Goal: Task Accomplishment & Management: Use online tool/utility

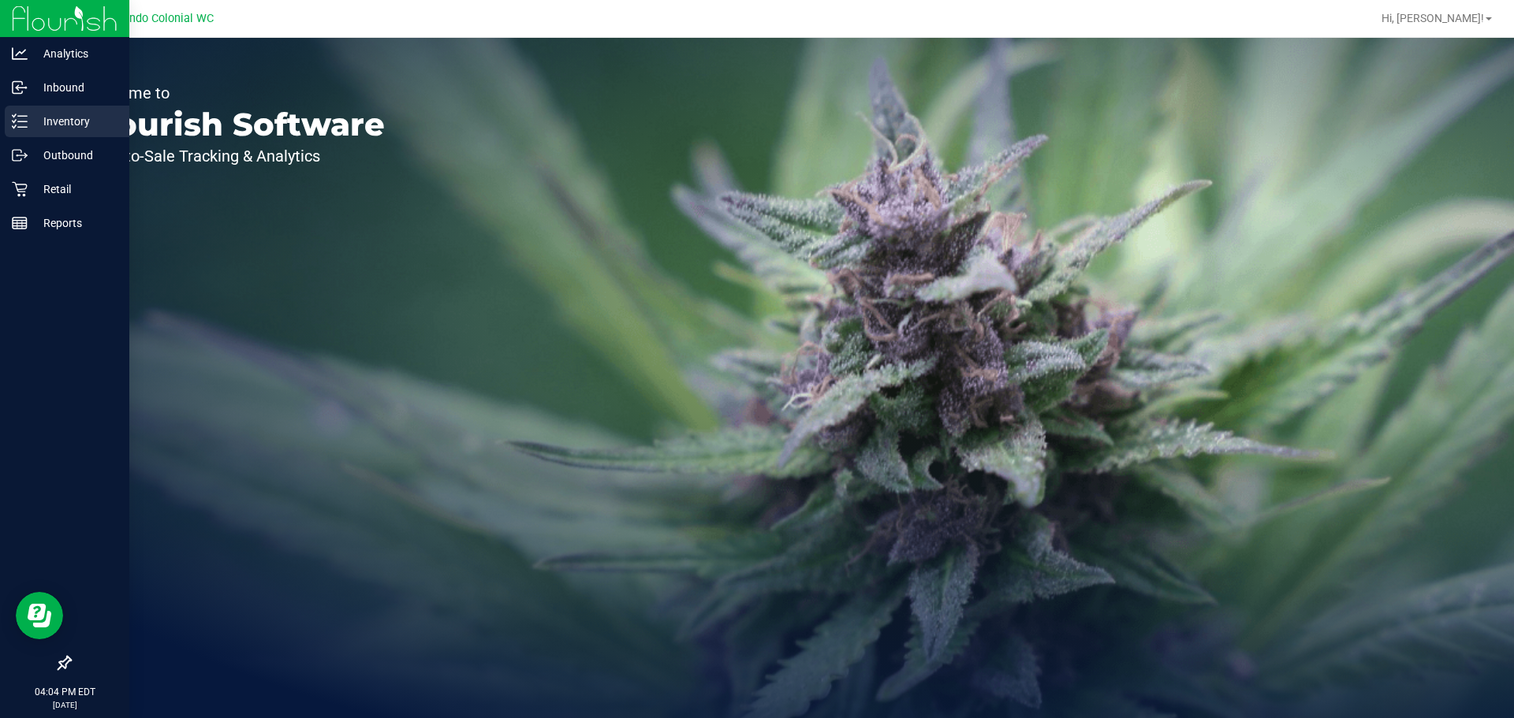
click at [11, 121] on div "Inventory" at bounding box center [67, 122] width 125 height 32
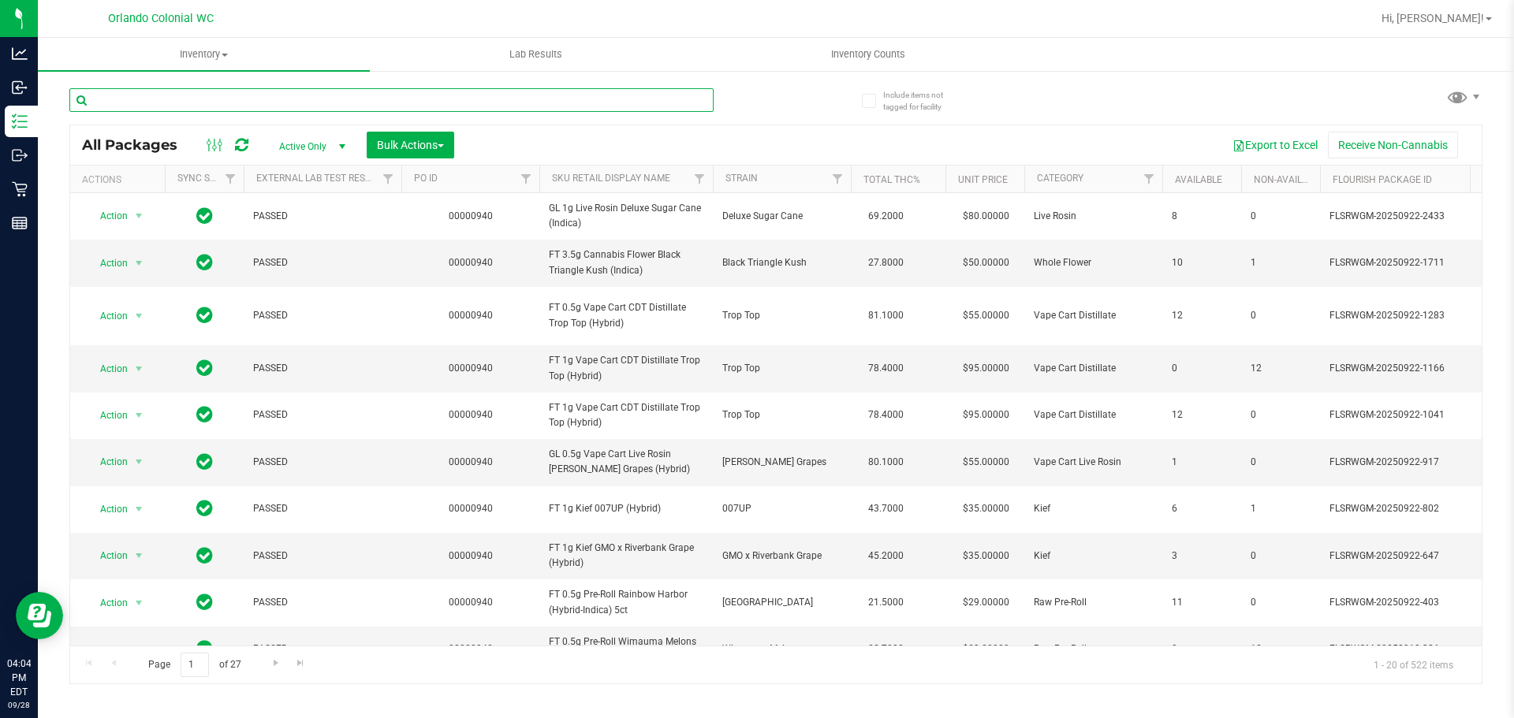
click at [328, 109] on input "text" at bounding box center [391, 100] width 644 height 24
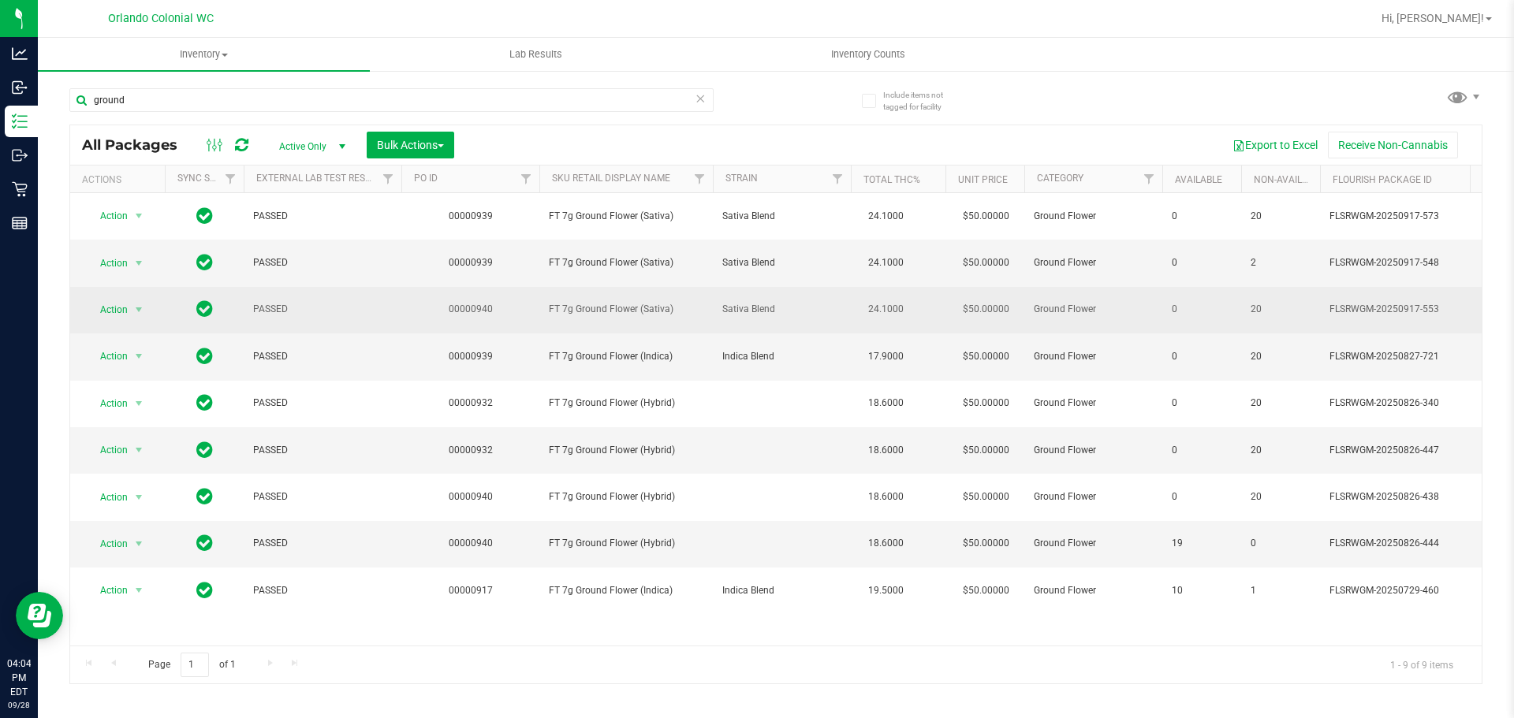
click at [642, 302] on span "FT 7g Ground Flower (Sativa)" at bounding box center [626, 309] width 155 height 15
click at [641, 307] on span "FT 7g Ground Flower (Sativa)" at bounding box center [626, 309] width 155 height 15
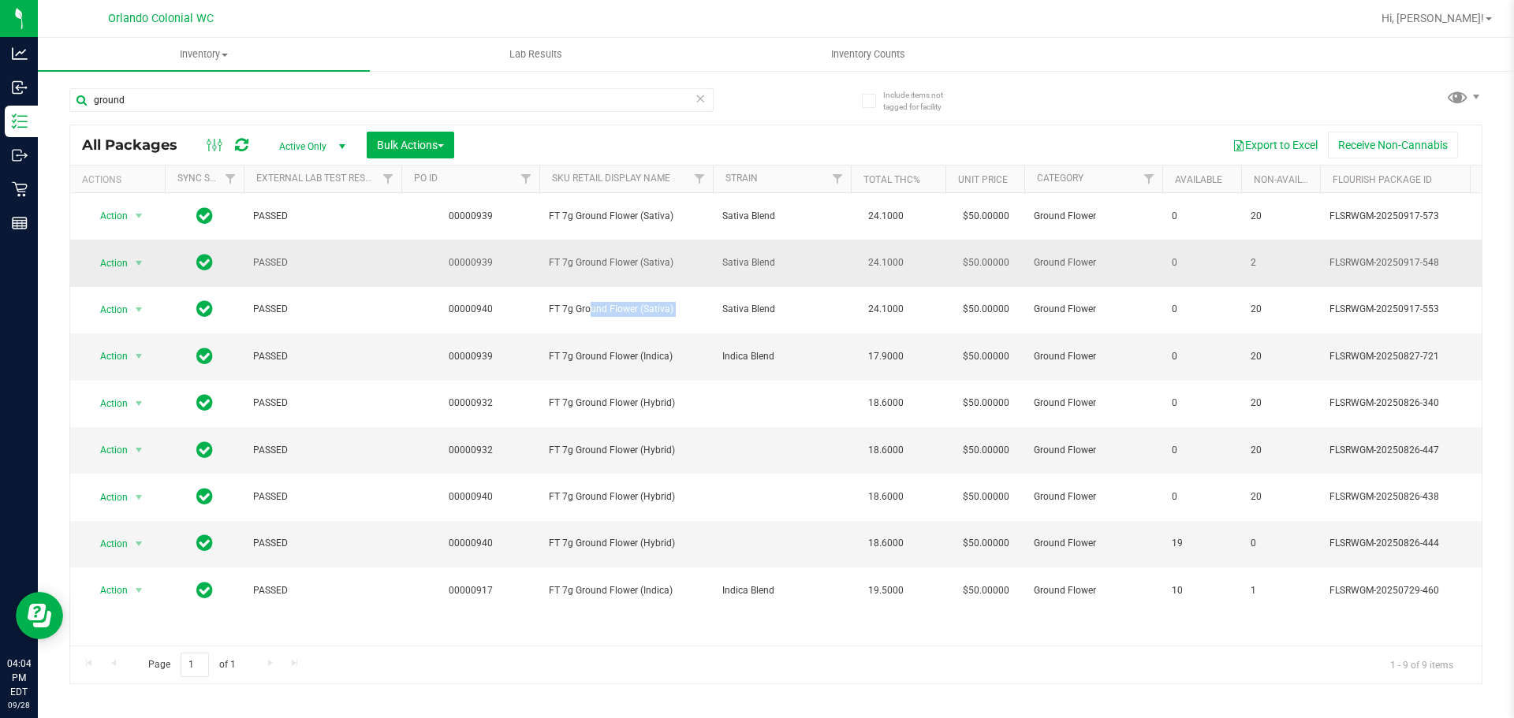
copy tr "FT 7g Ground Flower (Sativa)"
click at [553, 108] on input "ground" at bounding box center [391, 100] width 644 height 24
paste input "FT 7g Ground Flower (Sativa)"
type input "FT 7g Ground Flower (Sativa)"
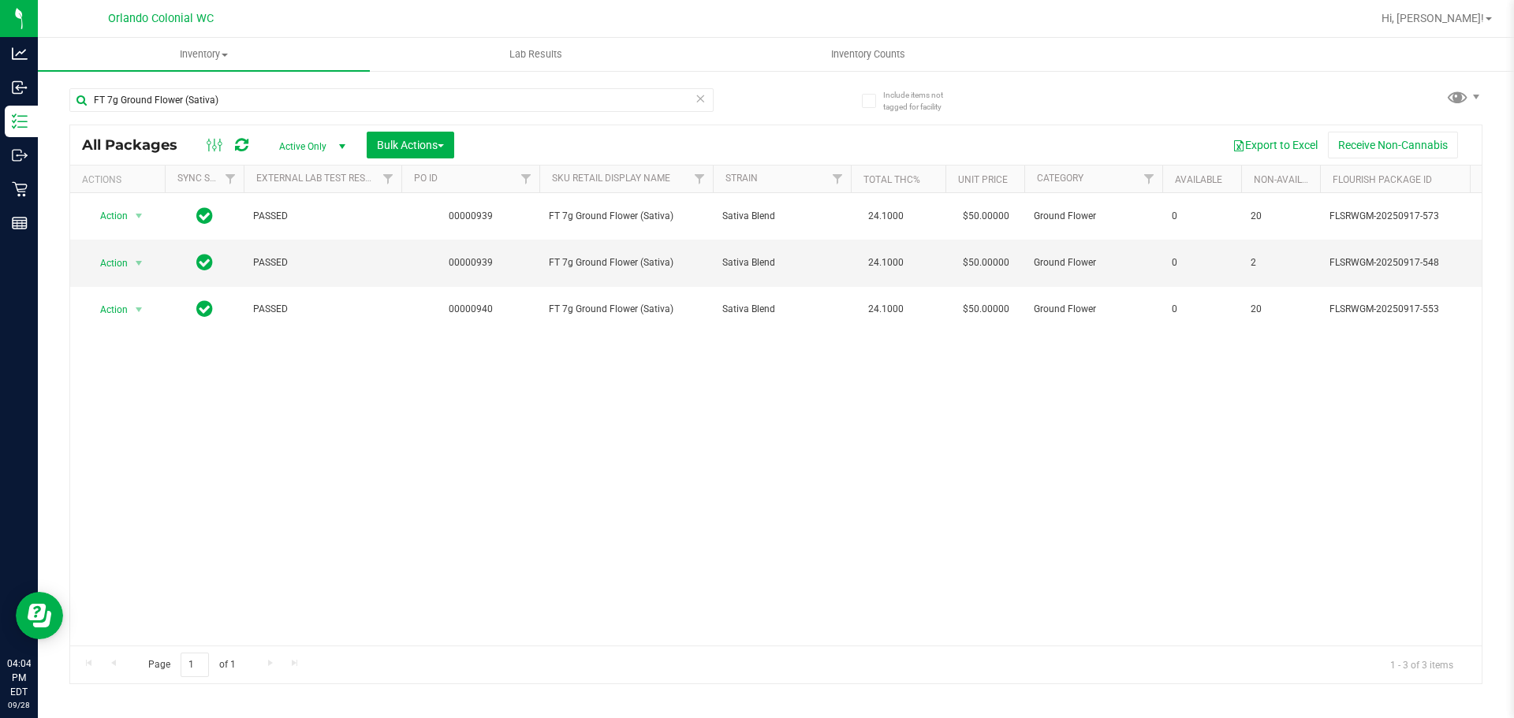
click at [665, 435] on div "Action Action Edit attributes Global inventory Locate package Package audit log…" at bounding box center [775, 419] width 1411 height 453
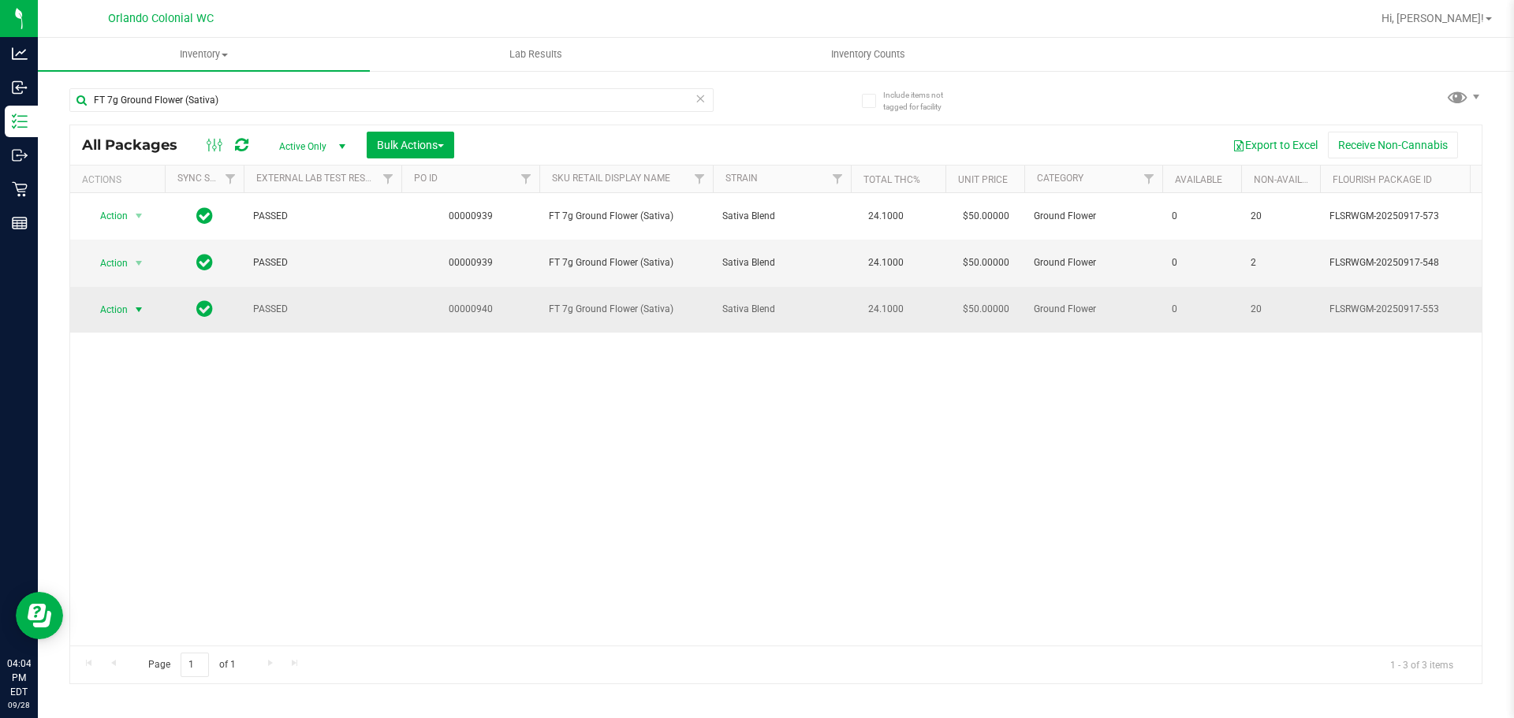
click at [124, 312] on span "Action" at bounding box center [107, 310] width 43 height 22
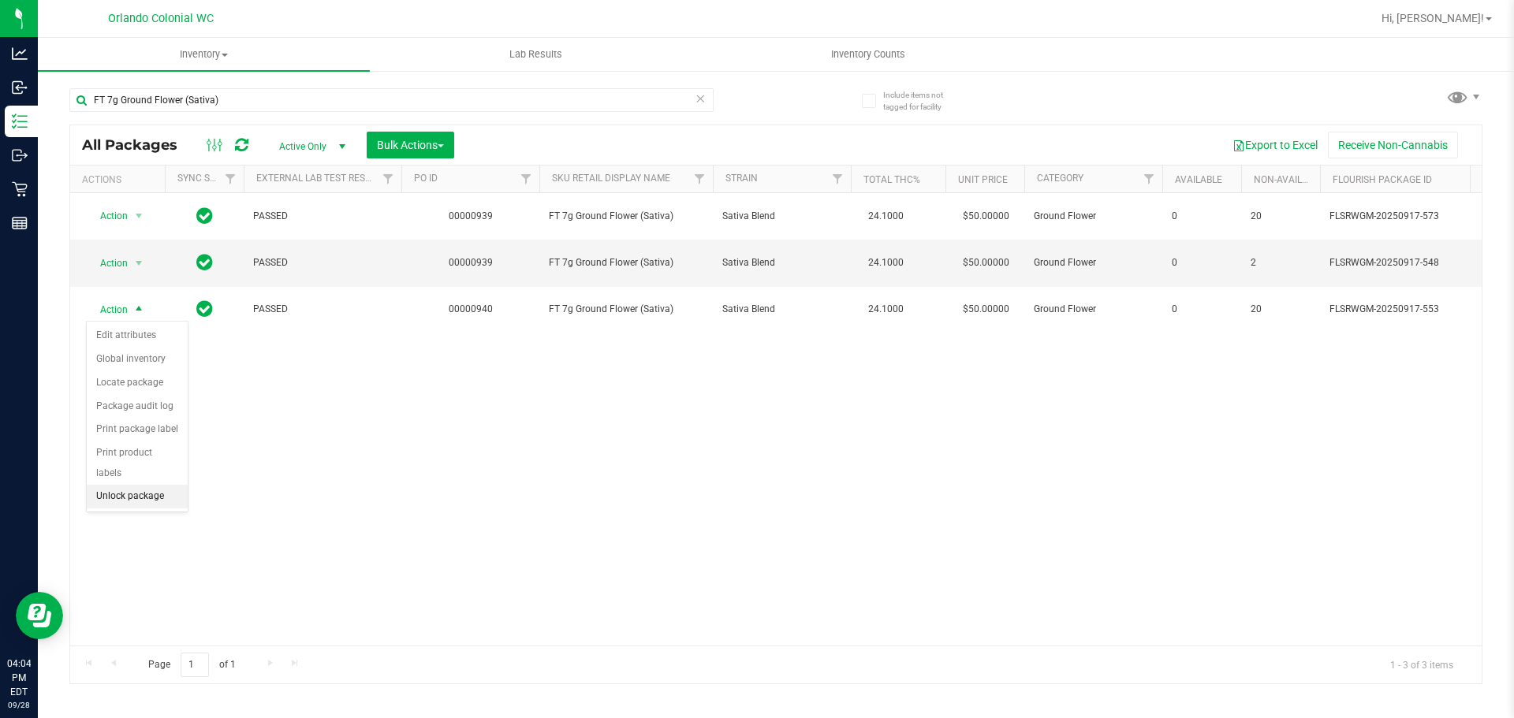
click at [136, 485] on li "Unlock package" at bounding box center [137, 497] width 101 height 24
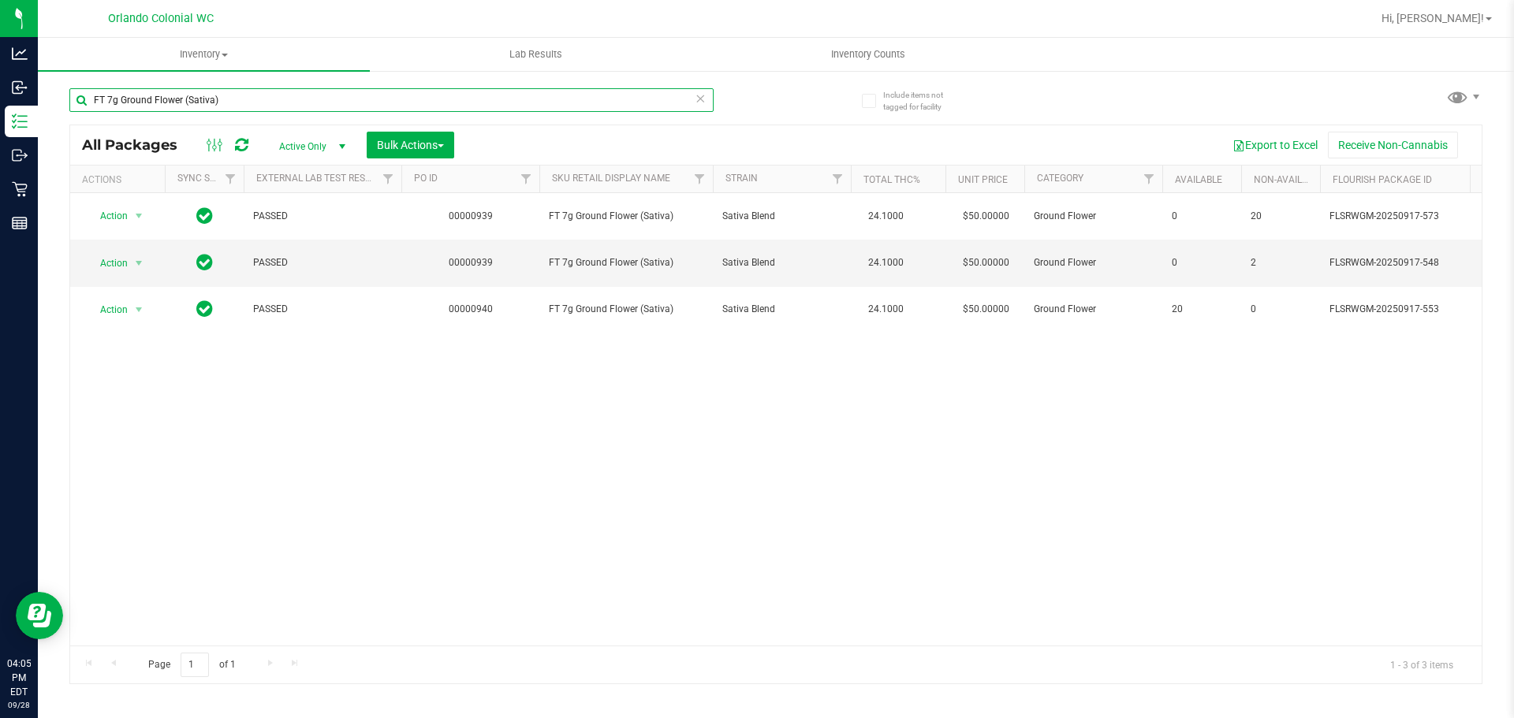
click at [251, 103] on input "FT 7g Ground Flower (Sativa)" at bounding box center [391, 100] width 644 height 24
type input "jle"
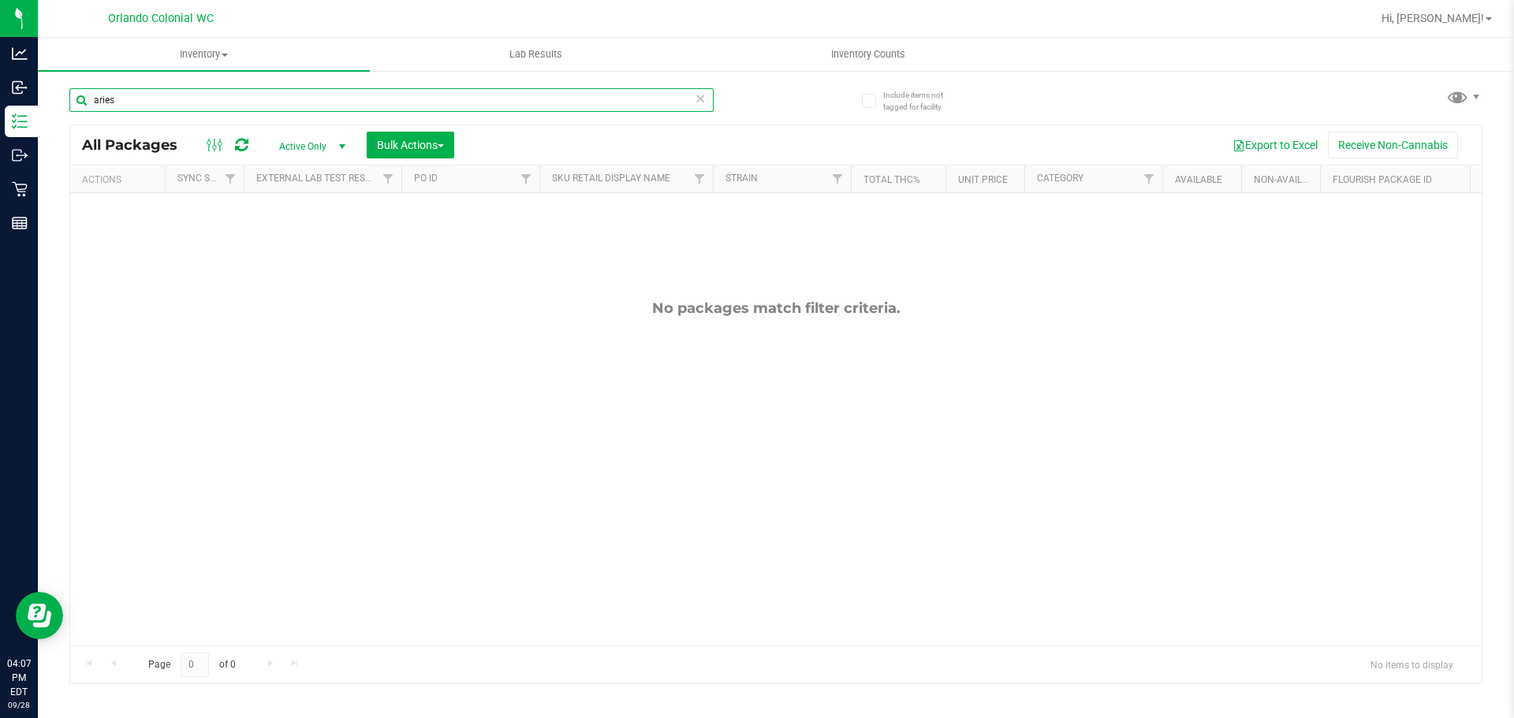
click at [194, 95] on input "aries" at bounding box center [391, 100] width 644 height 24
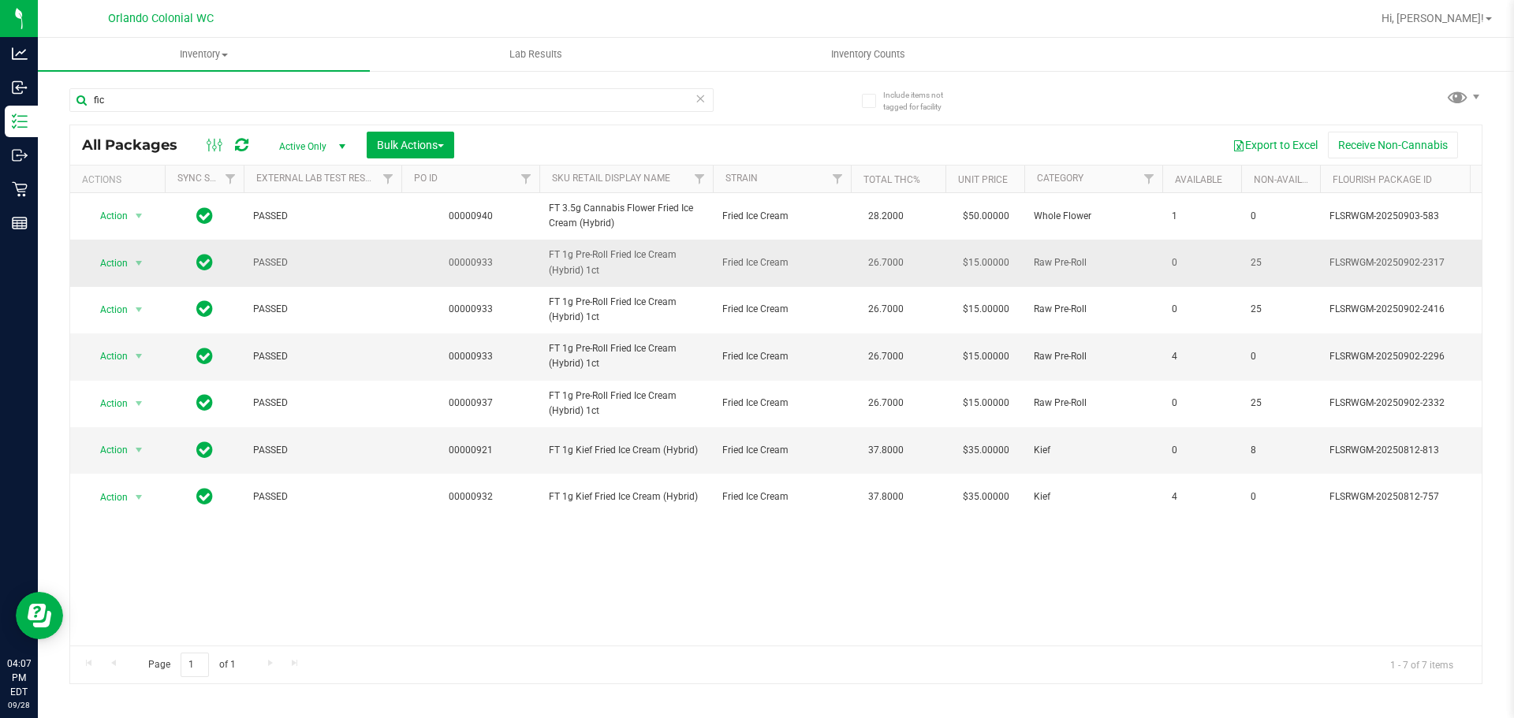
click at [586, 271] on span "FT 1g Pre-Roll Fried Ice Cream (Hybrid) 1ct" at bounding box center [626, 263] width 155 height 30
copy tr "FT 1g Pre-Roll Fried Ice Cream (Hybrid) 1ct"
click at [554, 116] on div "fic" at bounding box center [391, 106] width 644 height 36
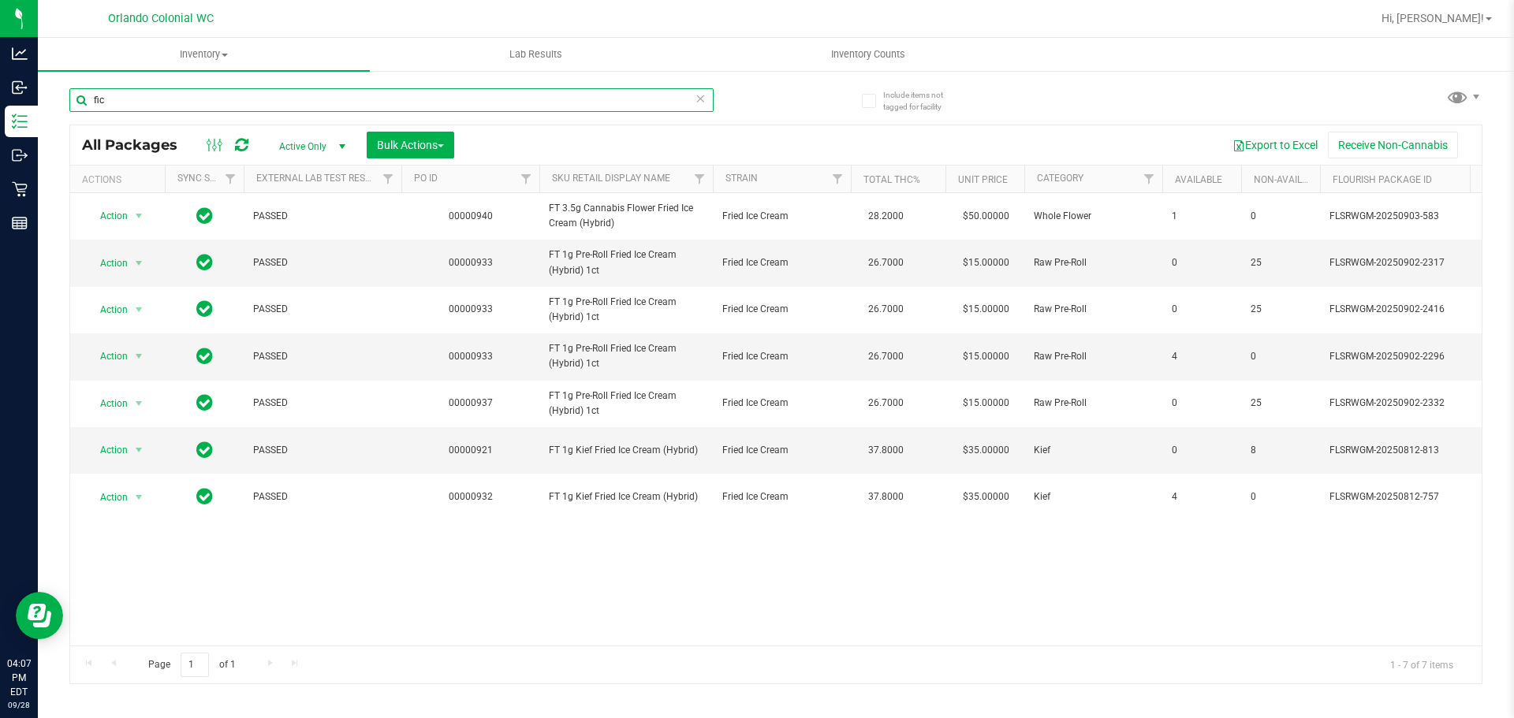
click at [553, 111] on input "fic" at bounding box center [391, 100] width 644 height 24
paste input "FT 1g Pre-Roll Fried Ice Cream (Hybrid) 1ct"
type input "FT 1g Pre-Roll Fried Ice Cream (Hybrid) 1ct"
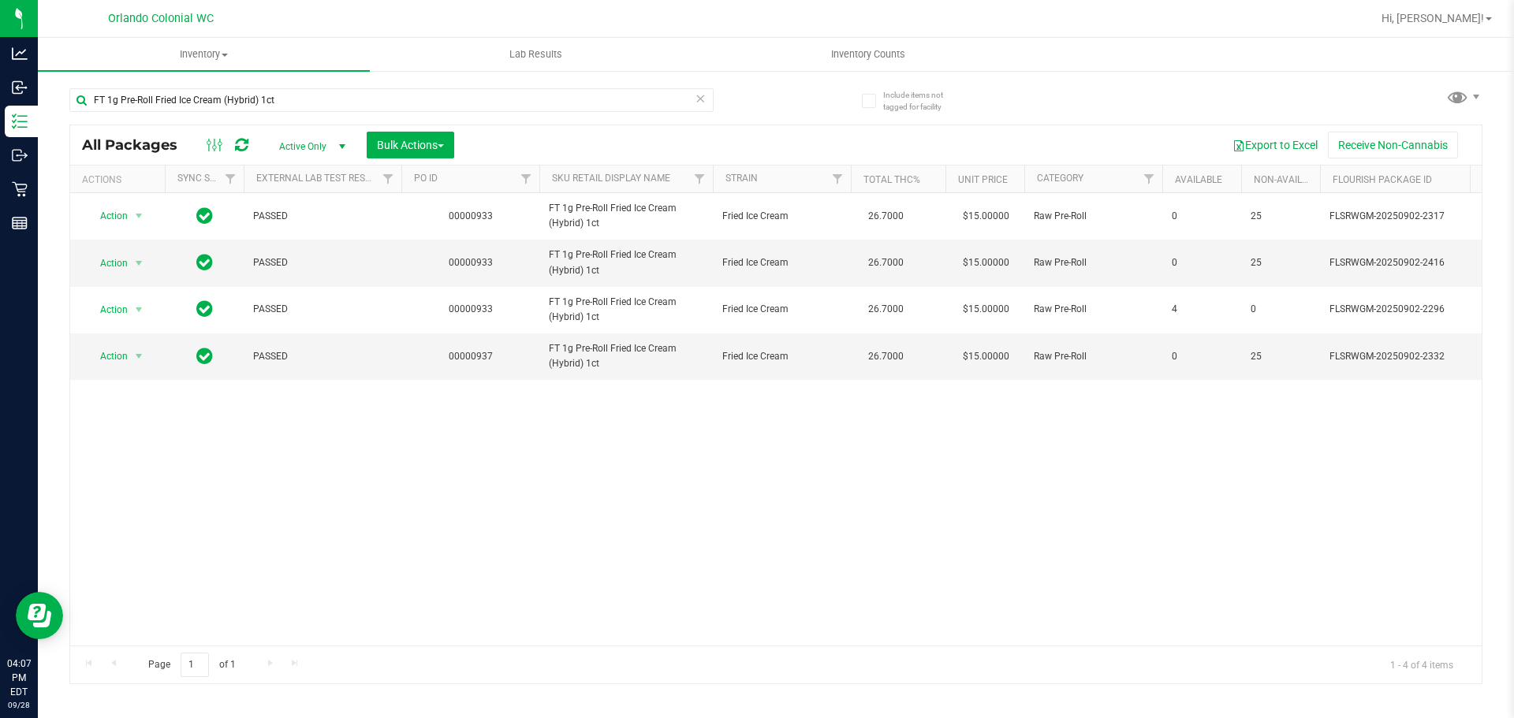
click at [548, 440] on div "Action Action Edit attributes Global inventory Locate package Package audit log…" at bounding box center [775, 419] width 1411 height 453
click at [383, 441] on div "Action Action Edit attributes Global inventory Locate package Package audit log…" at bounding box center [775, 419] width 1411 height 453
click at [467, 407] on div "Action Action Edit attributes Global inventory Locate package Package audit log…" at bounding box center [775, 419] width 1411 height 453
click at [140, 355] on span "select" at bounding box center [138, 356] width 13 height 13
click at [155, 532] on li "Unlock package" at bounding box center [137, 544] width 101 height 24
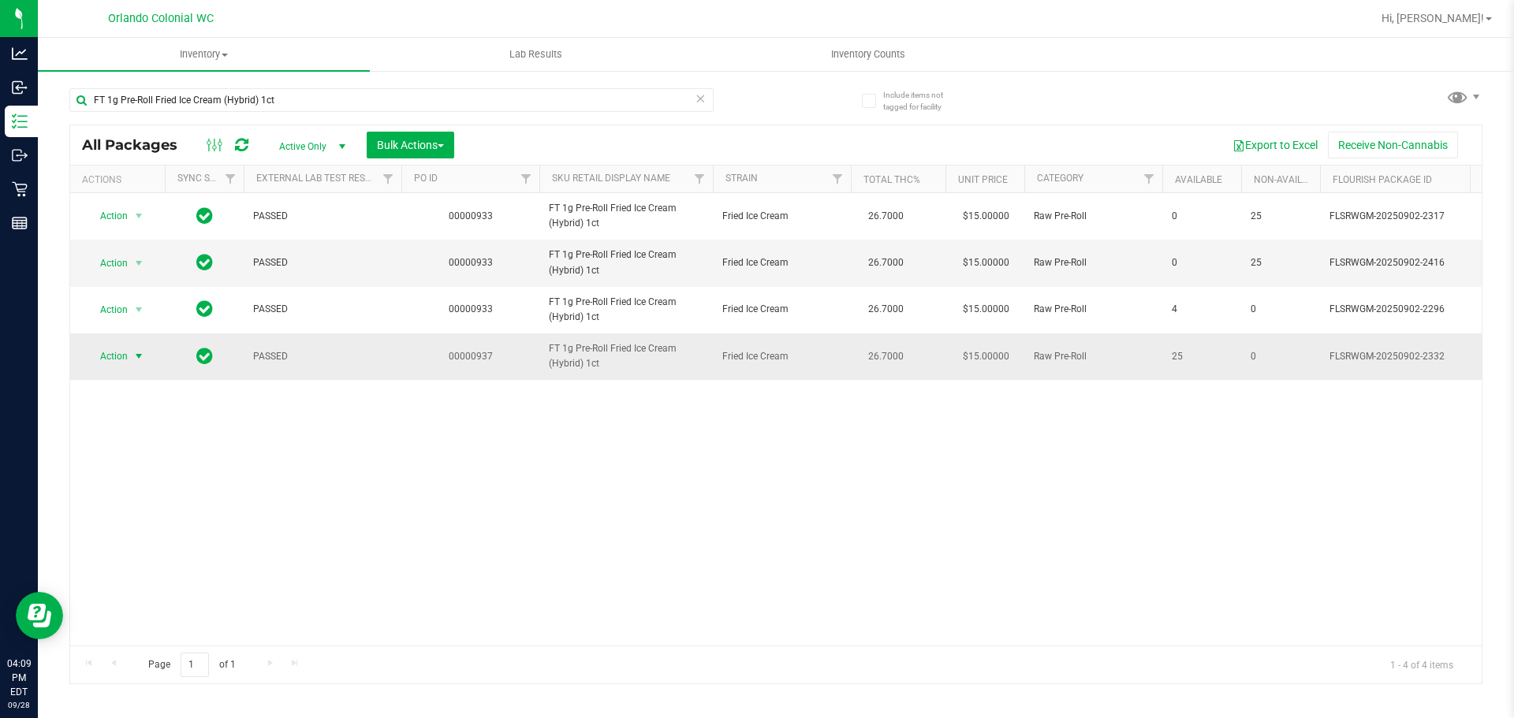
click at [131, 362] on span "select" at bounding box center [139, 356] width 20 height 22
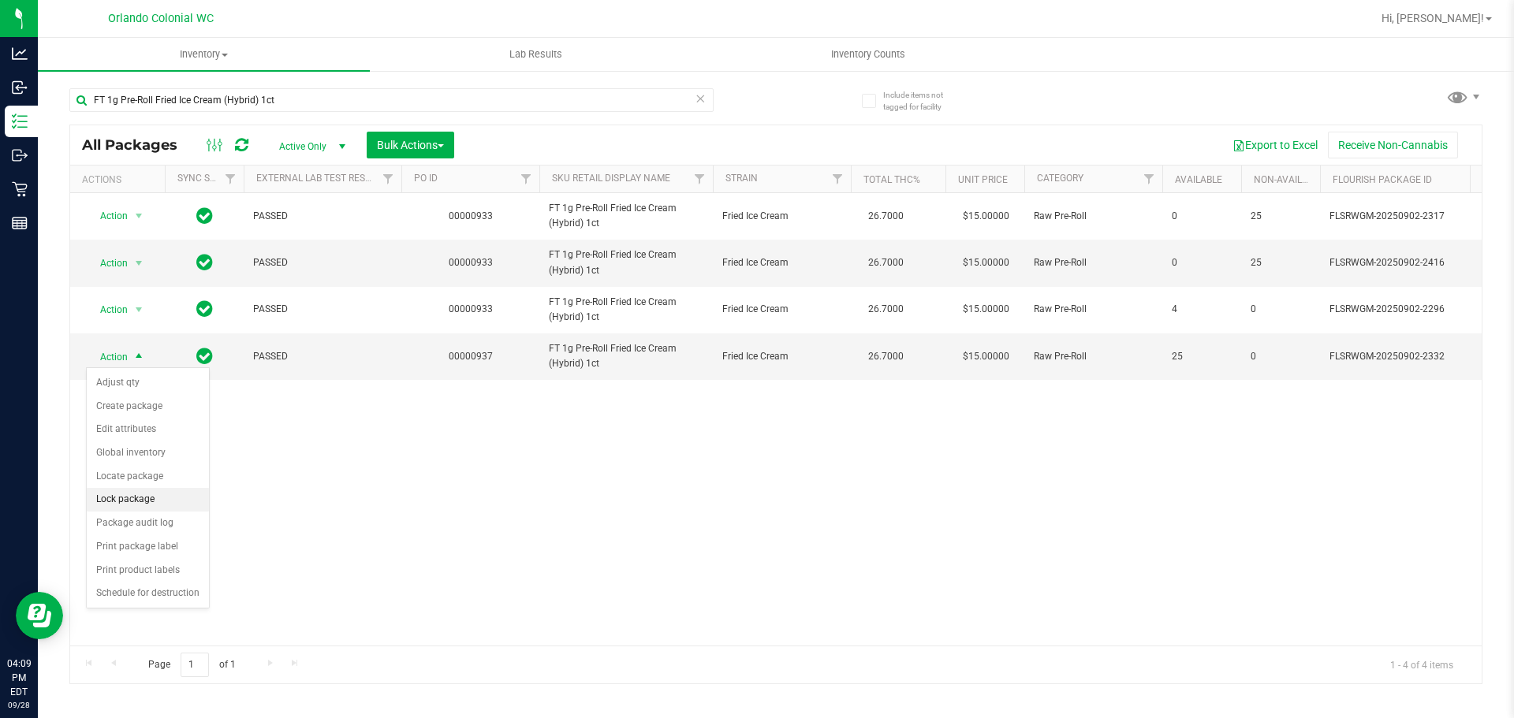
click at [163, 506] on li "Lock package" at bounding box center [148, 500] width 122 height 24
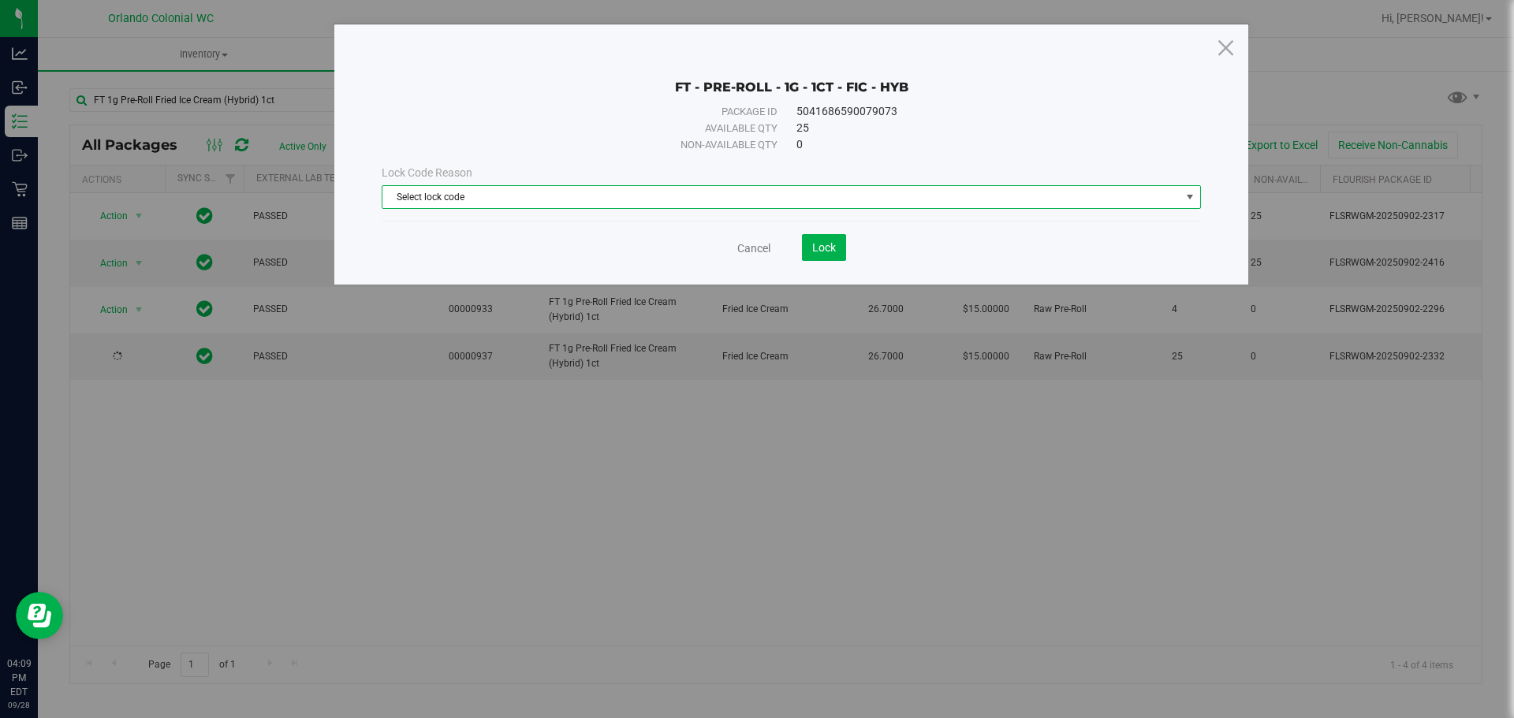
click at [607, 192] on span "Select lock code" at bounding box center [781, 197] width 798 height 22
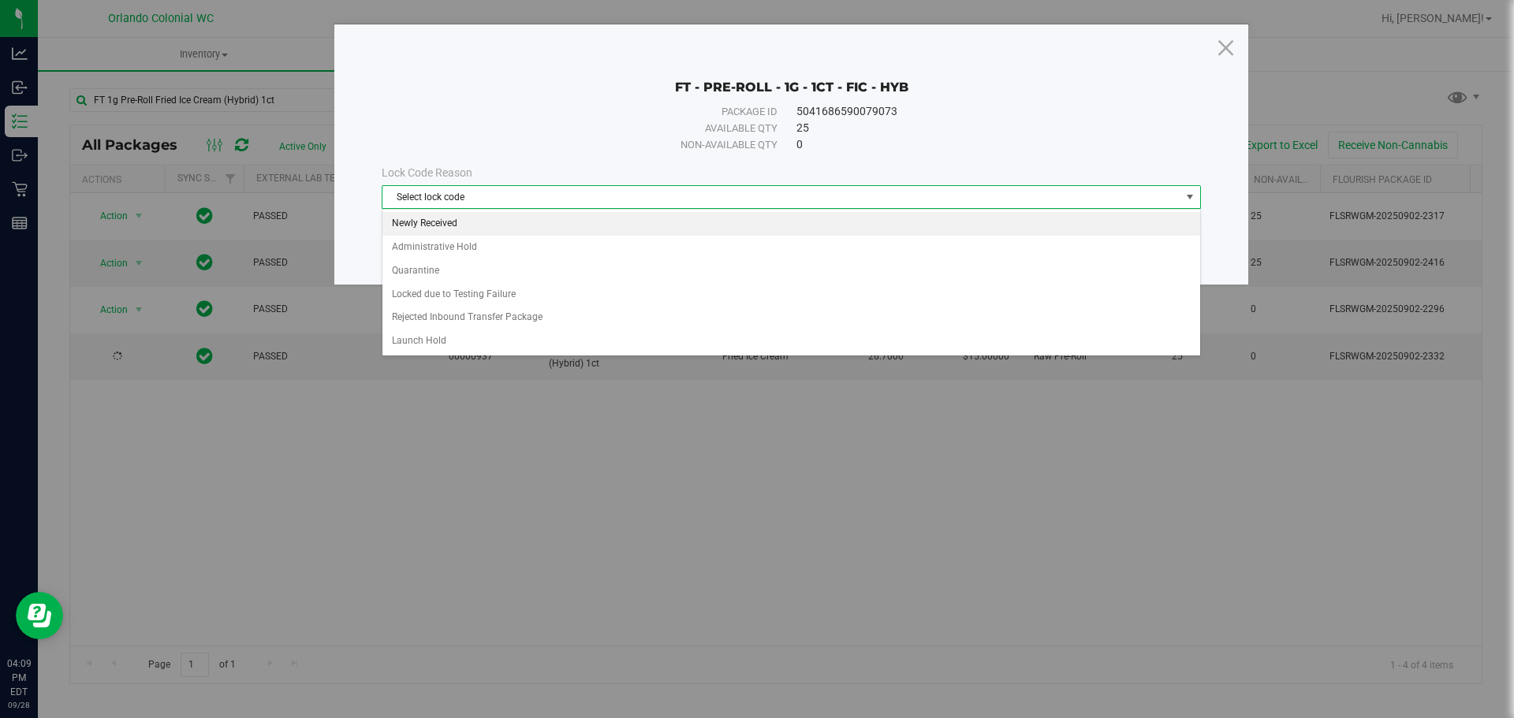
click at [555, 226] on li "Newly Received" at bounding box center [790, 224] width 817 height 24
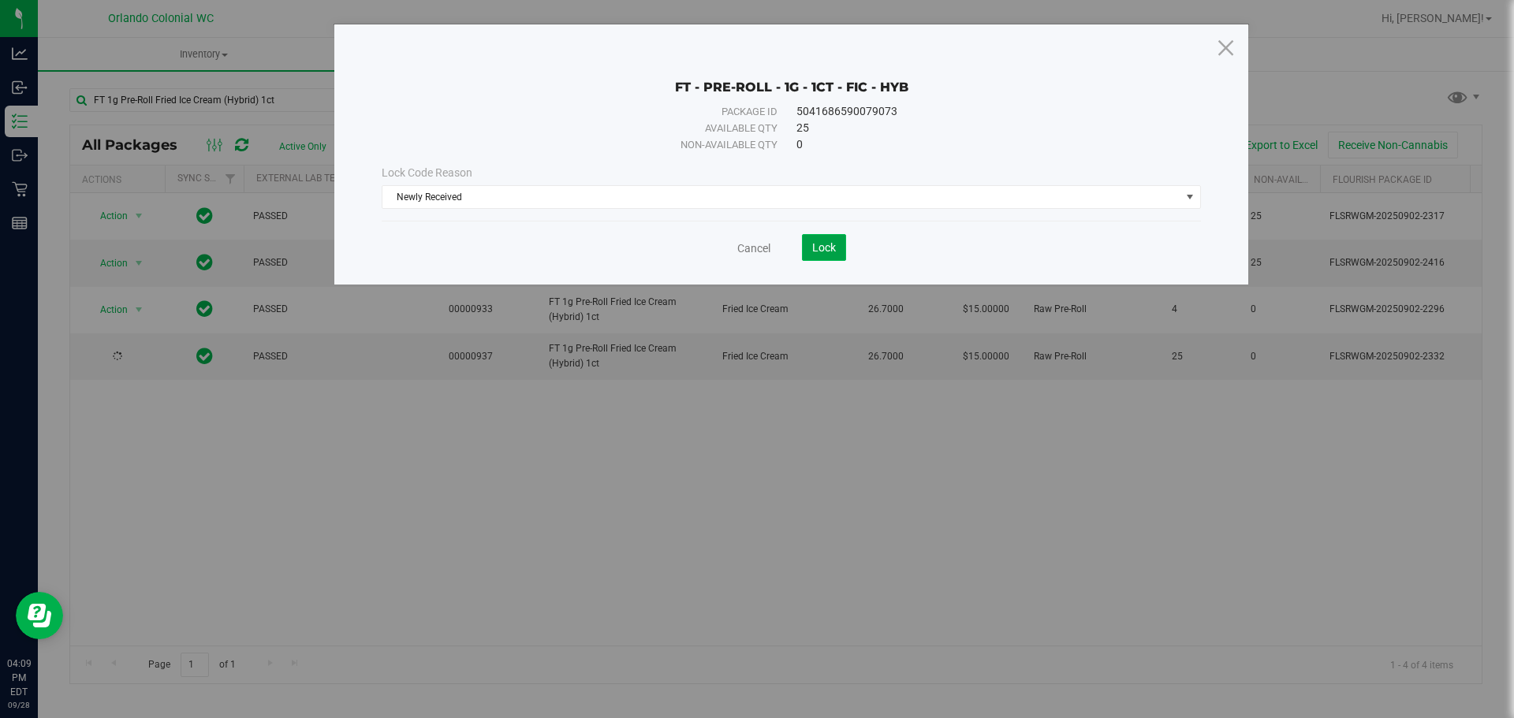
click at [803, 250] on button "Lock" at bounding box center [824, 247] width 44 height 27
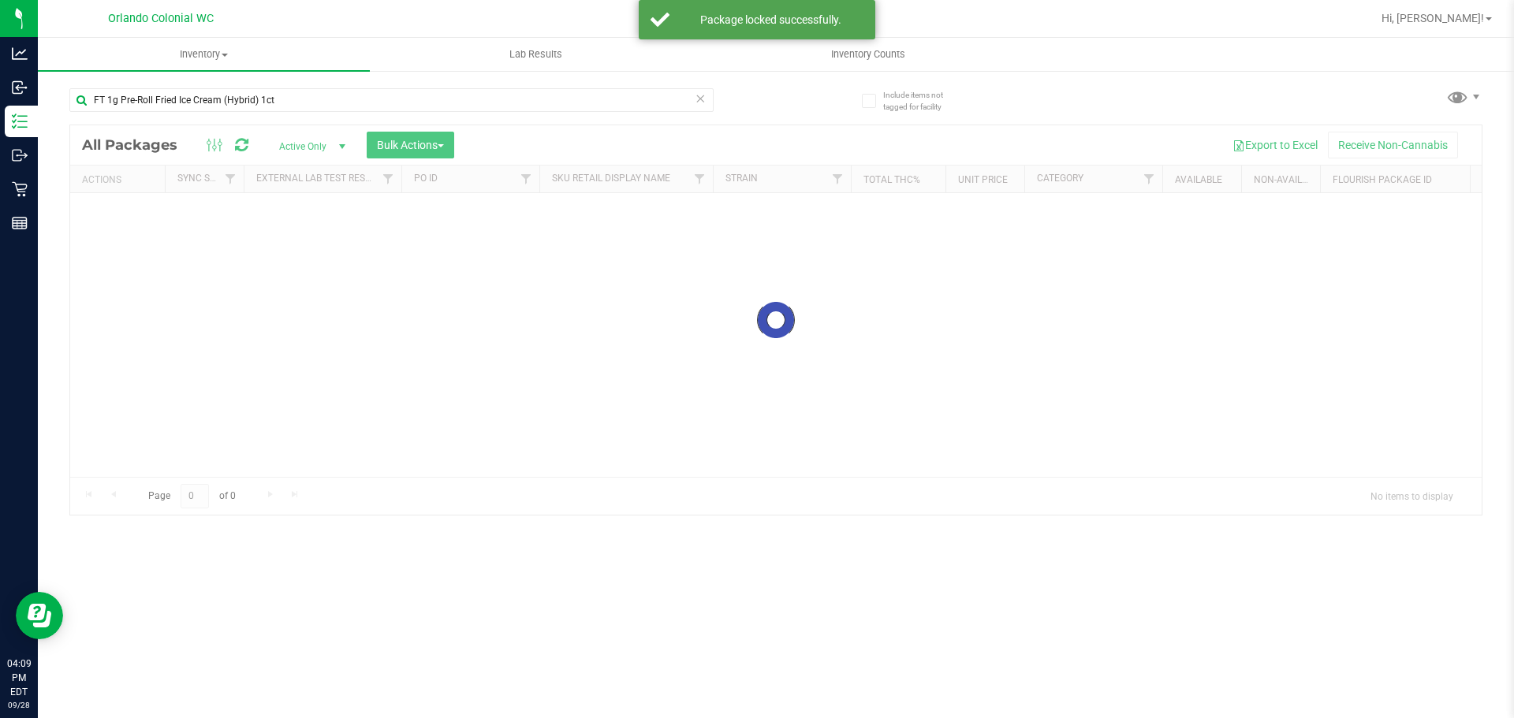
click at [981, 483] on div at bounding box center [775, 319] width 1411 height 389
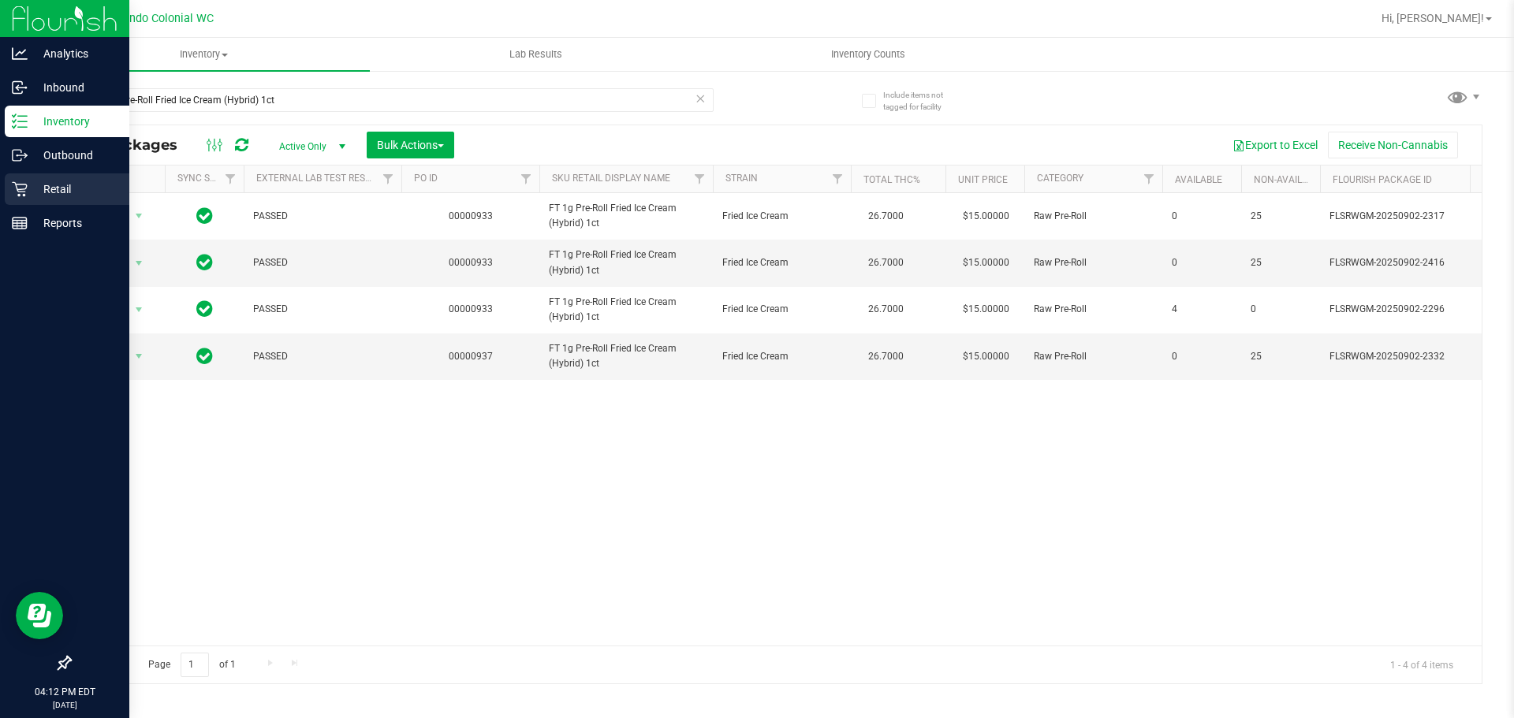
click at [27, 192] on icon at bounding box center [20, 189] width 16 height 16
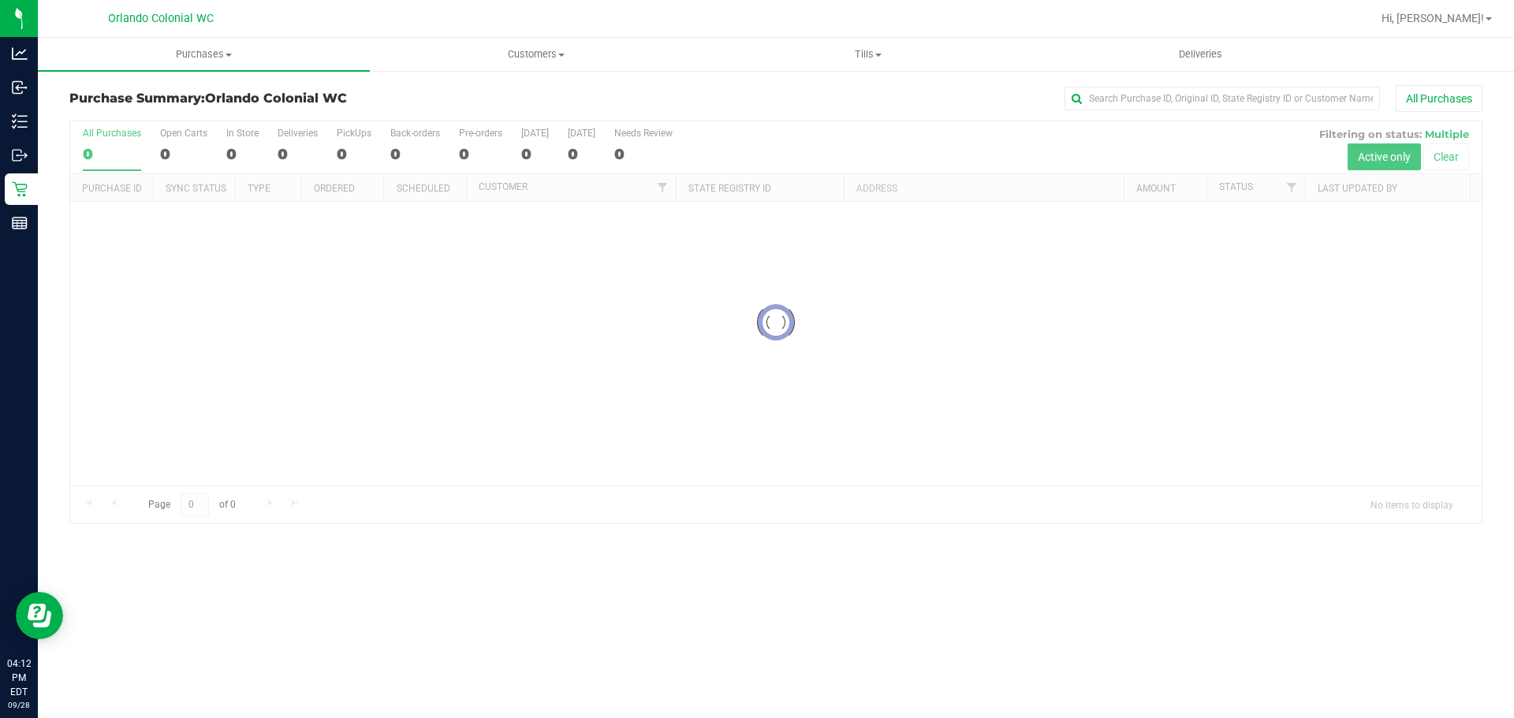
click at [214, 73] on div "Purchase Summary: Orlando Colonial WC All Purchases Loading... All Purchases 0 …" at bounding box center [776, 304] width 1476 height 471
click at [202, 54] on span "Purchases" at bounding box center [204, 54] width 332 height 14
click at [117, 110] on span "Fulfillment" at bounding box center [87, 113] width 98 height 13
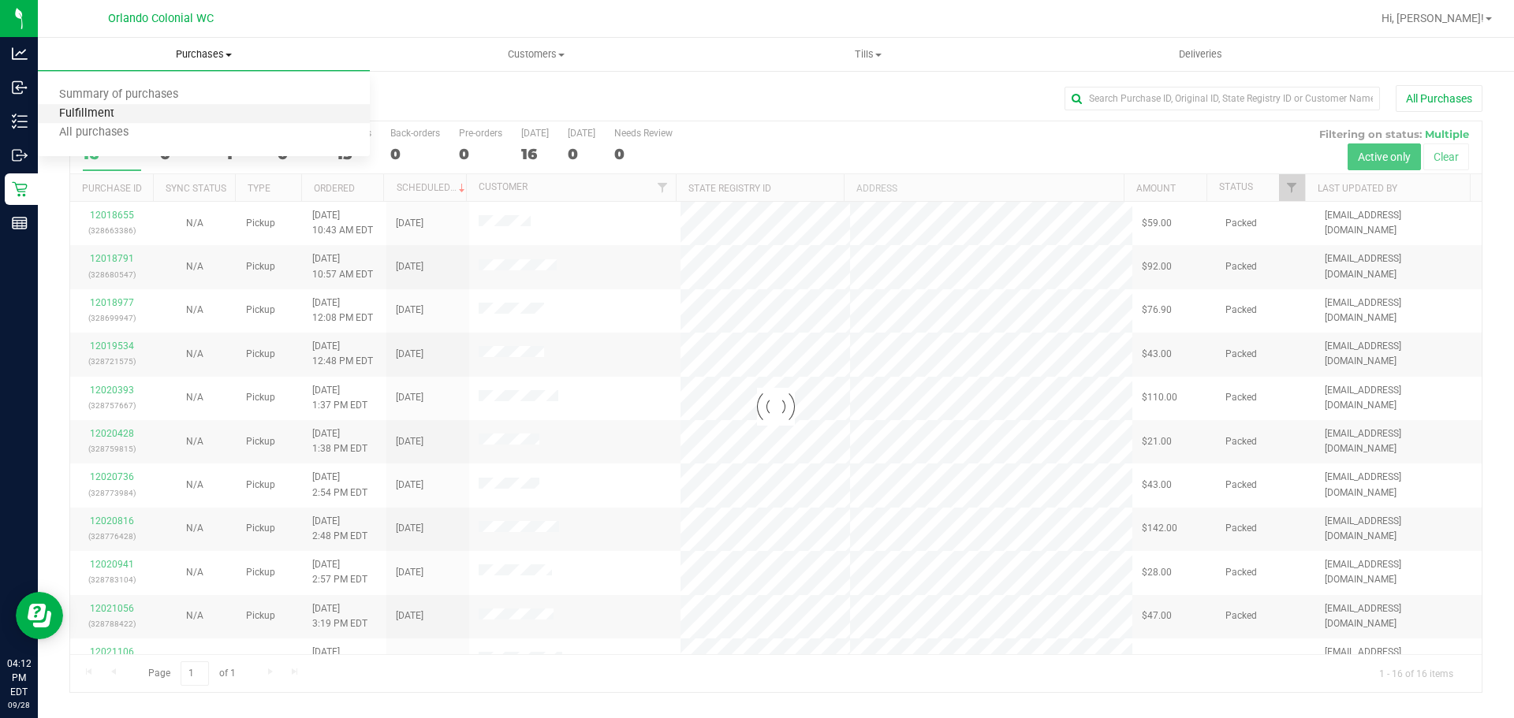
click at [117, 110] on span "Fulfillment" at bounding box center [87, 113] width 98 height 13
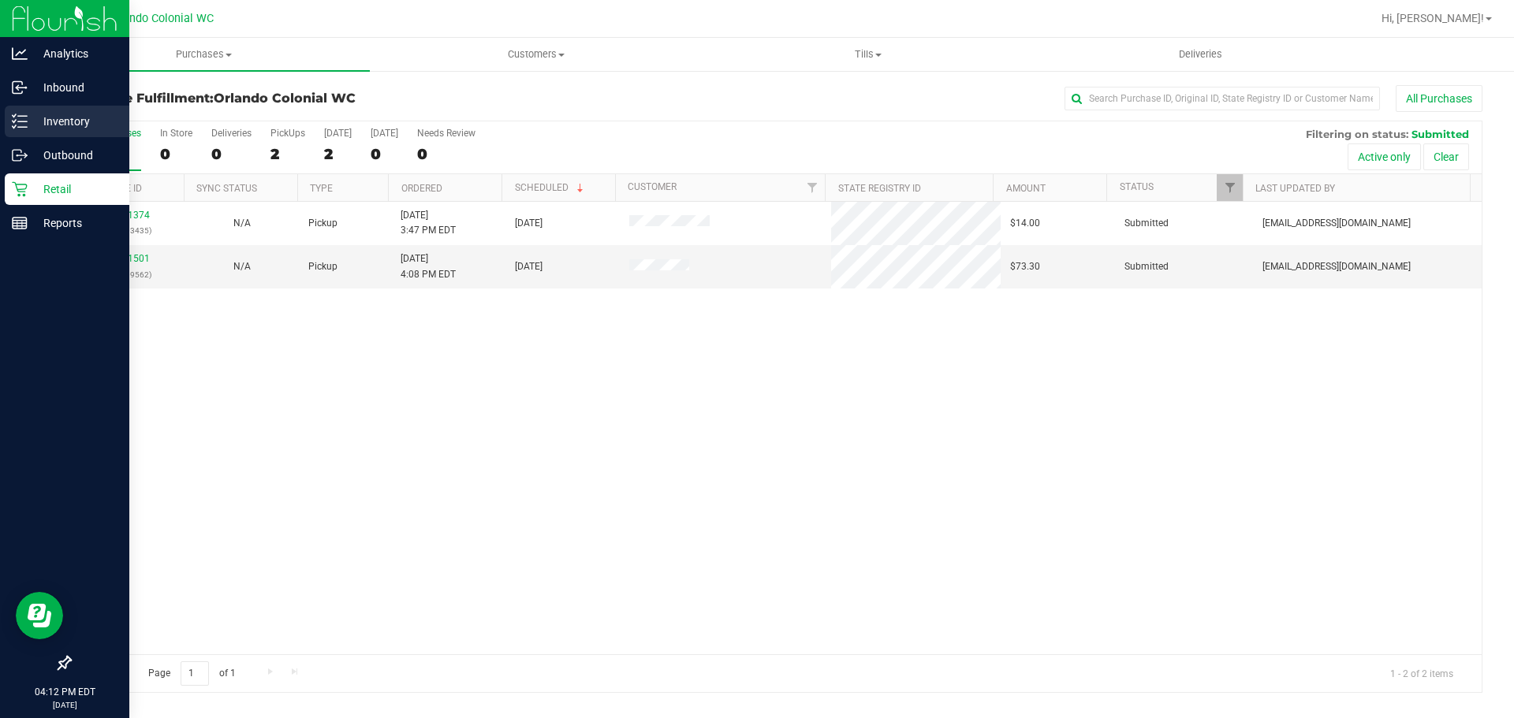
click at [46, 128] on p "Inventory" at bounding box center [75, 121] width 95 height 19
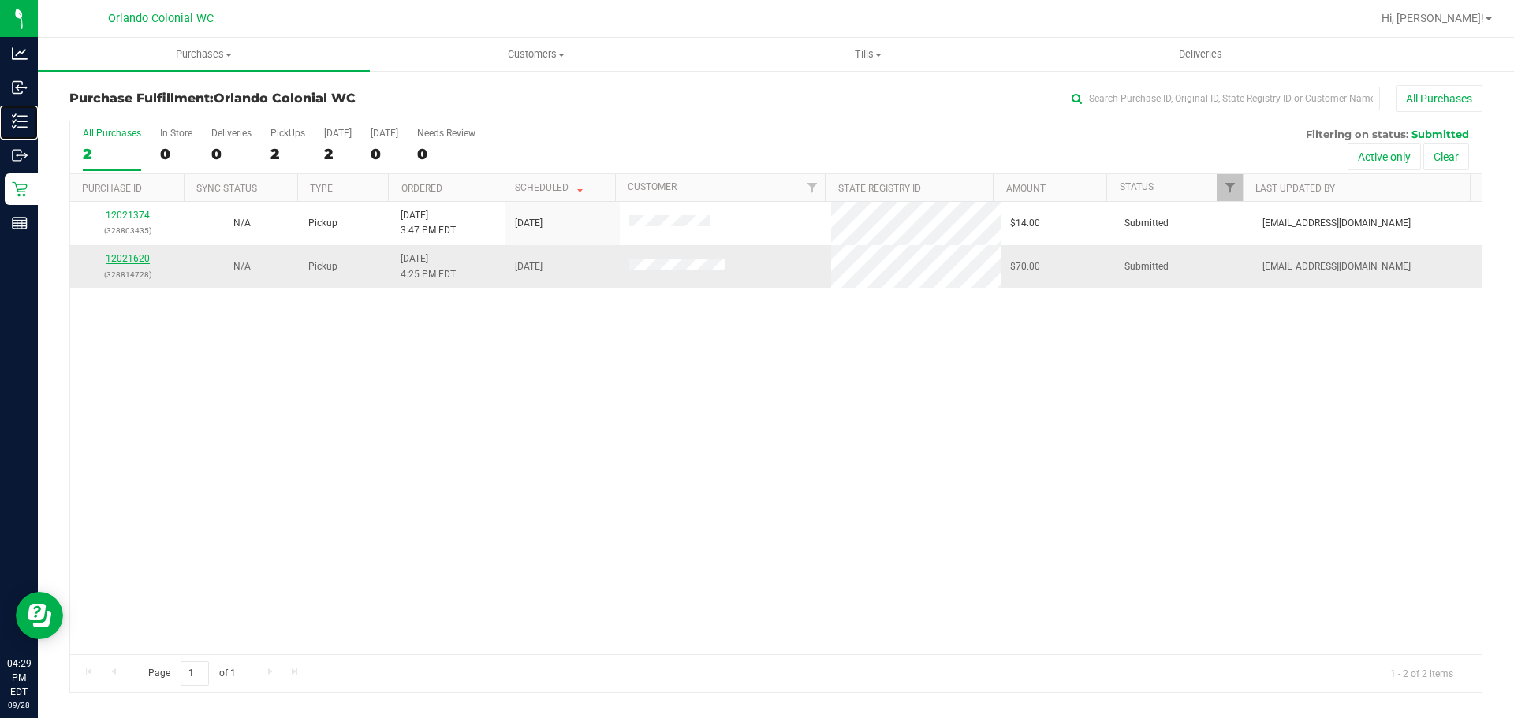
click at [129, 263] on link "12021620" at bounding box center [128, 258] width 44 height 11
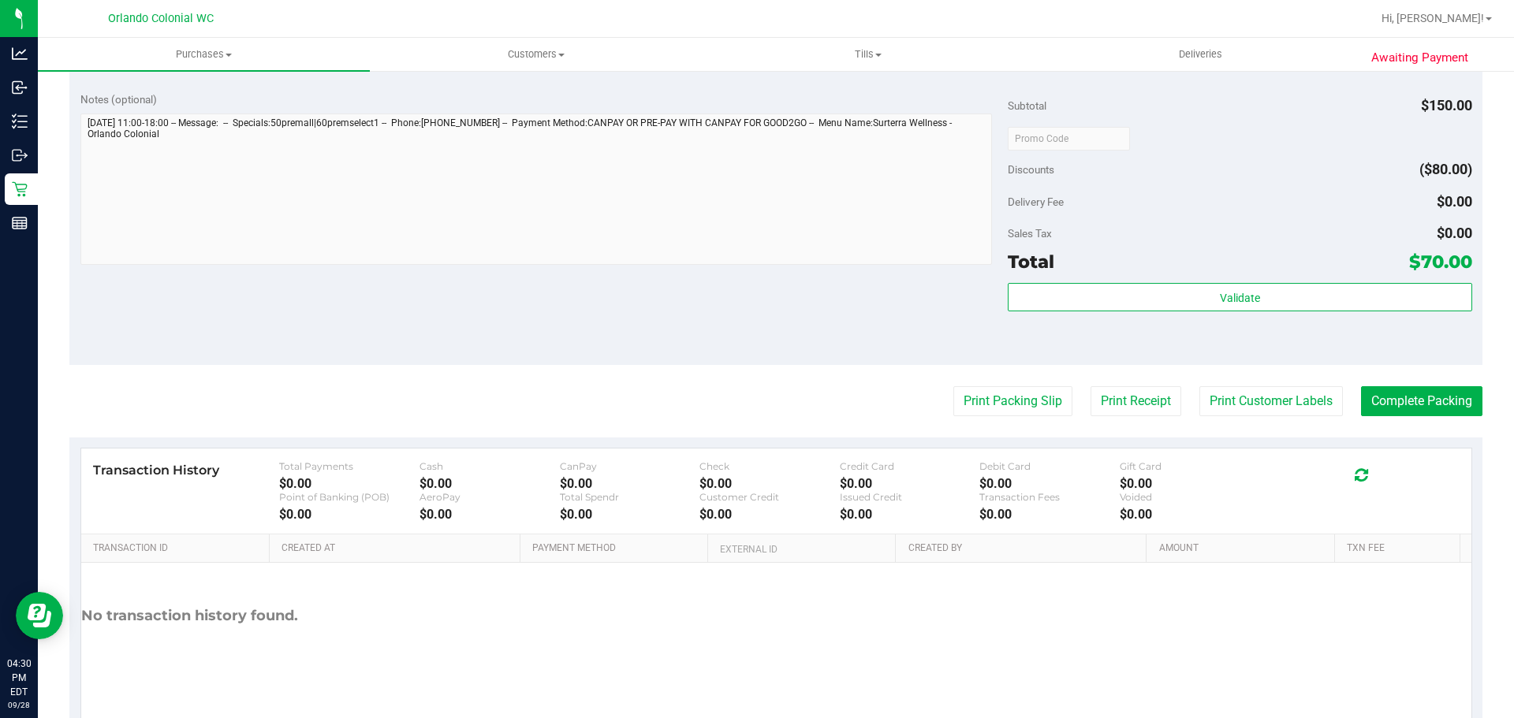
scroll to position [709, 0]
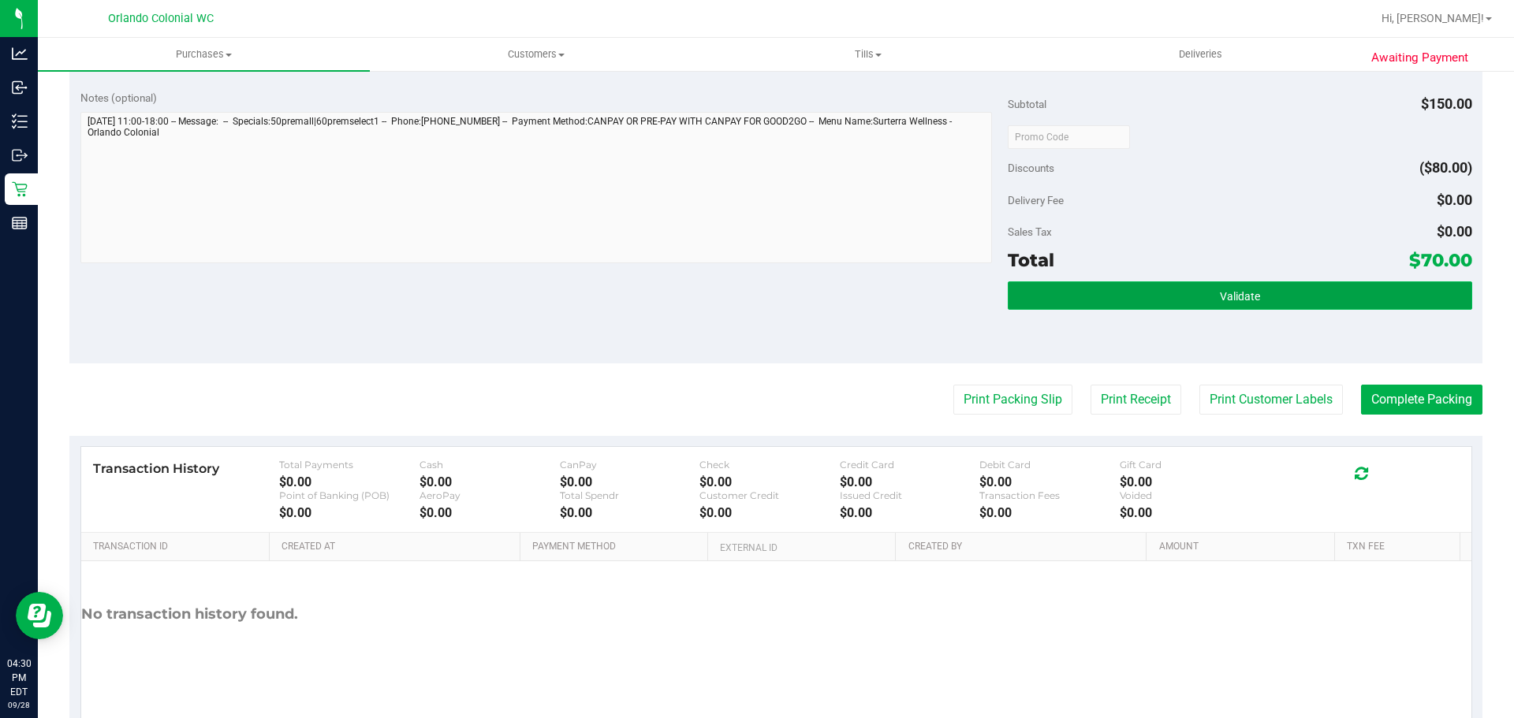
click at [1142, 297] on button "Validate" at bounding box center [1239, 295] width 464 height 28
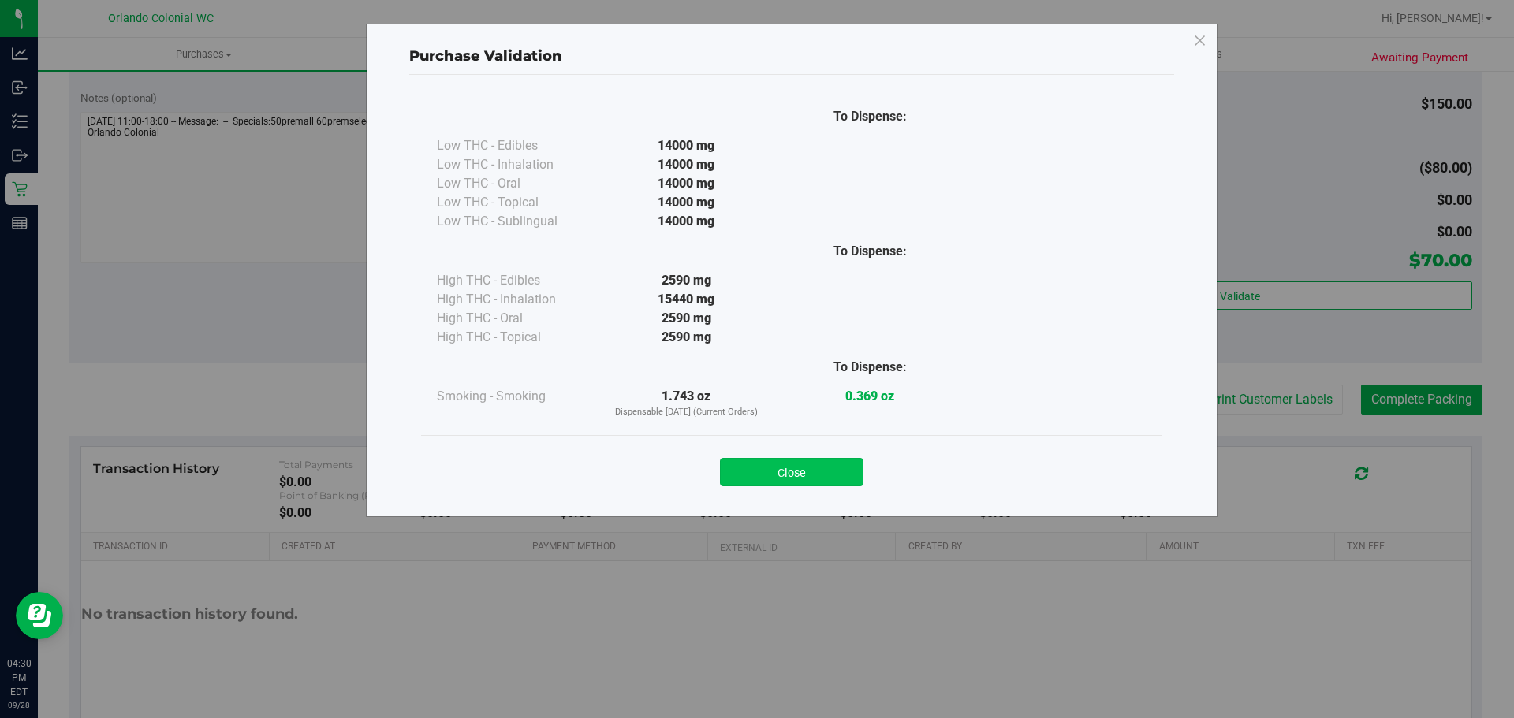
click at [832, 474] on button "Close" at bounding box center [791, 472] width 143 height 28
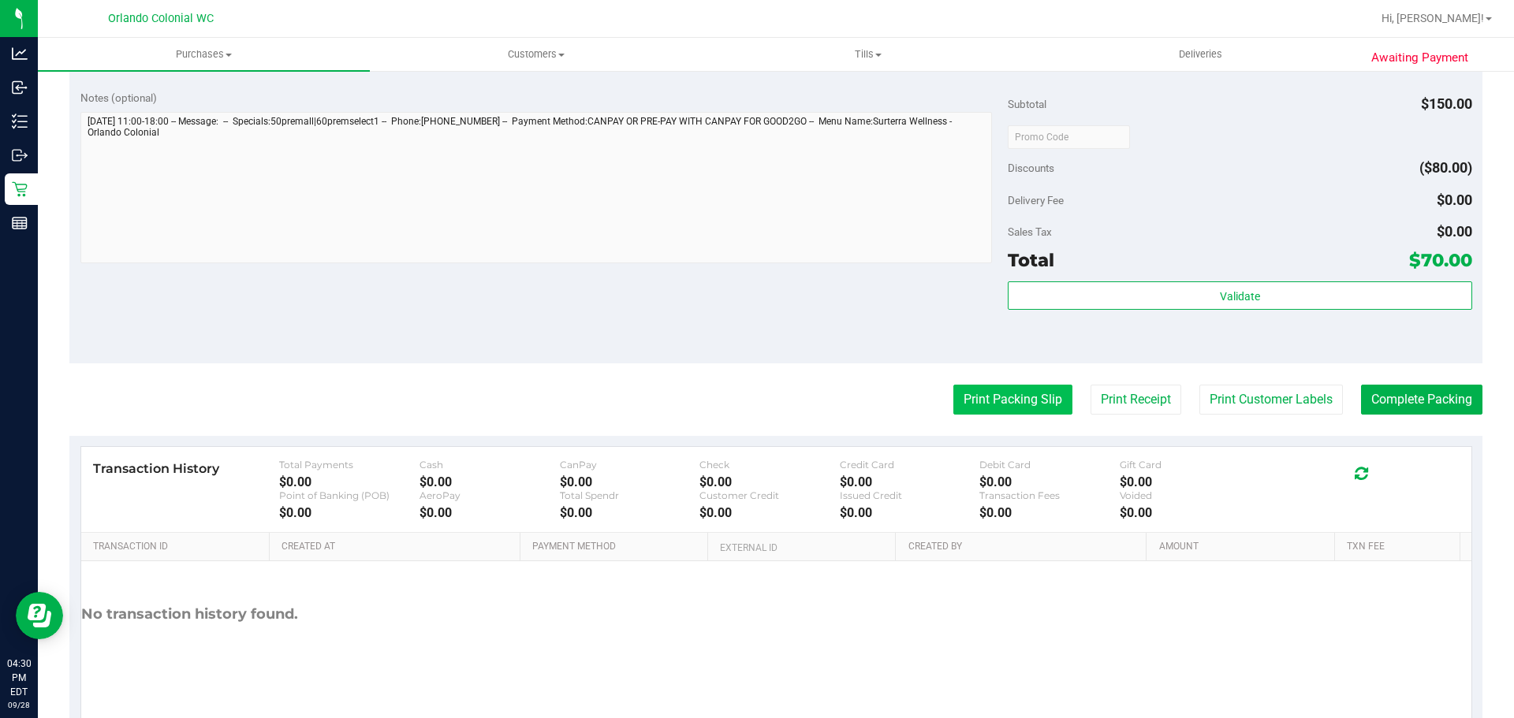
click at [1010, 406] on button "Print Packing Slip" at bounding box center [1012, 400] width 119 height 30
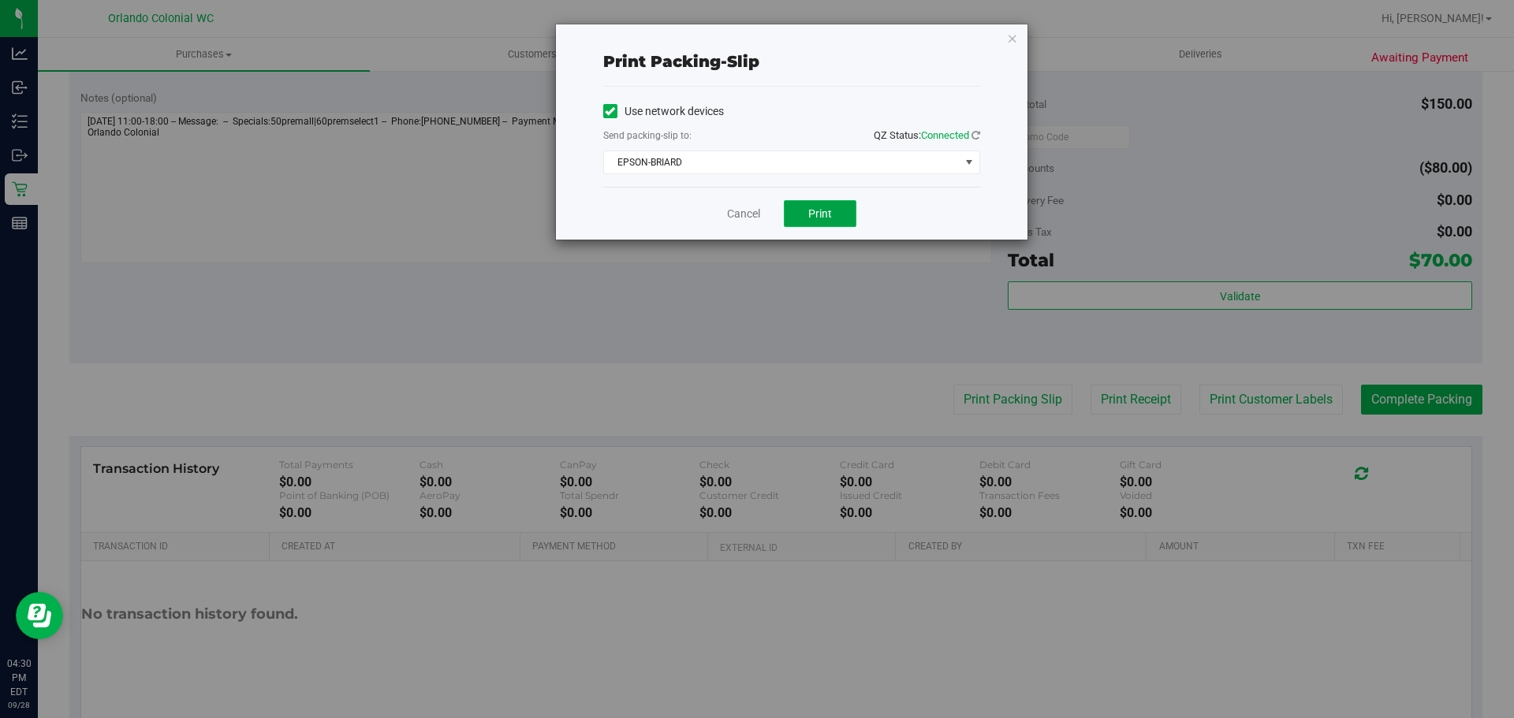
click at [832, 225] on button "Print" at bounding box center [820, 213] width 73 height 27
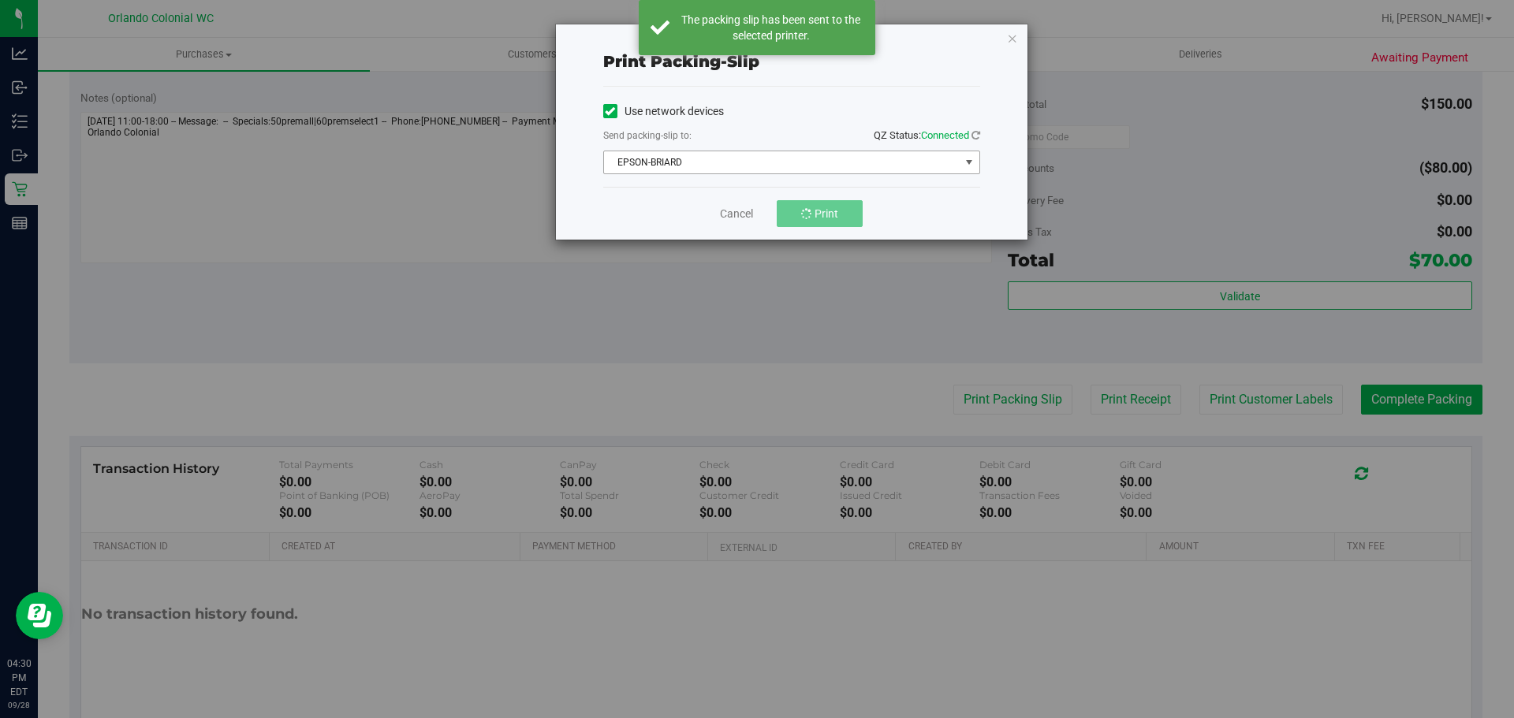
click at [744, 167] on span "EPSON-BRIARD" at bounding box center [782, 162] width 356 height 22
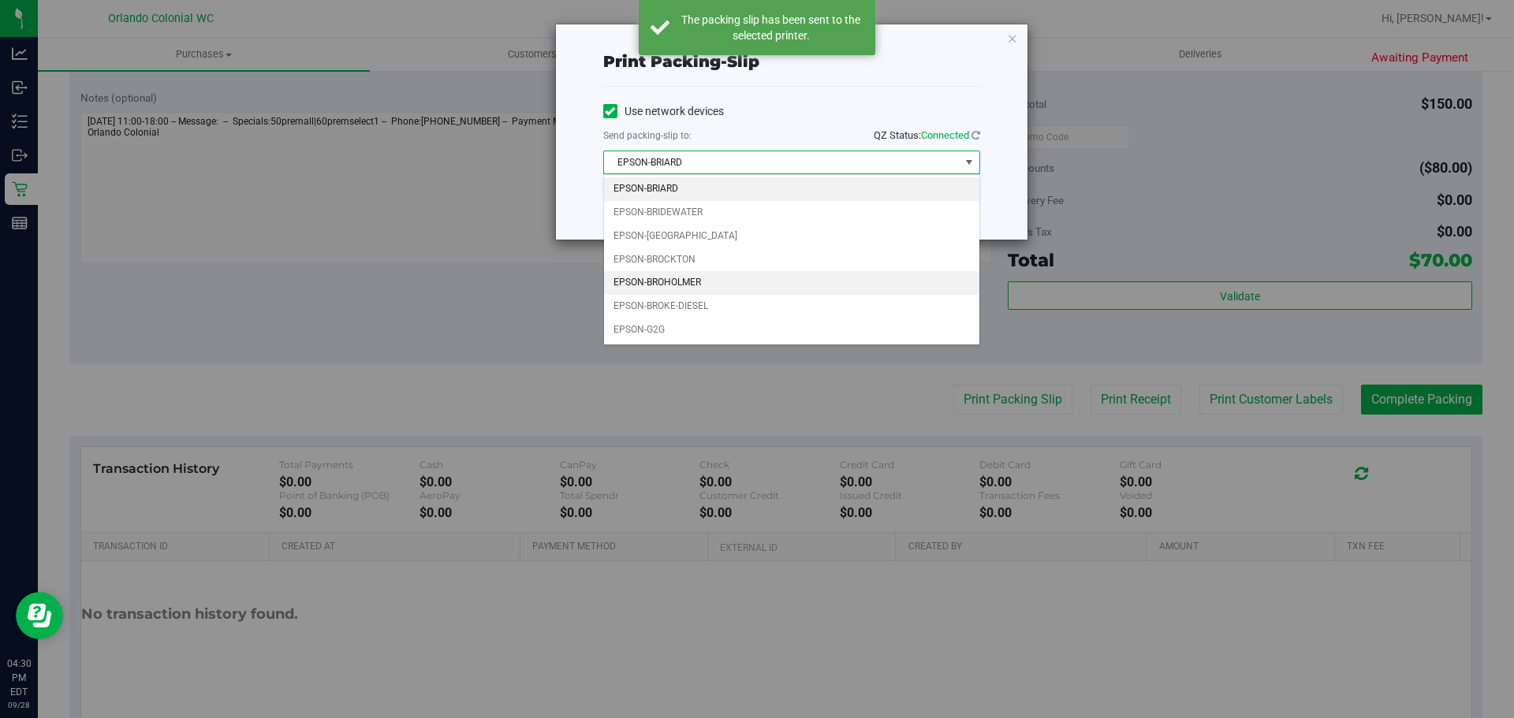
click at [721, 289] on li "EPSON-BROHOLMER" at bounding box center [791, 283] width 375 height 24
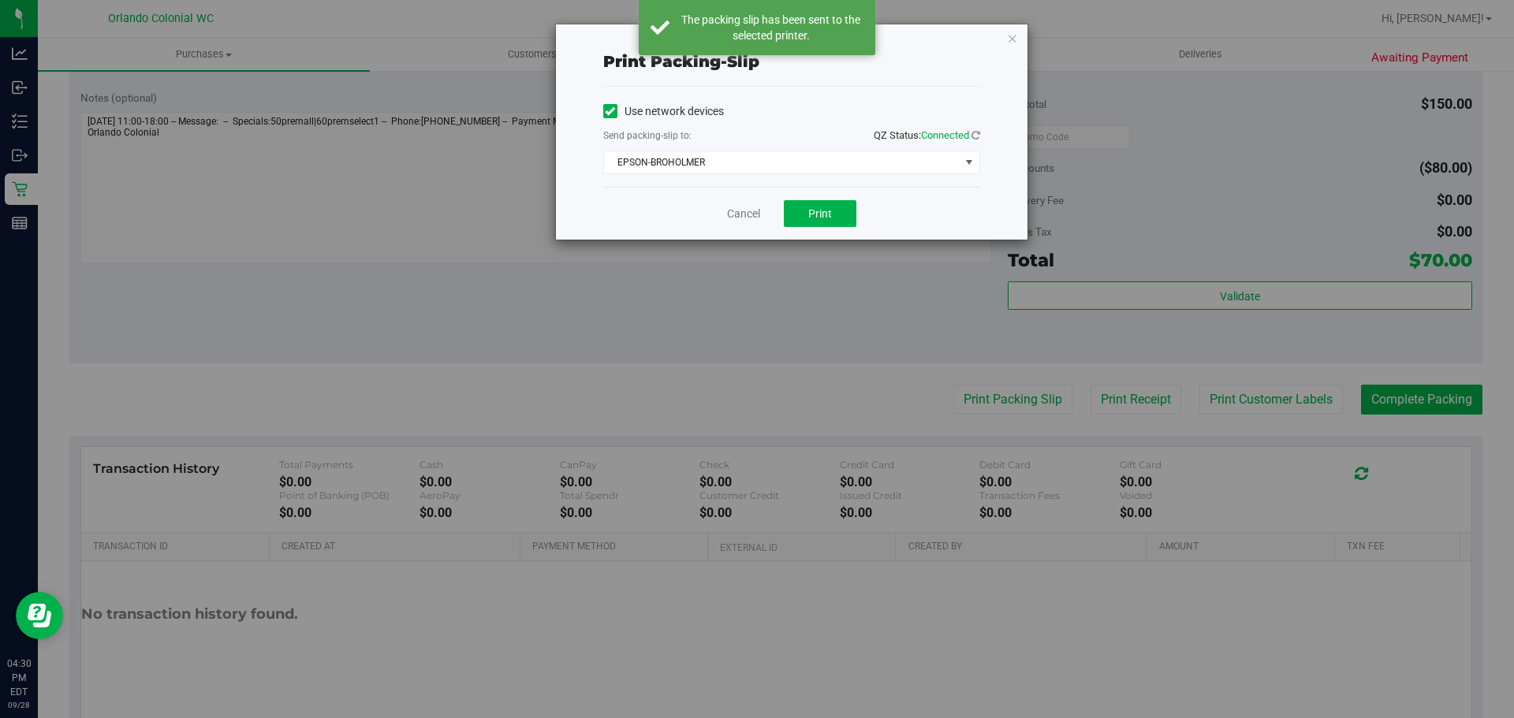
click at [805, 229] on div "Cancel Print" at bounding box center [791, 213] width 377 height 53
click at [805, 219] on button "Print" at bounding box center [820, 213] width 73 height 27
click at [746, 210] on link "Cancel" at bounding box center [743, 214] width 33 height 17
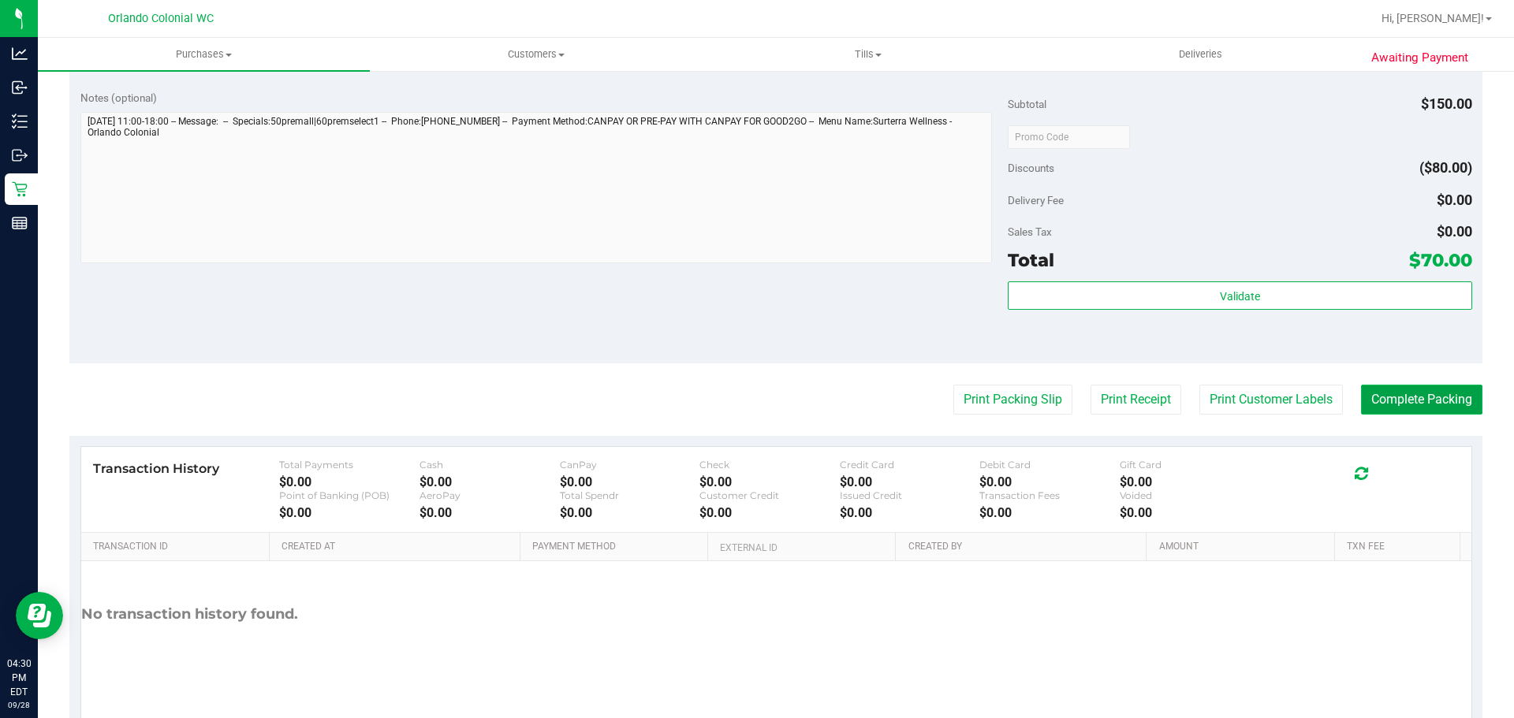
click at [1374, 387] on button "Complete Packing" at bounding box center [1421, 400] width 121 height 30
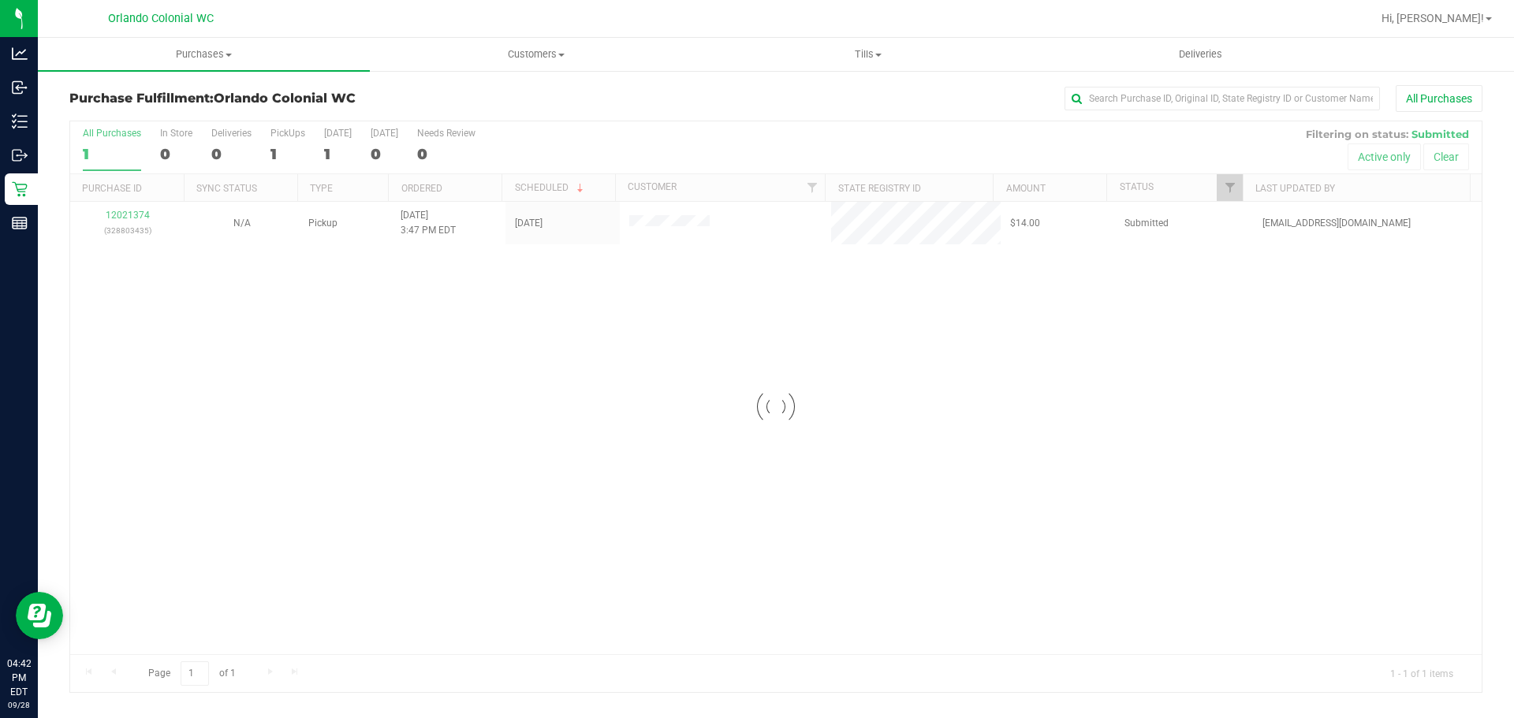
click at [128, 218] on div at bounding box center [775, 406] width 1411 height 571
click at [128, 218] on link "12021374" at bounding box center [128, 215] width 44 height 11
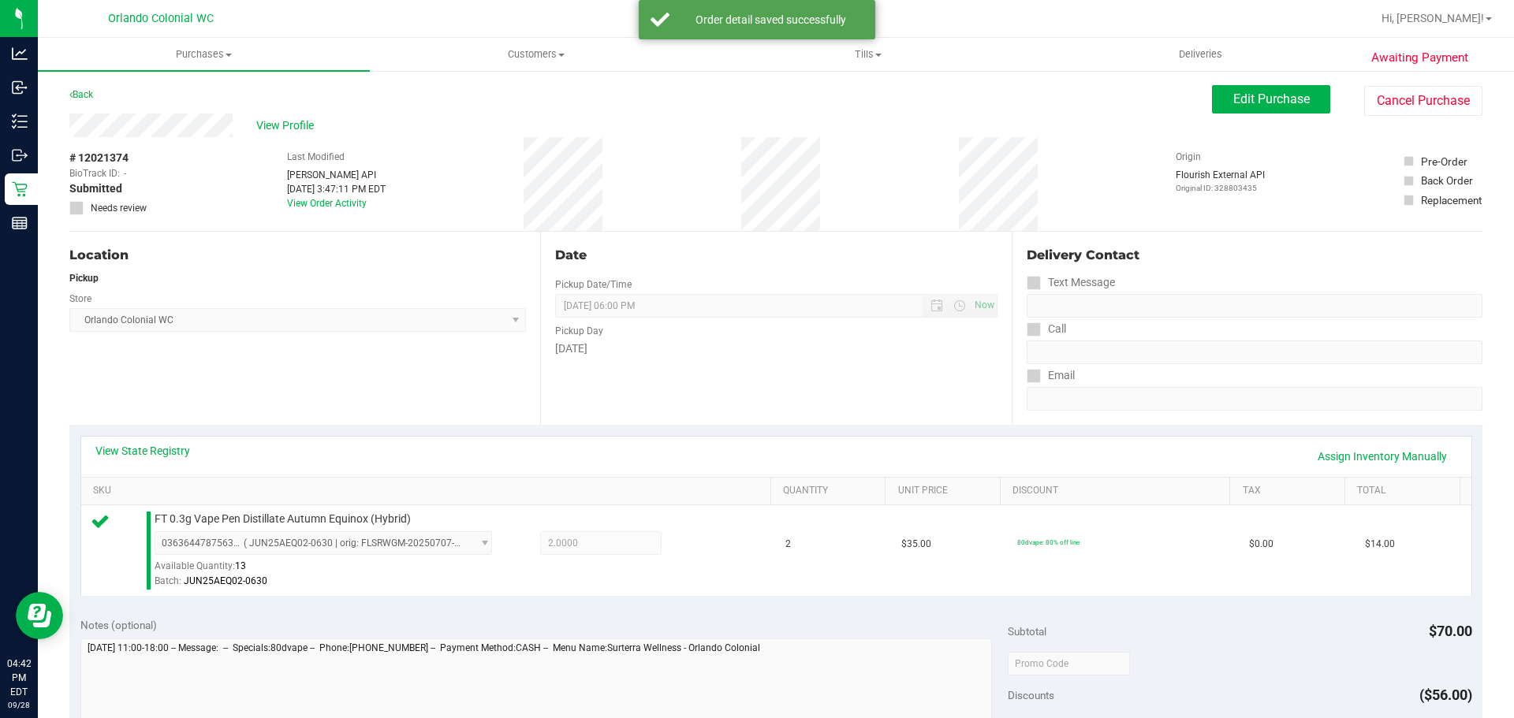
scroll to position [571, 0]
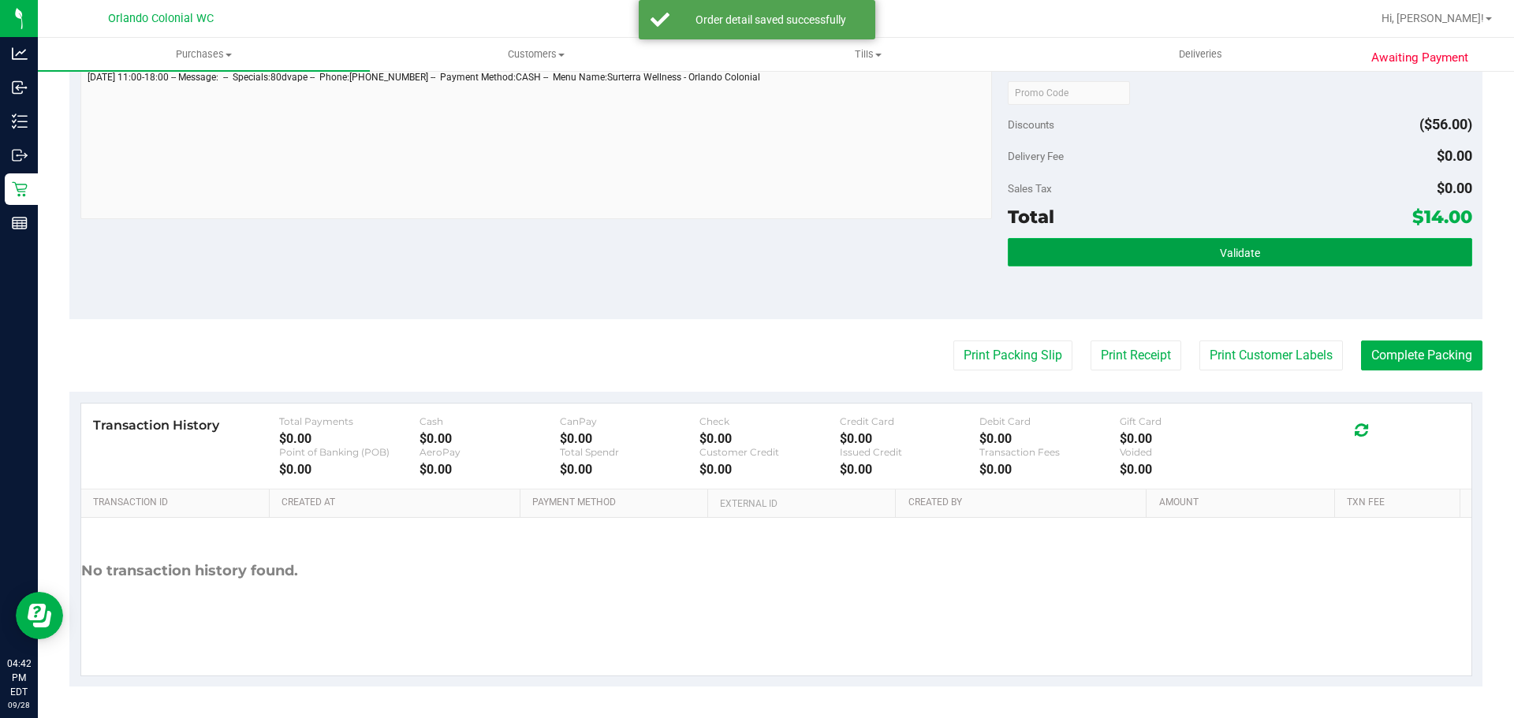
click at [1175, 260] on button "Validate" at bounding box center [1239, 252] width 464 height 28
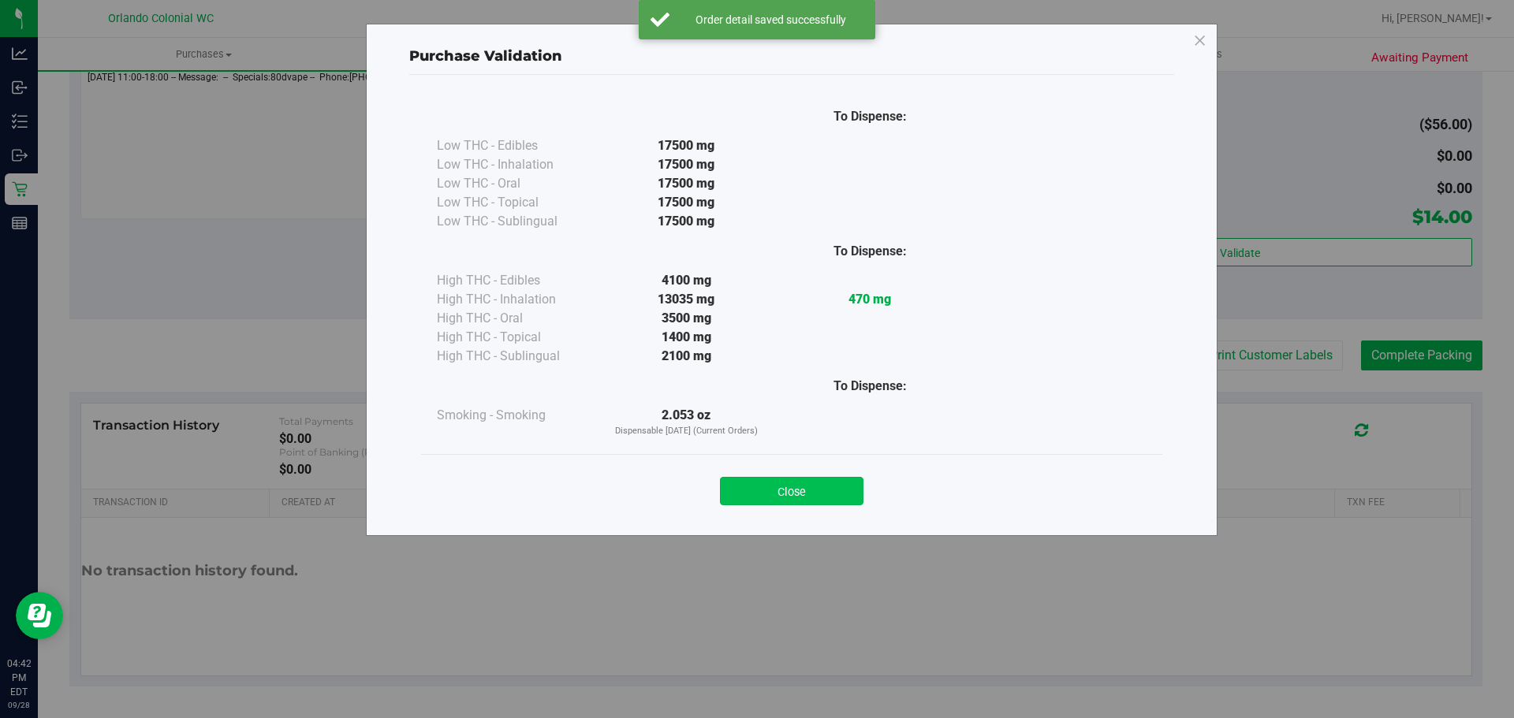
click at [789, 484] on button "Close" at bounding box center [791, 491] width 143 height 28
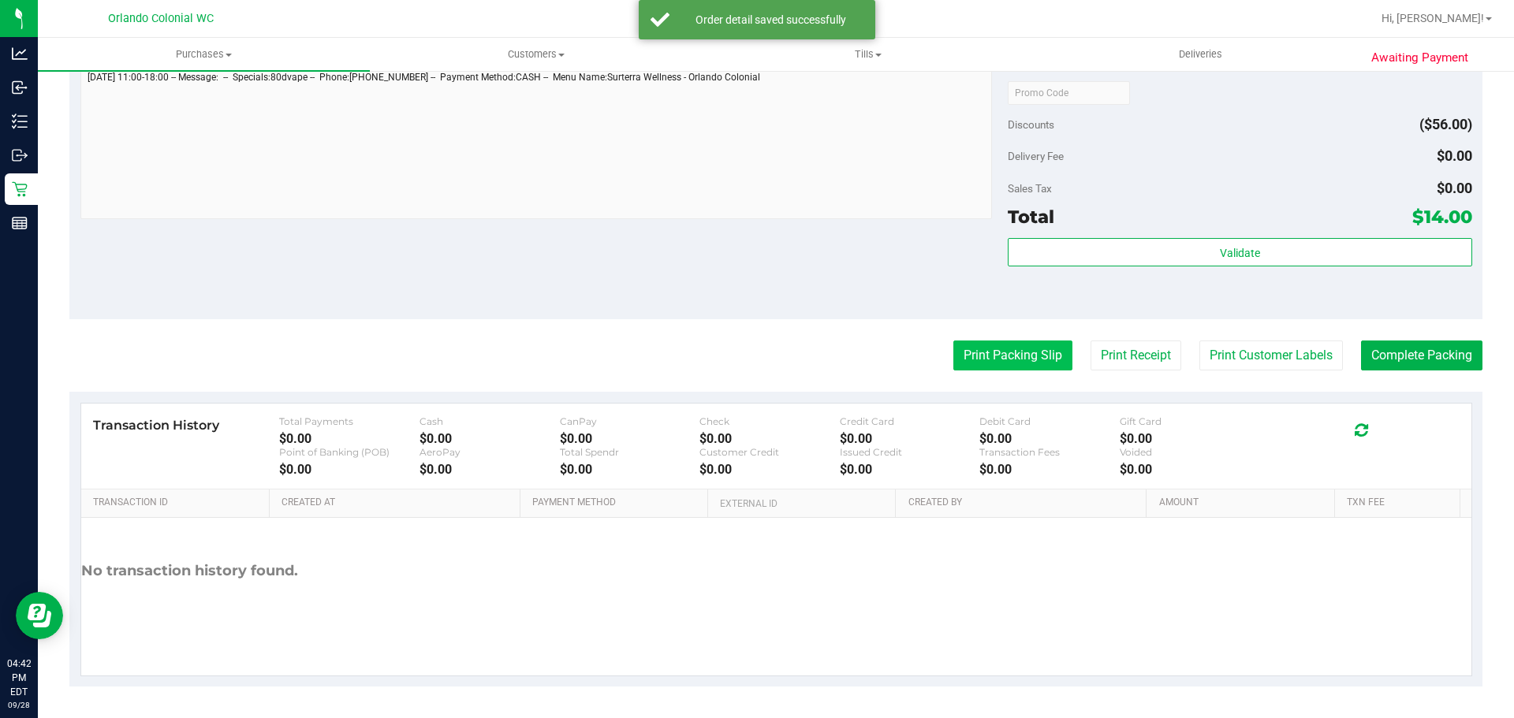
click at [979, 356] on button "Print Packing Slip" at bounding box center [1012, 356] width 119 height 30
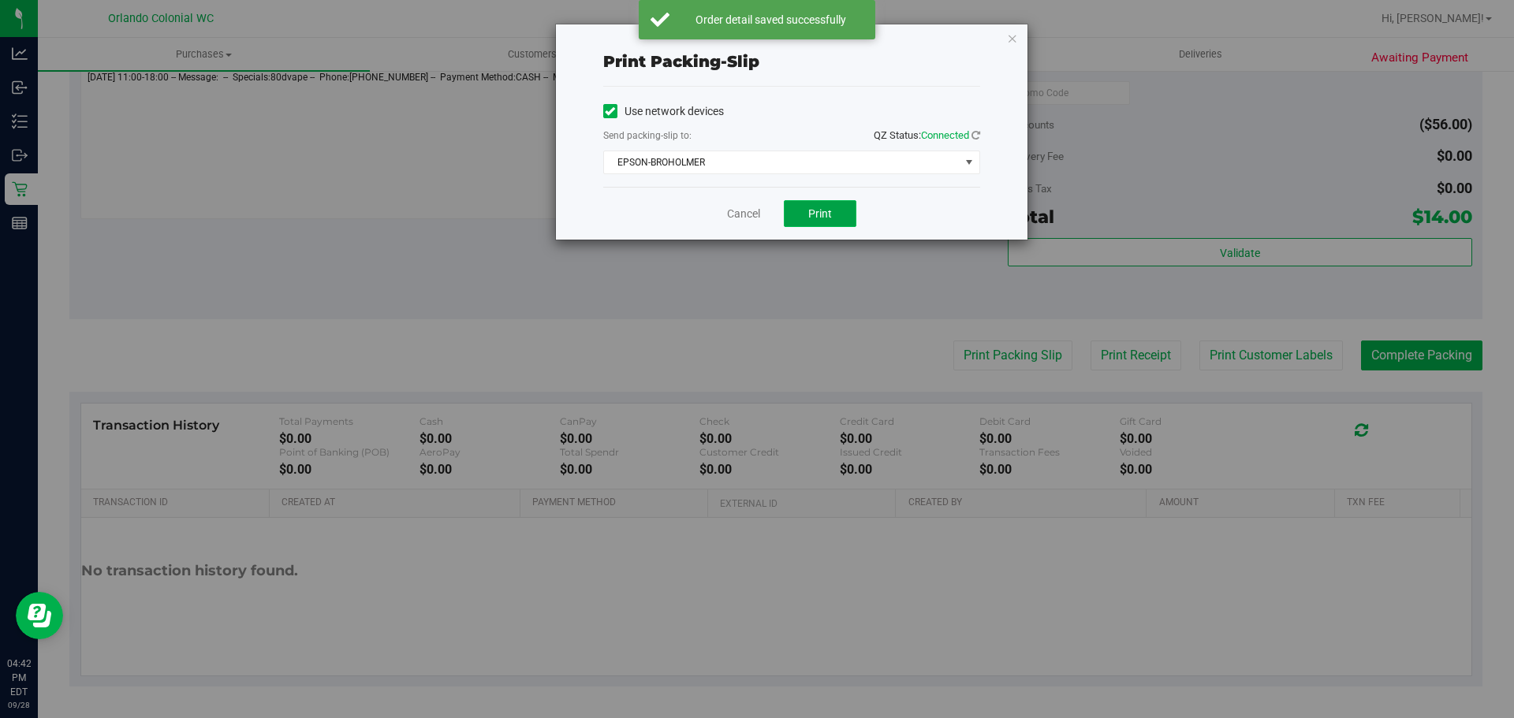
click at [839, 208] on button "Print" at bounding box center [820, 213] width 73 height 27
click at [732, 214] on link "Cancel" at bounding box center [743, 214] width 33 height 17
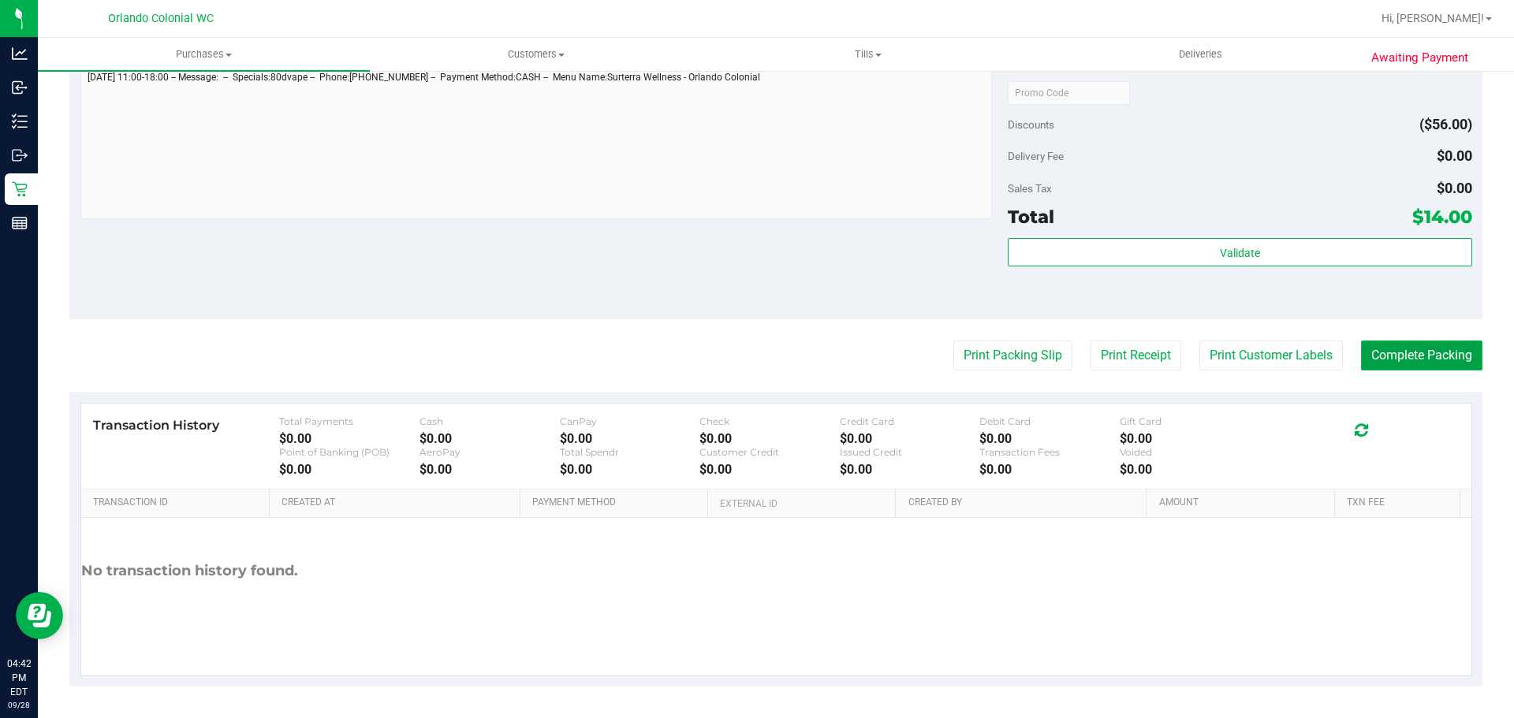
click at [1410, 367] on button "Complete Packing" at bounding box center [1421, 356] width 121 height 30
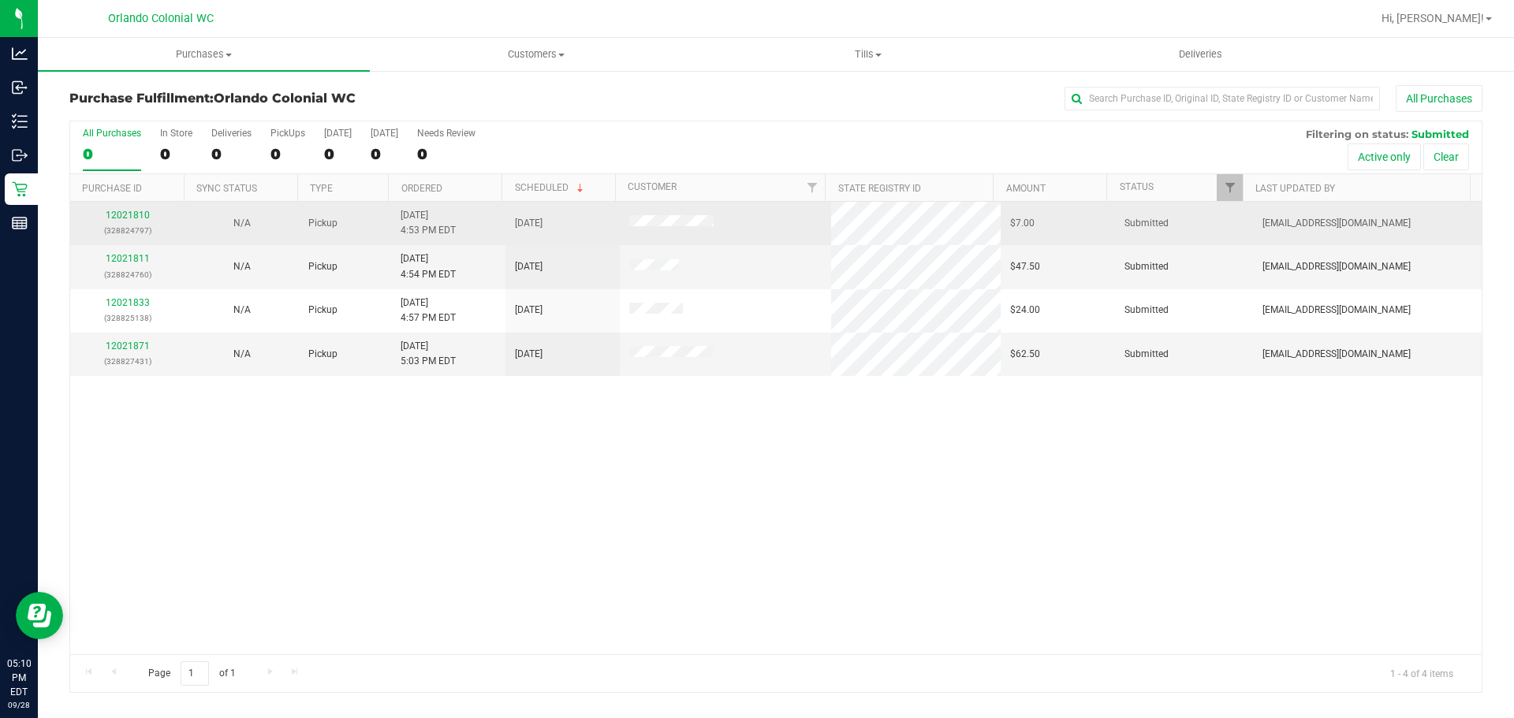
click at [138, 209] on div "12021810 (328824797)" at bounding box center [127, 223] width 95 height 30
click at [137, 213] on link "12021810" at bounding box center [128, 215] width 44 height 11
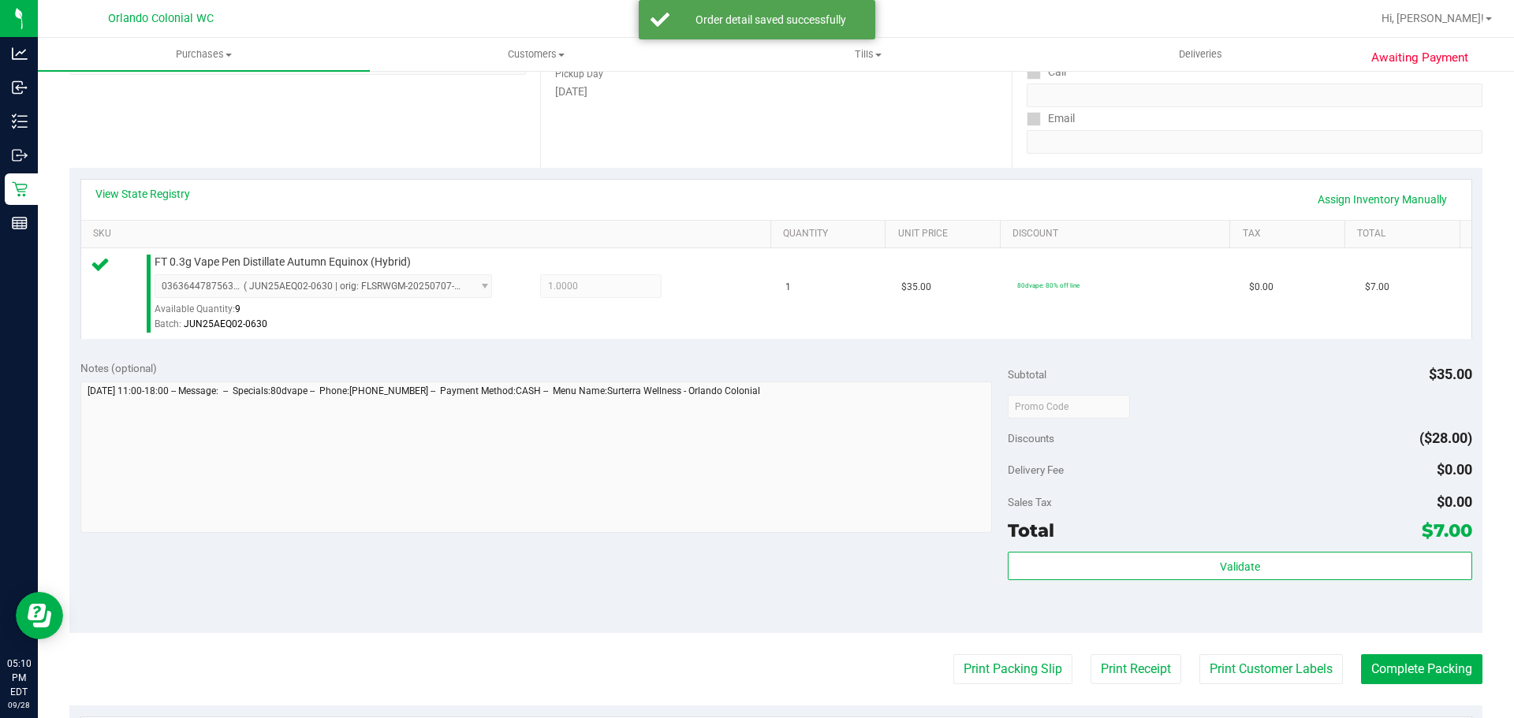
scroll to position [571, 0]
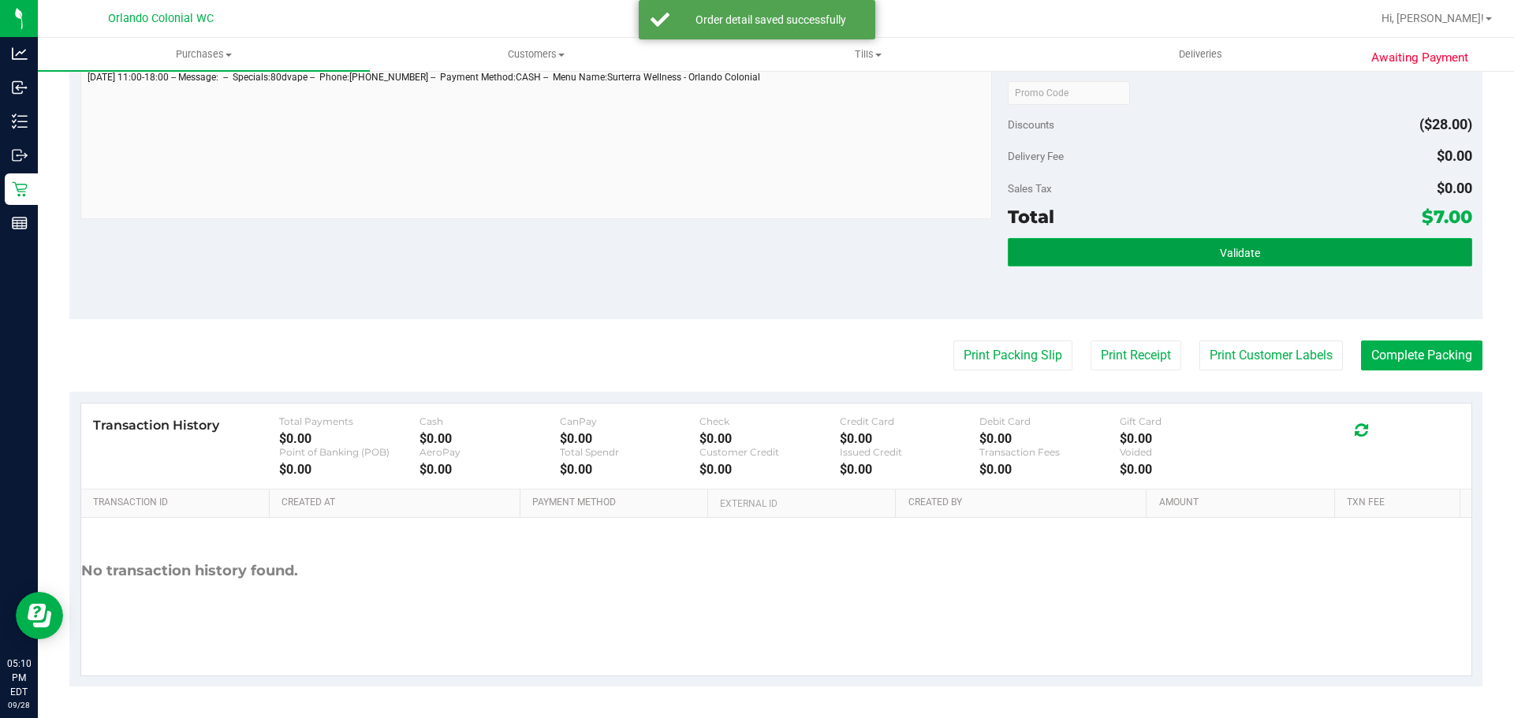
click at [1147, 250] on button "Validate" at bounding box center [1239, 252] width 464 height 28
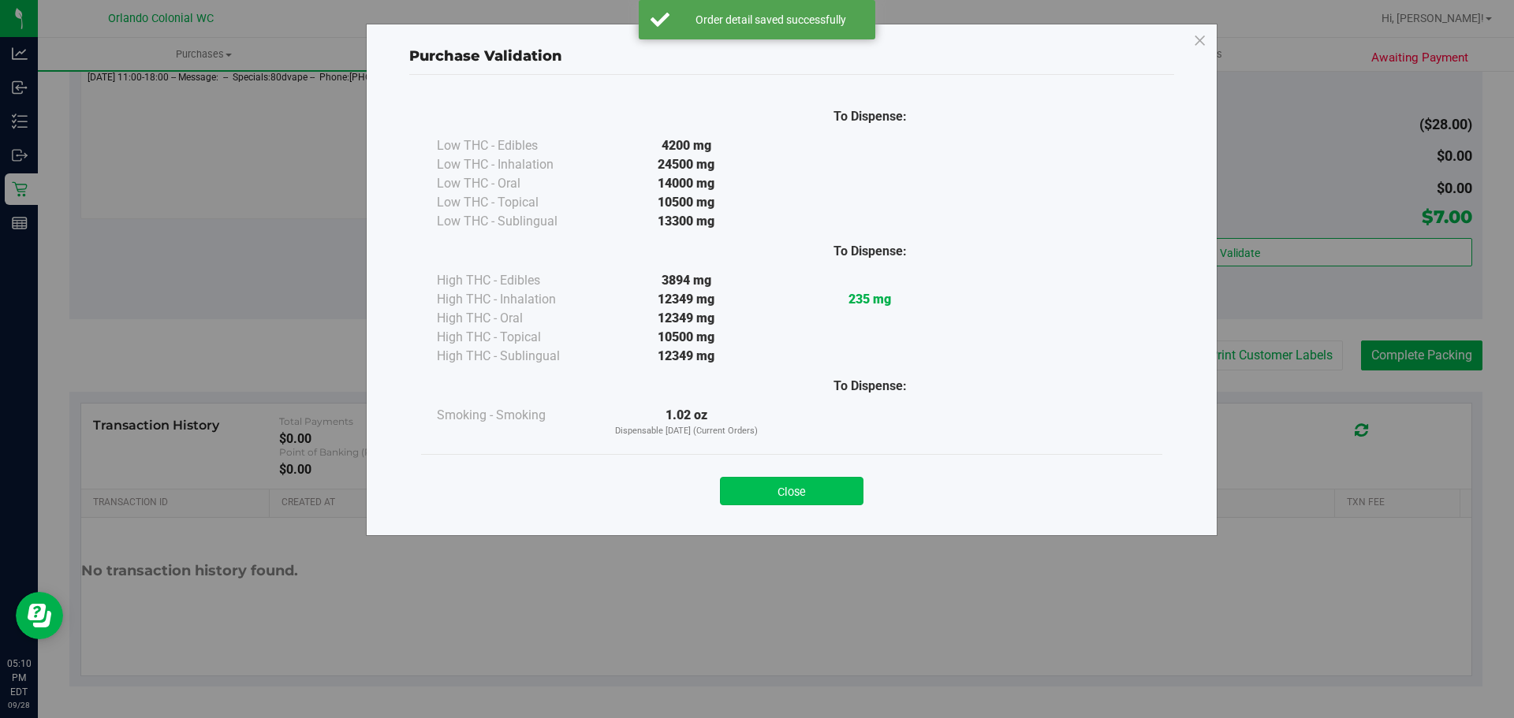
click at [834, 482] on button "Close" at bounding box center [791, 491] width 143 height 28
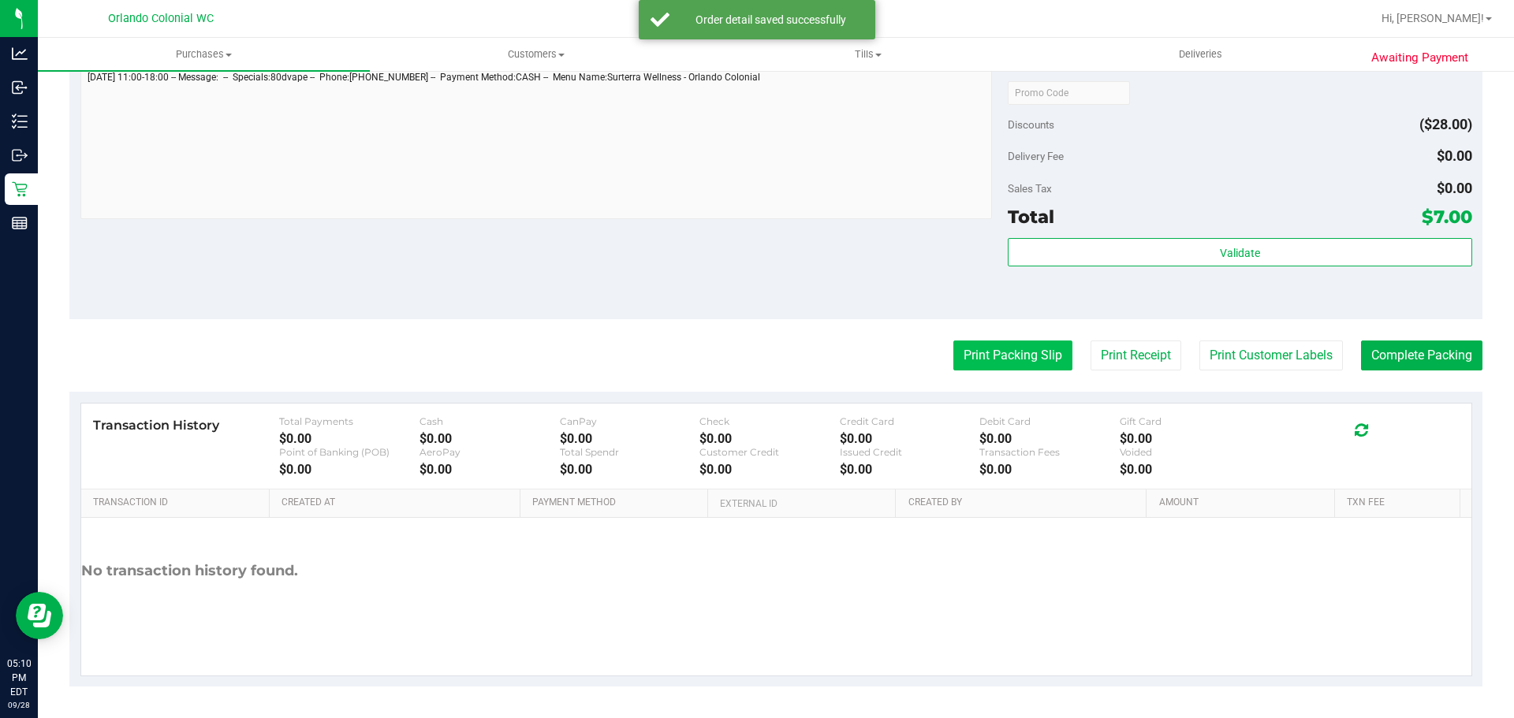
click at [964, 369] on button "Print Packing Slip" at bounding box center [1012, 356] width 119 height 30
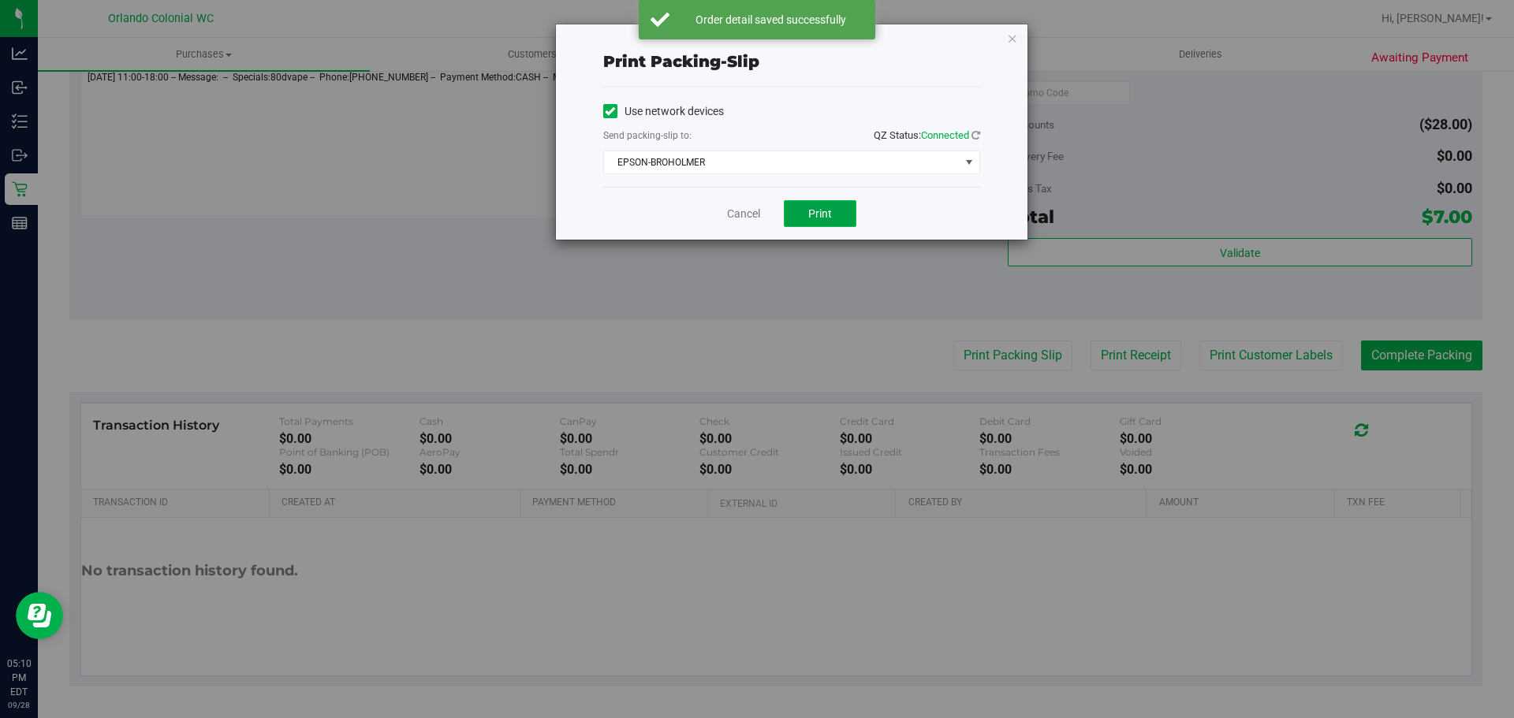
click at [820, 211] on span "Print" at bounding box center [820, 213] width 24 height 13
click at [738, 216] on link "Cancel" at bounding box center [743, 214] width 33 height 17
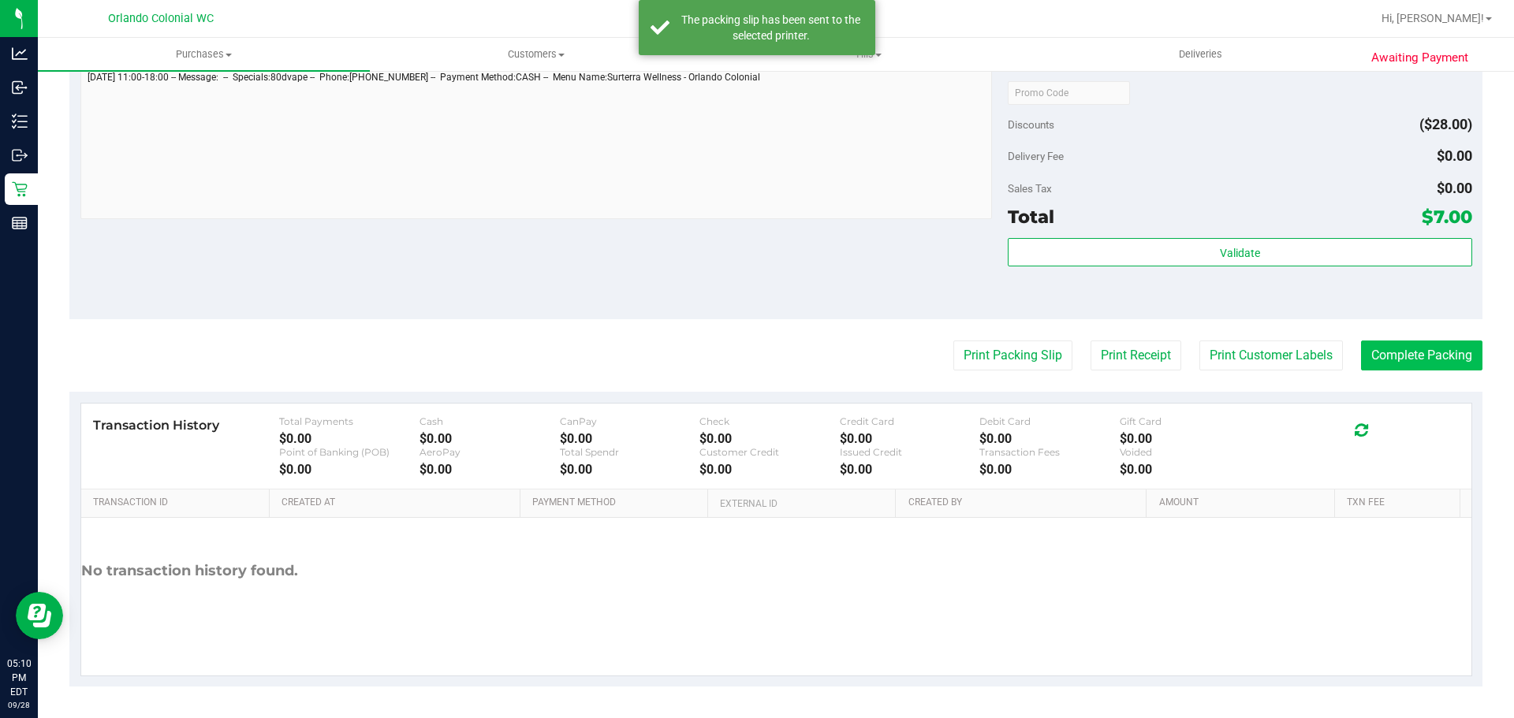
click at [1409, 365] on button "Complete Packing" at bounding box center [1421, 356] width 121 height 30
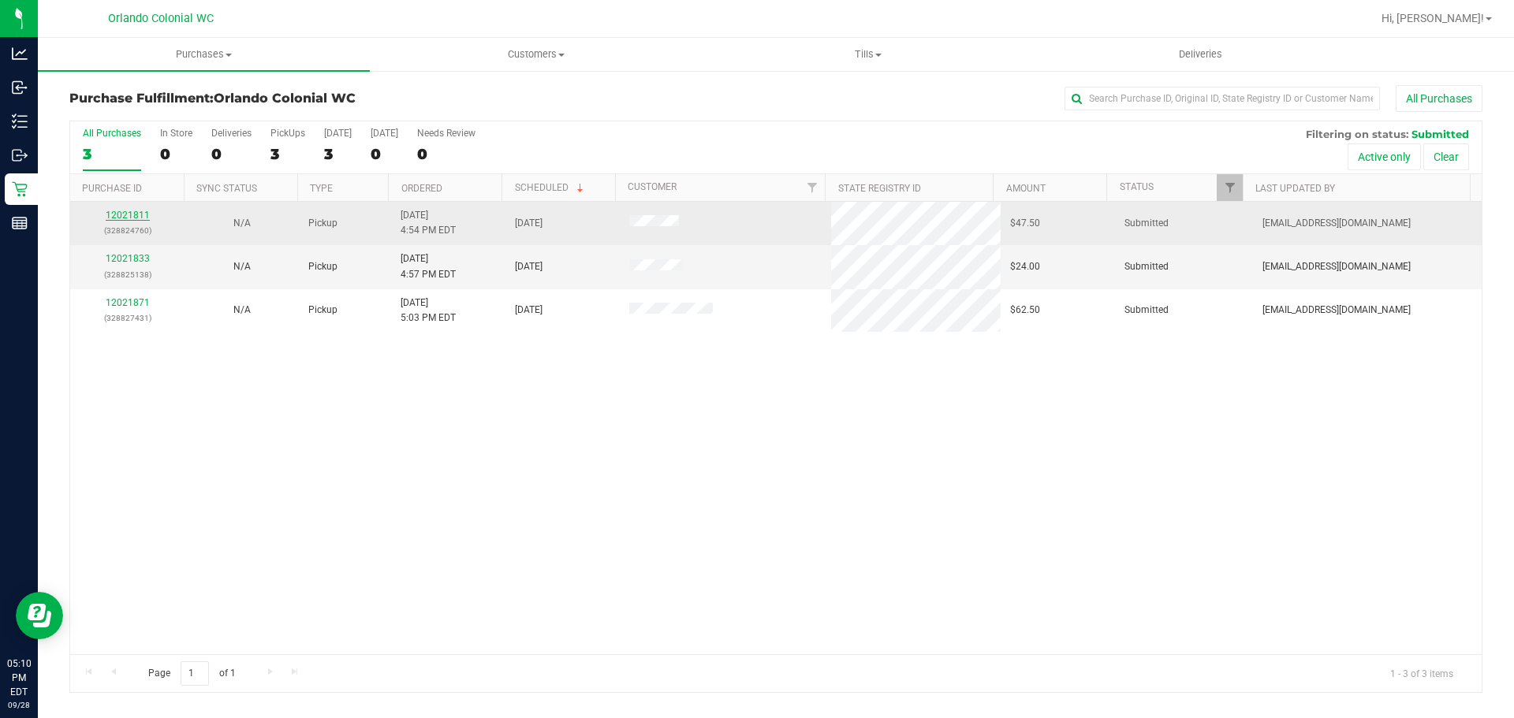
click at [131, 214] on link "12021811" at bounding box center [128, 215] width 44 height 11
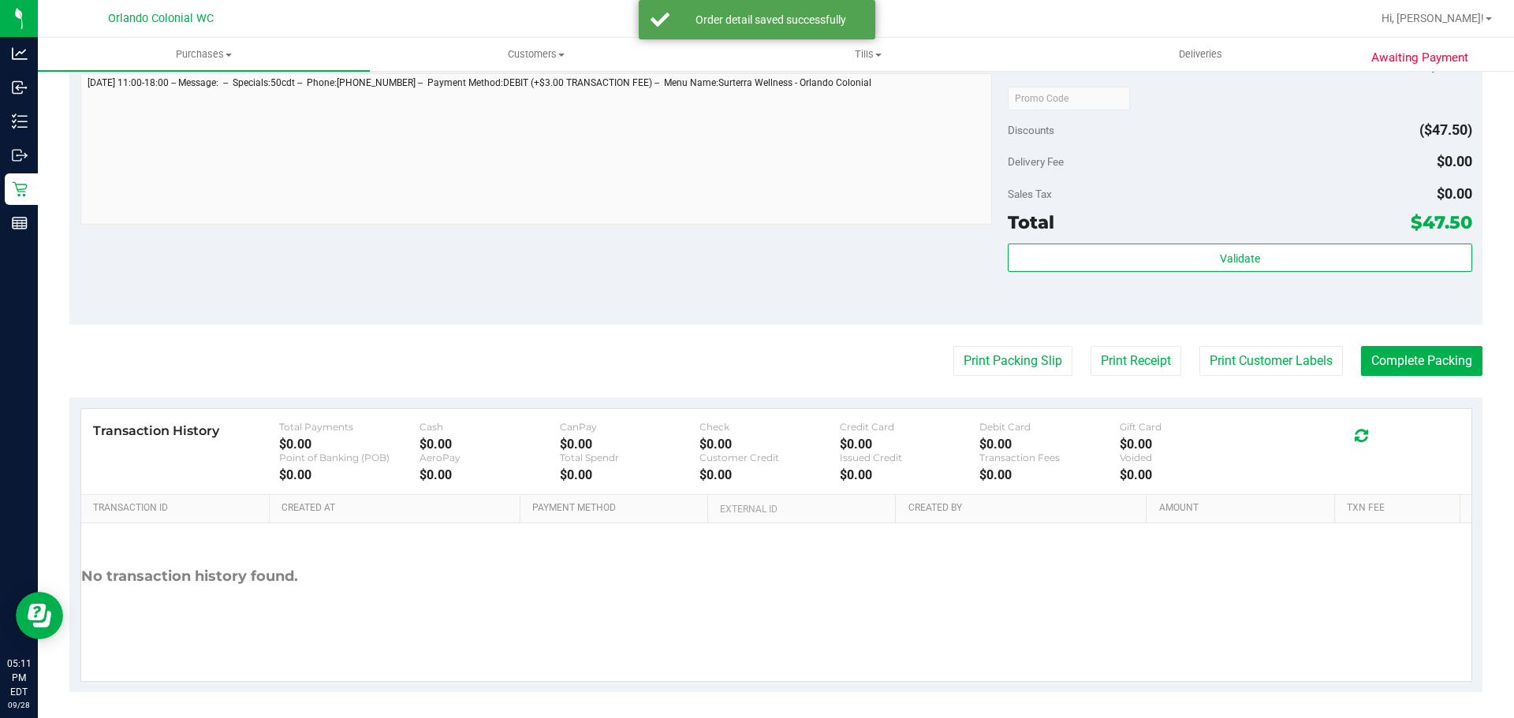
scroll to position [571, 0]
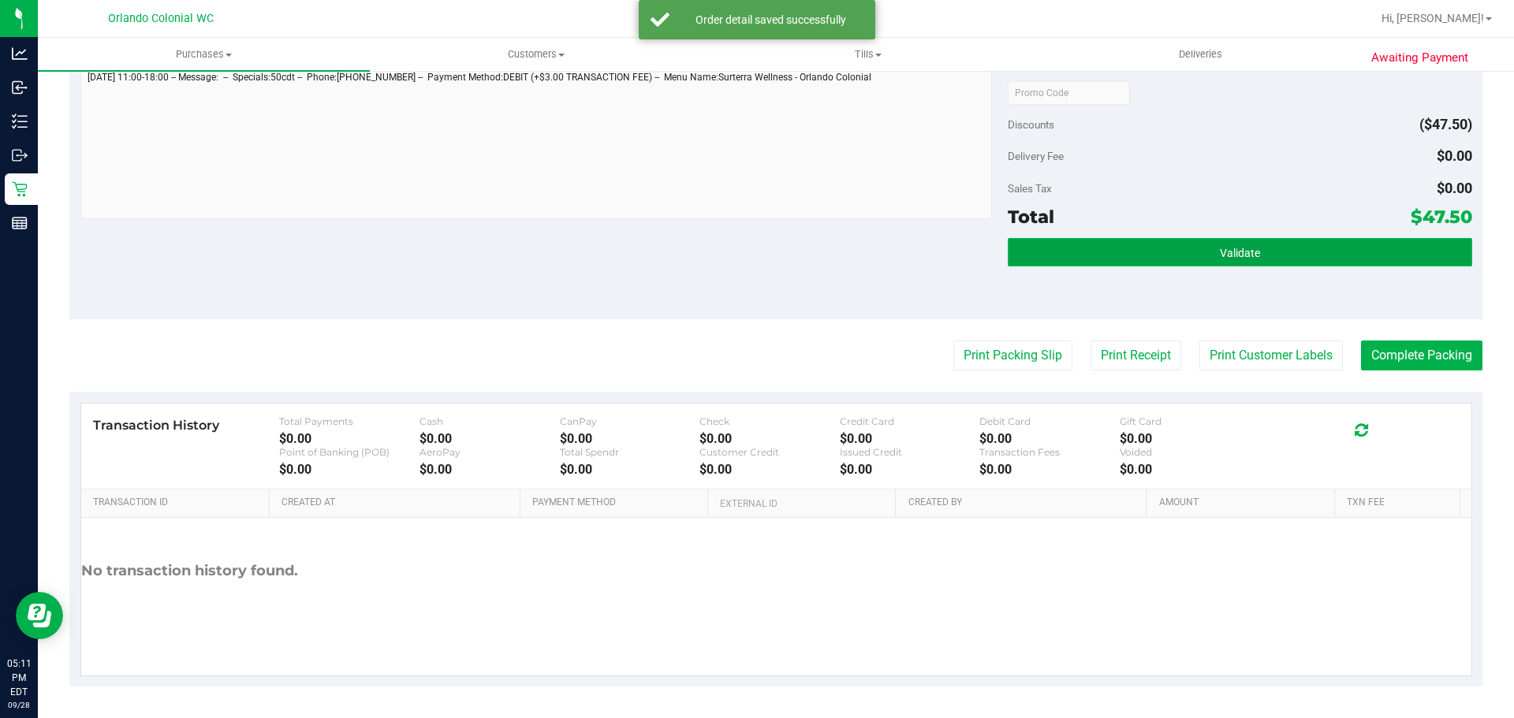
click at [1134, 244] on button "Validate" at bounding box center [1239, 252] width 464 height 28
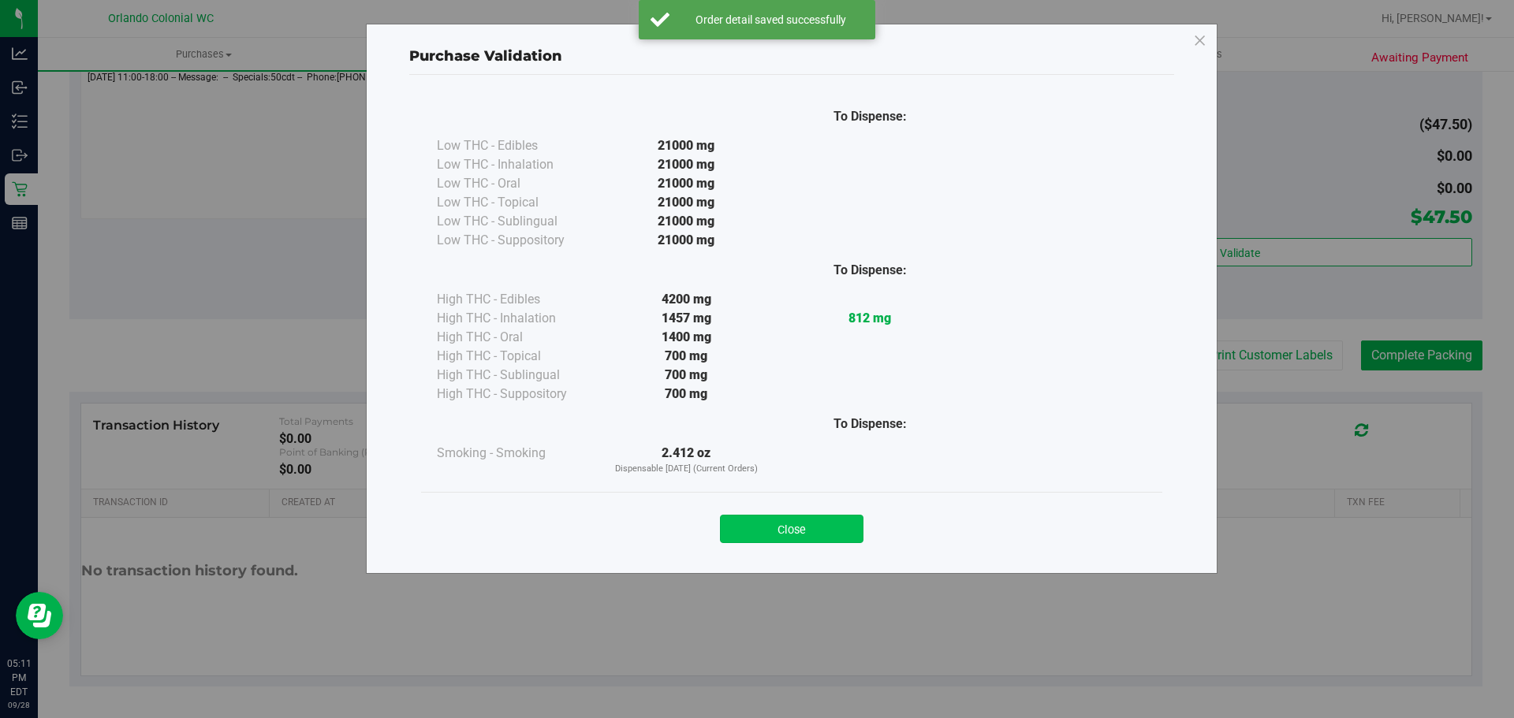
click at [812, 519] on button "Close" at bounding box center [791, 529] width 143 height 28
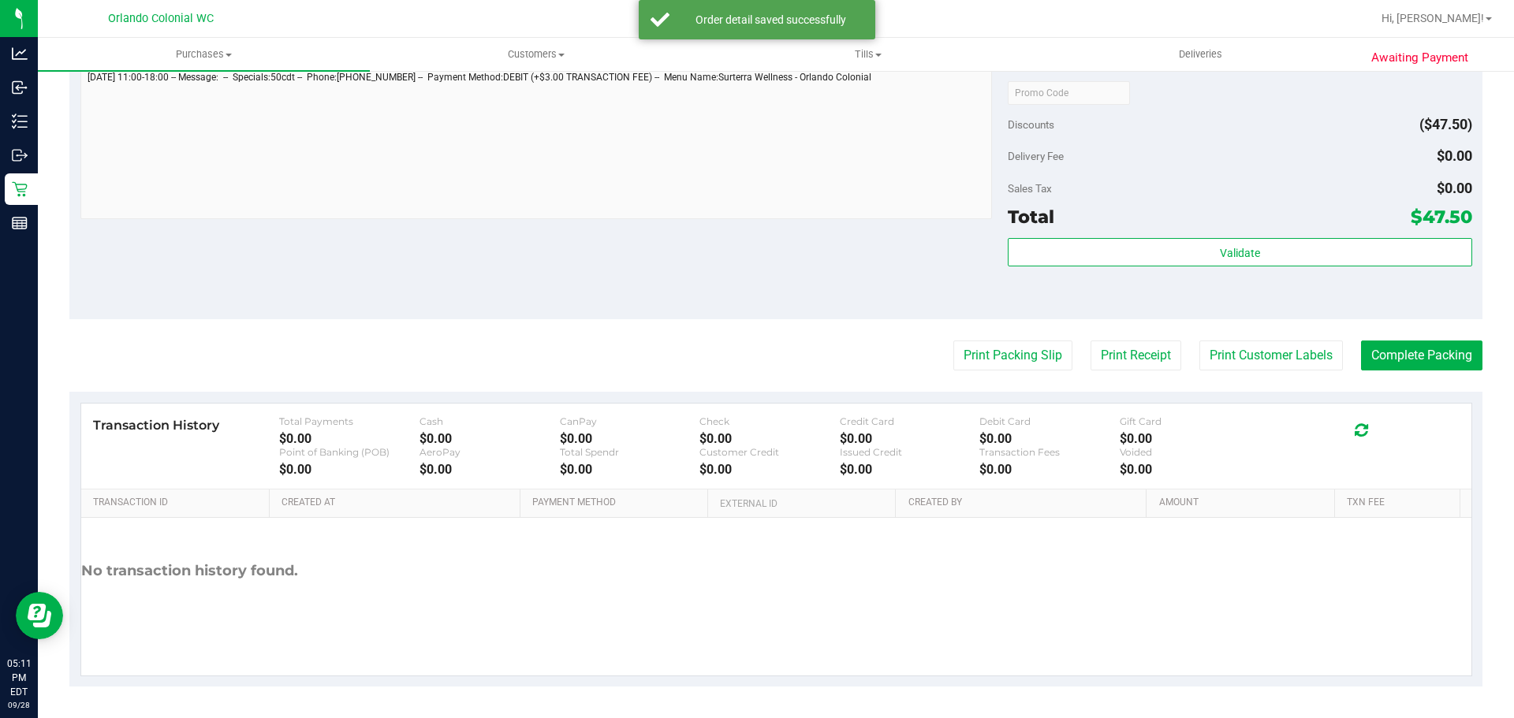
click at [1022, 311] on div "Notes (optional) Subtotal $95.00 Discounts ($47.50) Delivery Fee $0.00 Sales Ta…" at bounding box center [775, 177] width 1413 height 284
click at [1012, 357] on button "Print Packing Slip" at bounding box center [1012, 356] width 119 height 30
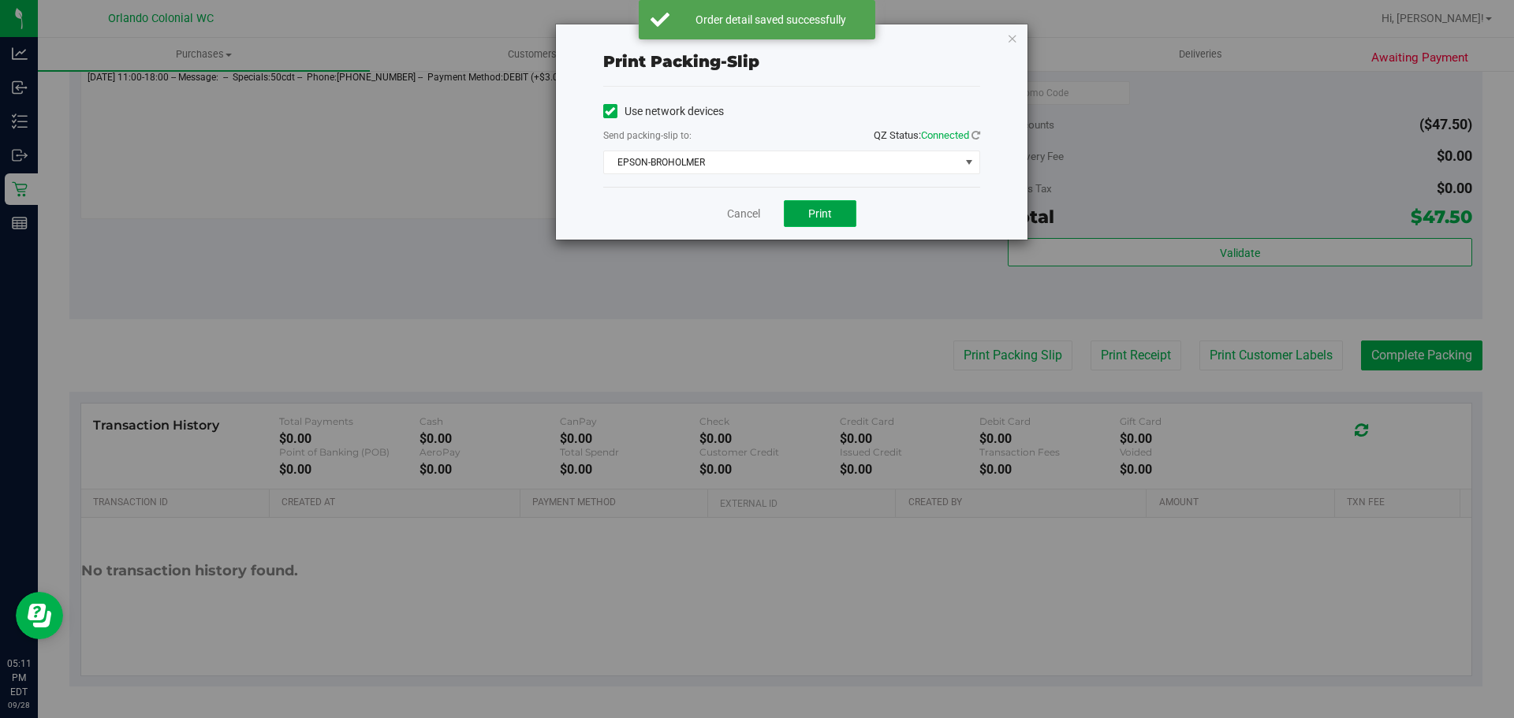
click at [834, 207] on button "Print" at bounding box center [820, 213] width 73 height 27
click at [746, 211] on link "Cancel" at bounding box center [743, 214] width 33 height 17
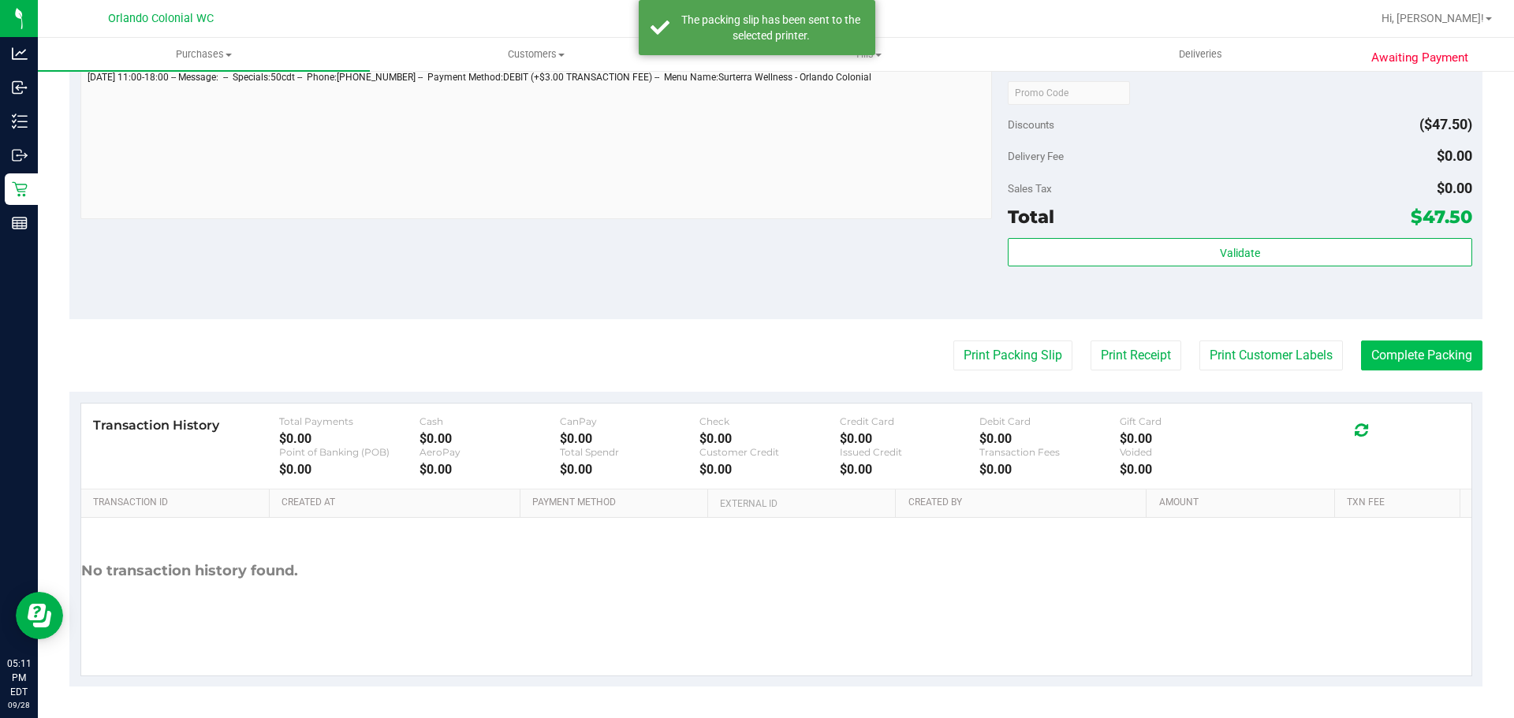
click at [1377, 356] on button "Complete Packing" at bounding box center [1421, 356] width 121 height 30
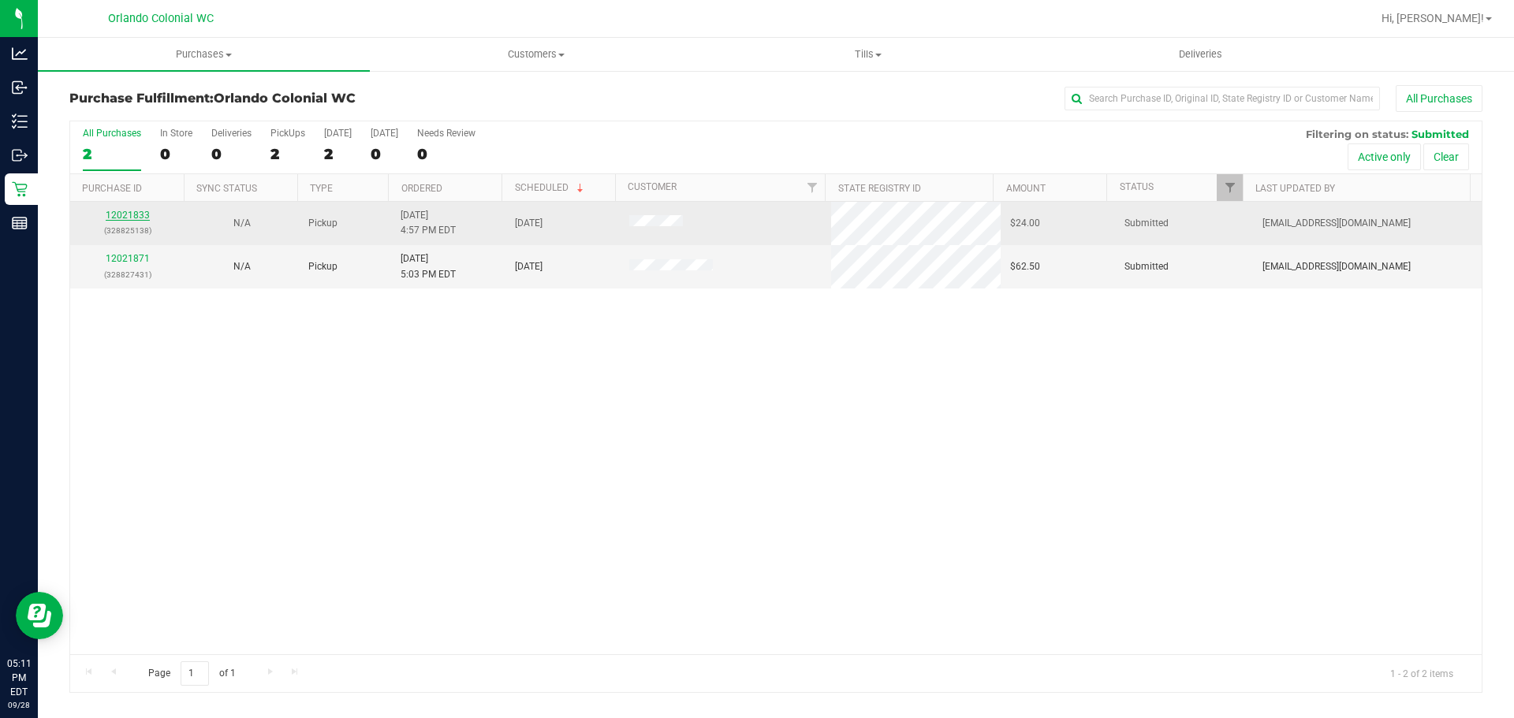
click at [127, 218] on link "12021833" at bounding box center [128, 215] width 44 height 11
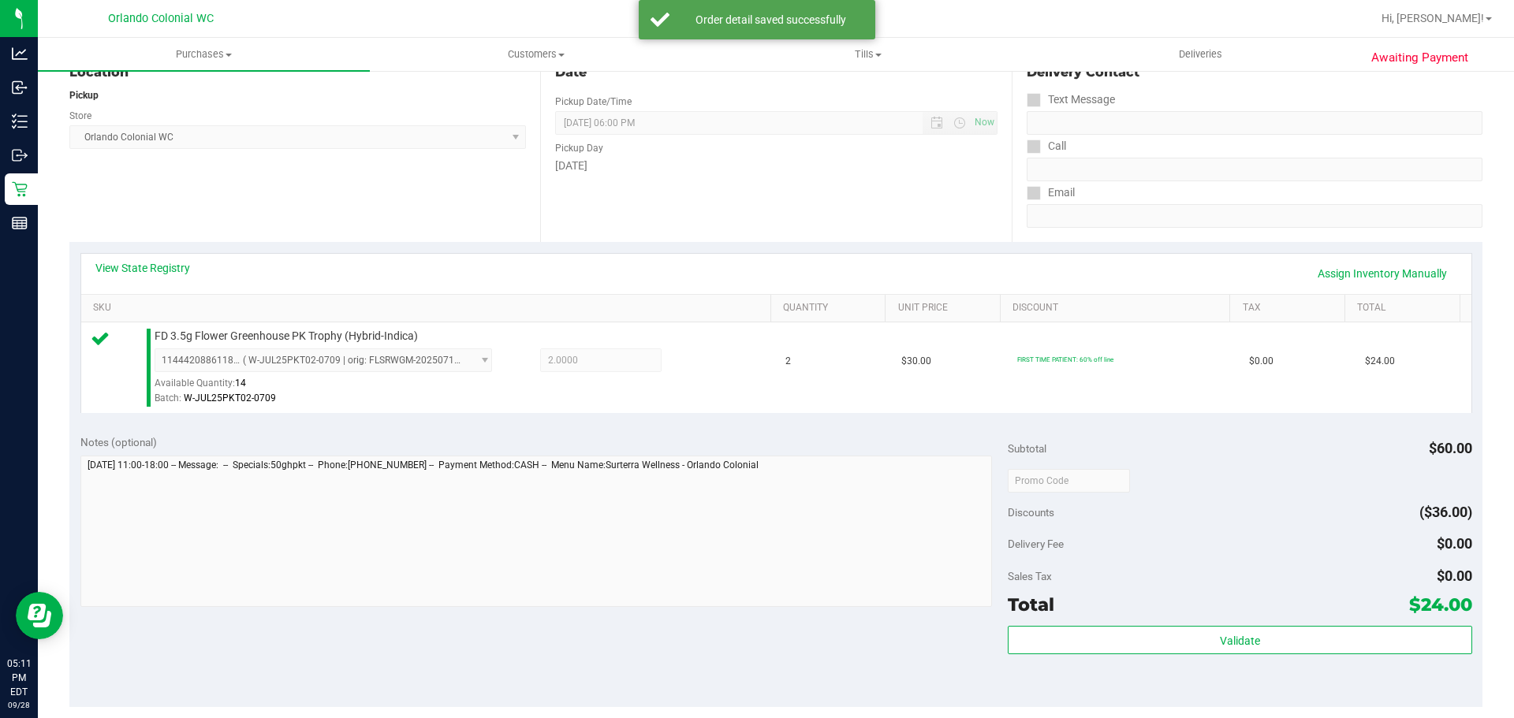
scroll to position [571, 0]
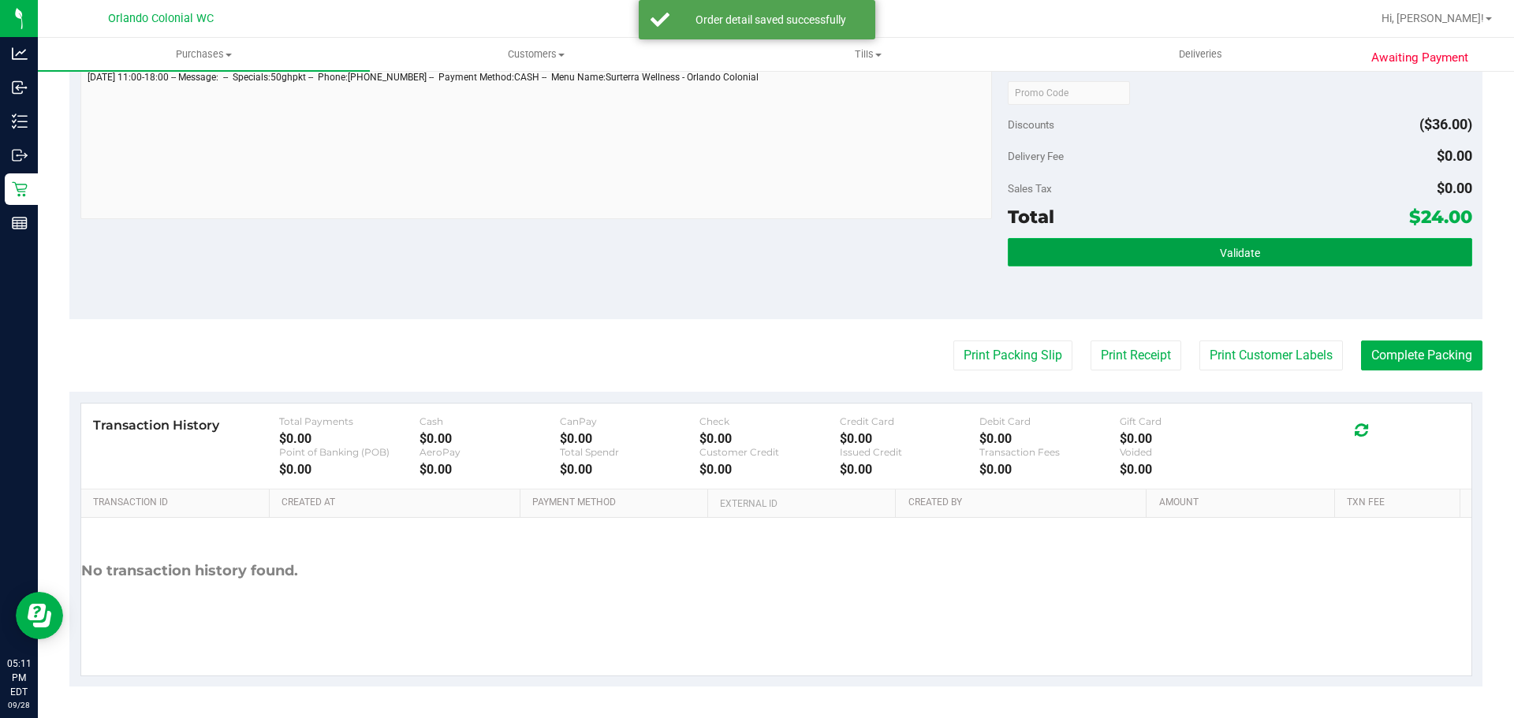
click at [1131, 255] on button "Validate" at bounding box center [1239, 252] width 464 height 28
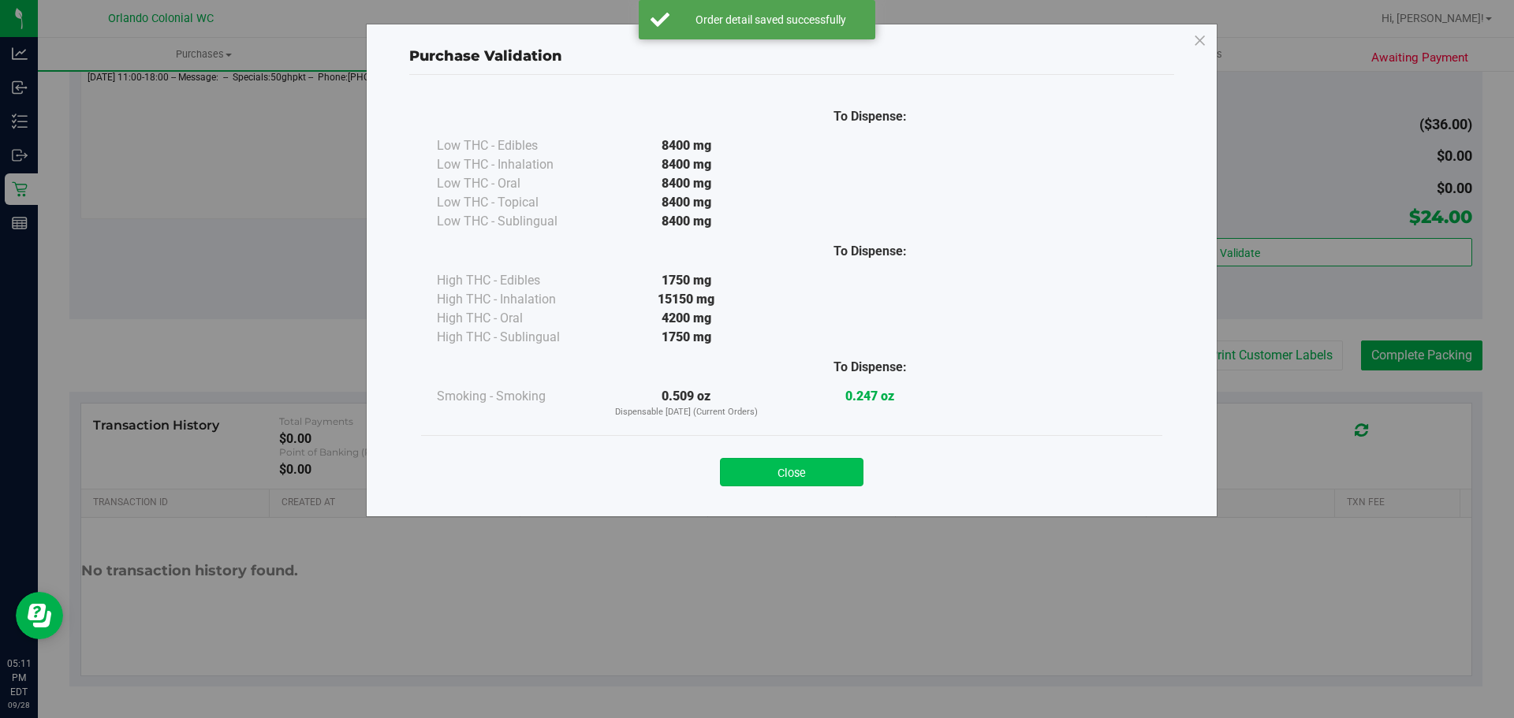
click at [797, 458] on button "Close" at bounding box center [791, 472] width 143 height 28
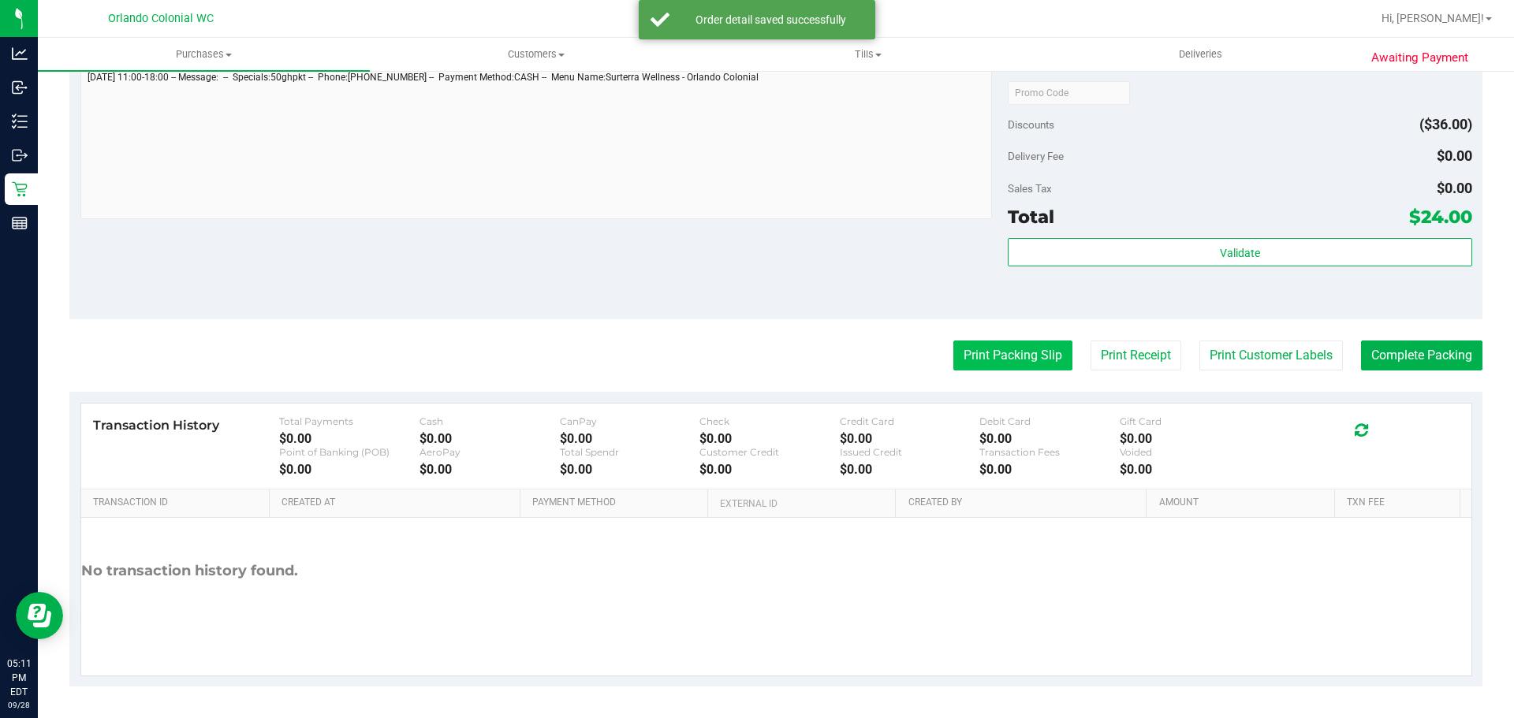
click at [1022, 363] on button "Print Packing Slip" at bounding box center [1012, 356] width 119 height 30
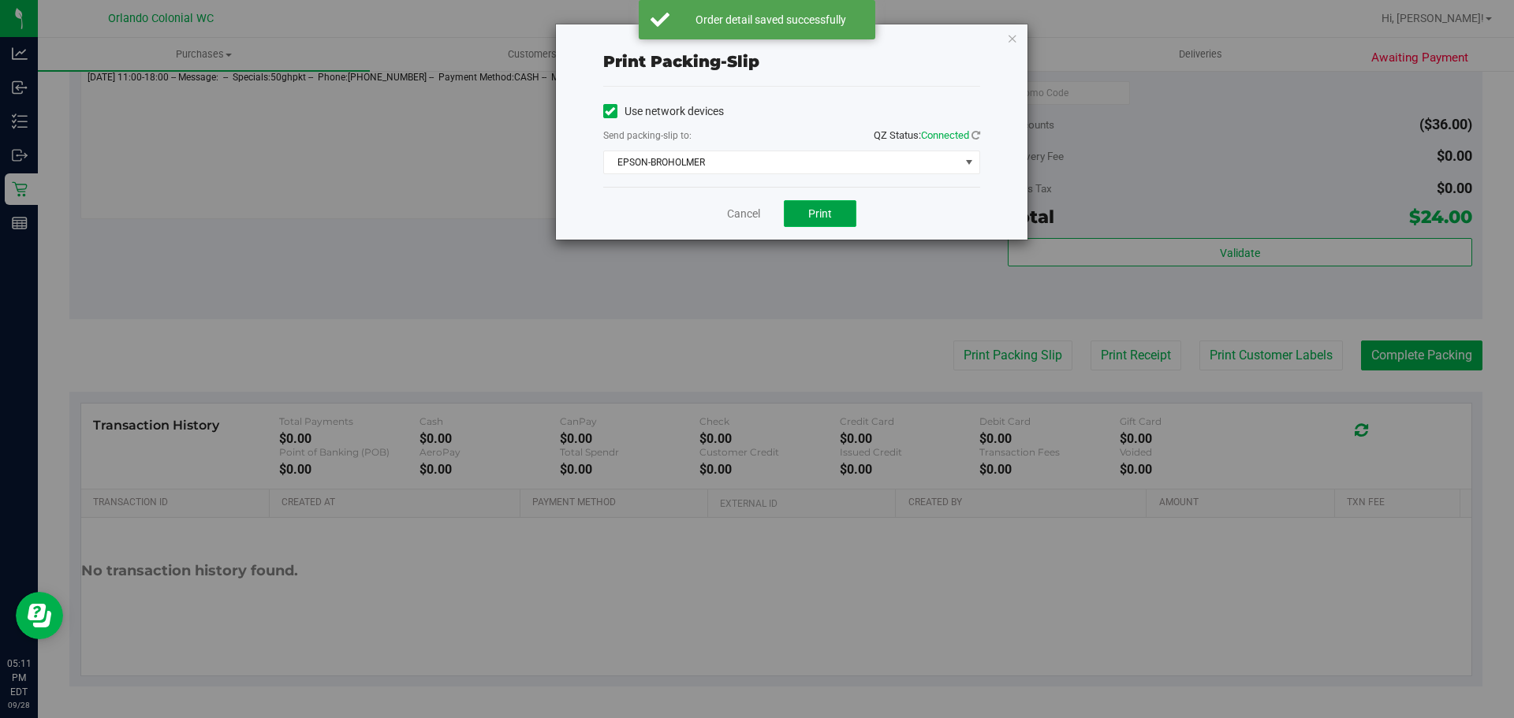
click at [829, 205] on button "Print" at bounding box center [820, 213] width 73 height 27
click at [732, 215] on link "Cancel" at bounding box center [743, 214] width 33 height 17
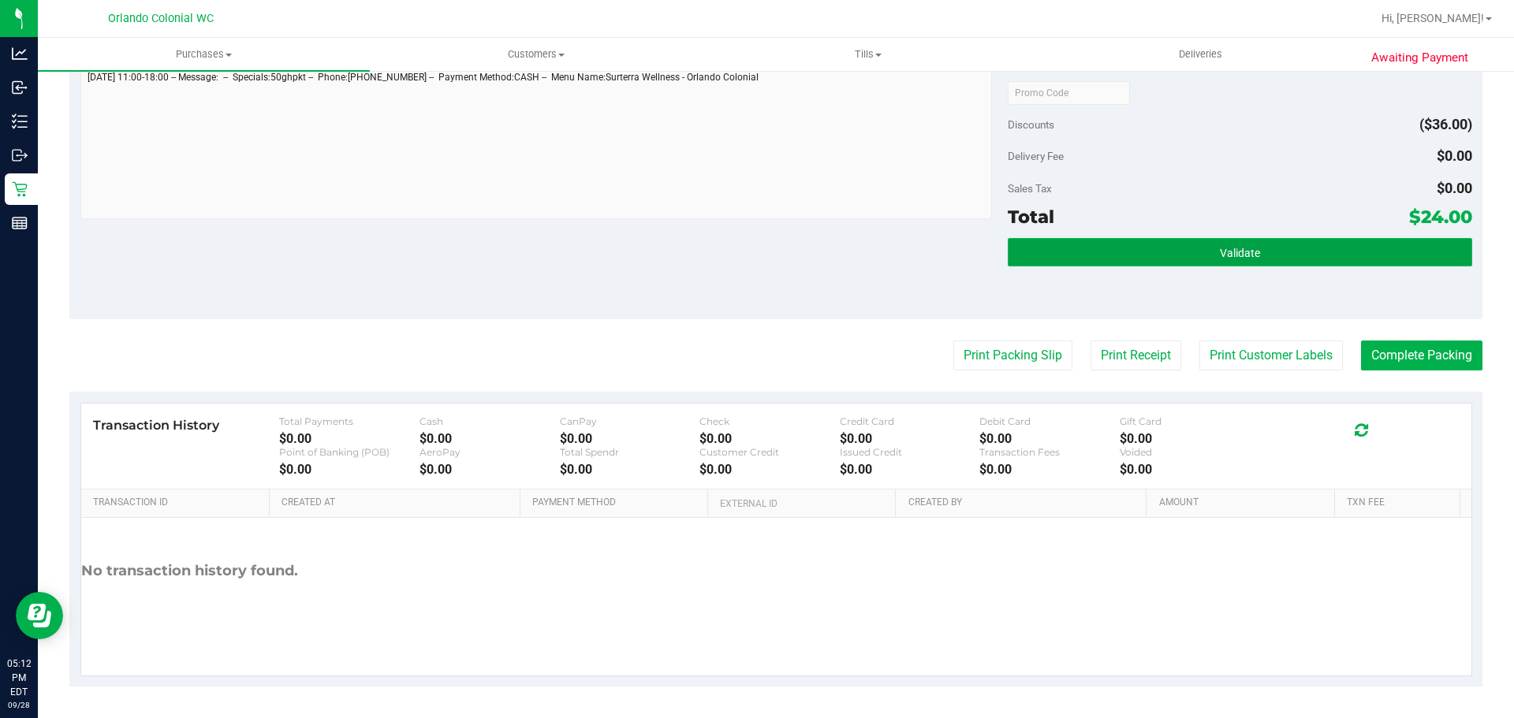
click at [1117, 248] on button "Validate" at bounding box center [1239, 252] width 464 height 28
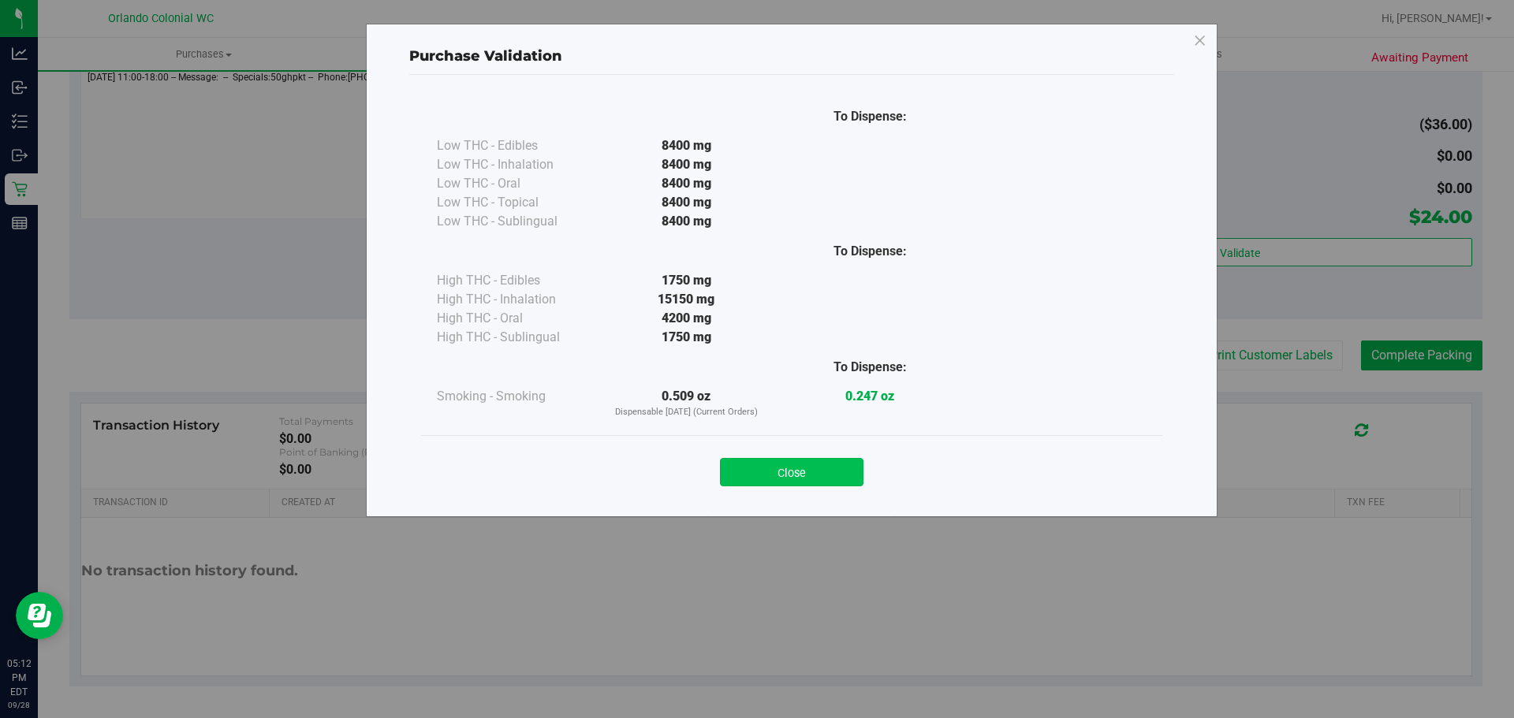
click at [810, 480] on button "Close" at bounding box center [791, 472] width 143 height 28
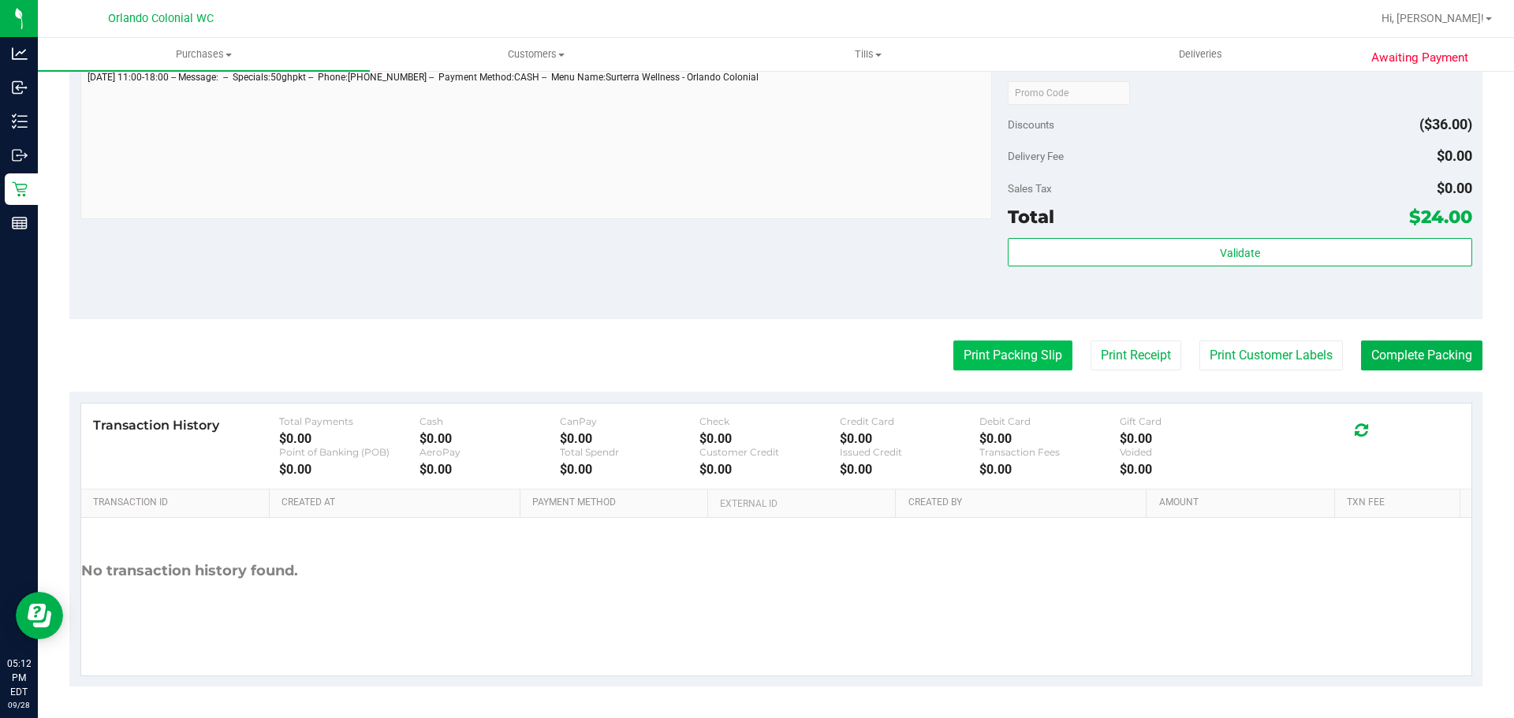
click at [1008, 352] on button "Print Packing Slip" at bounding box center [1012, 356] width 119 height 30
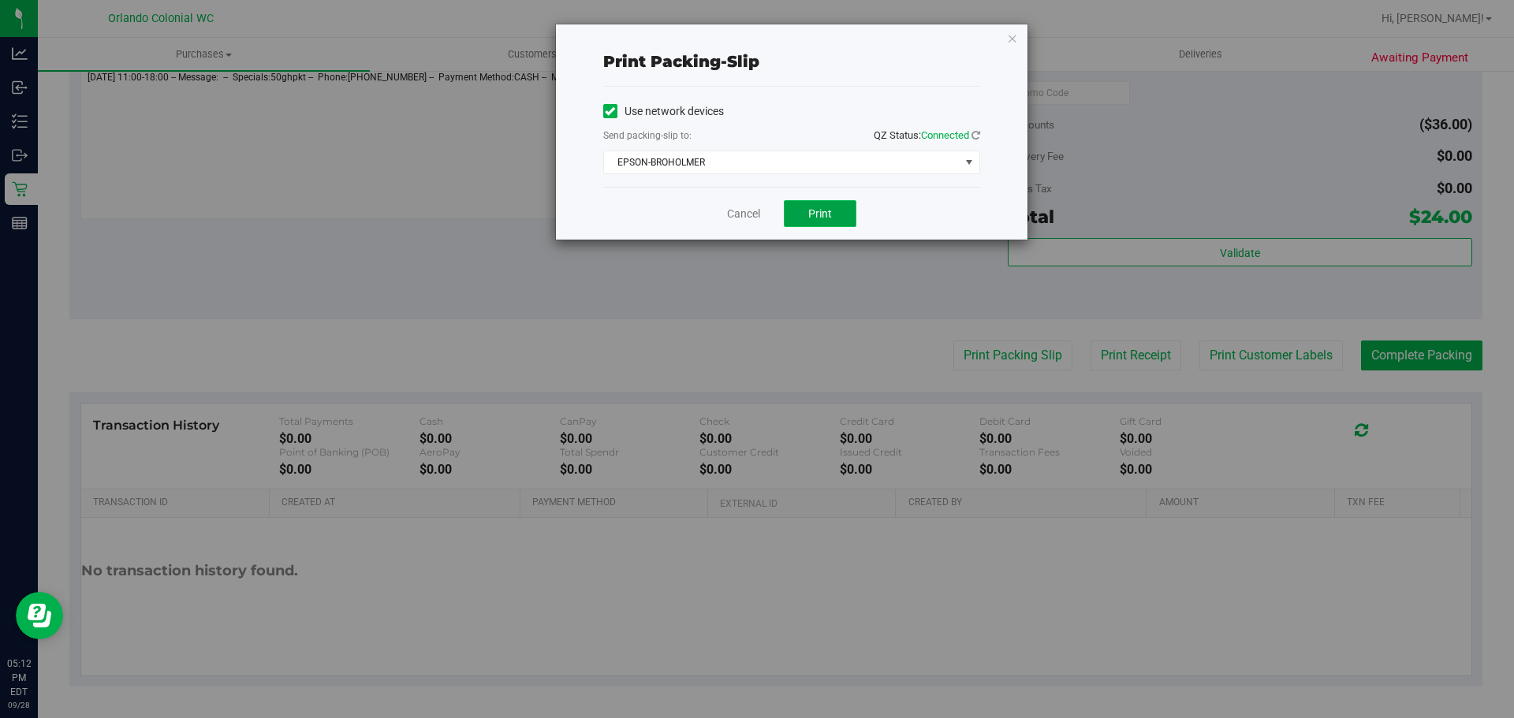
click at [825, 206] on button "Print" at bounding box center [820, 213] width 73 height 27
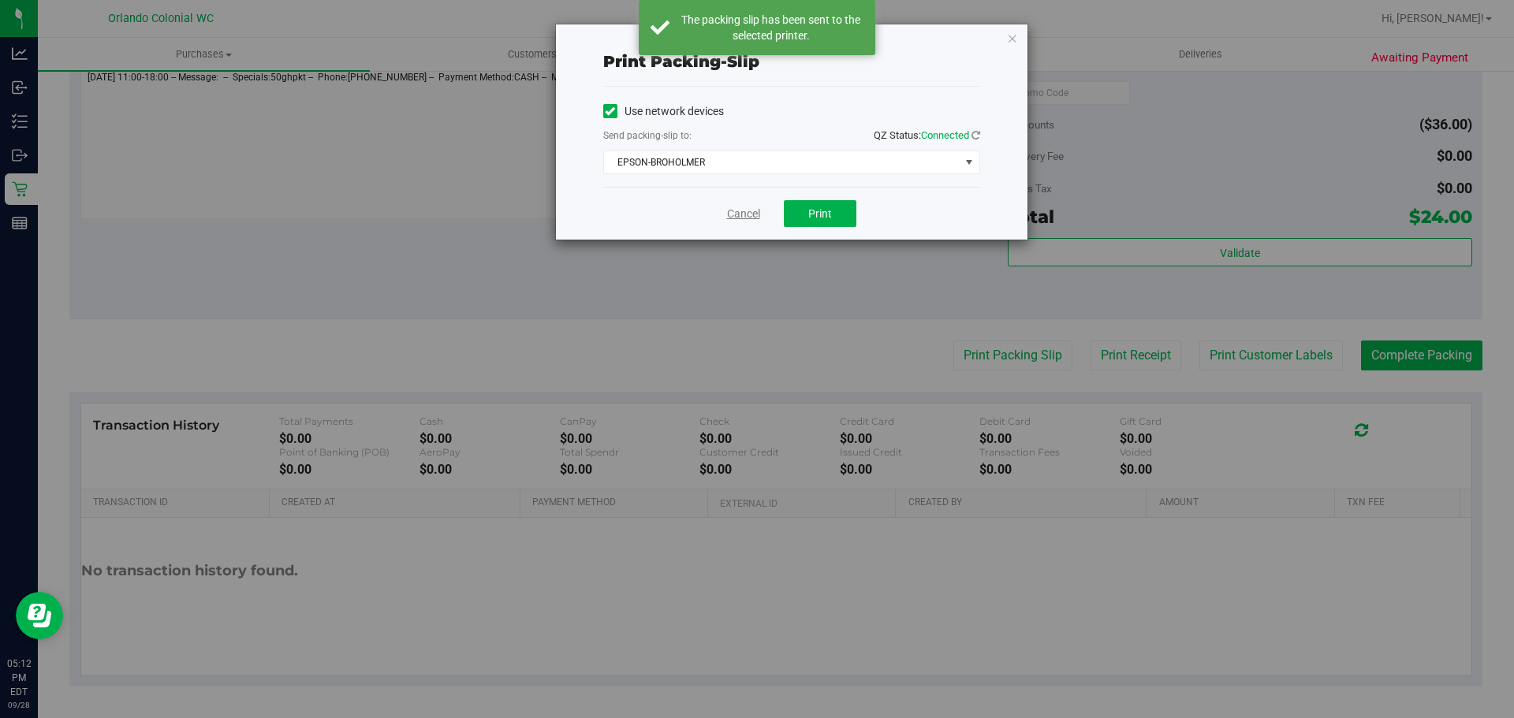
click at [753, 220] on link "Cancel" at bounding box center [743, 214] width 33 height 17
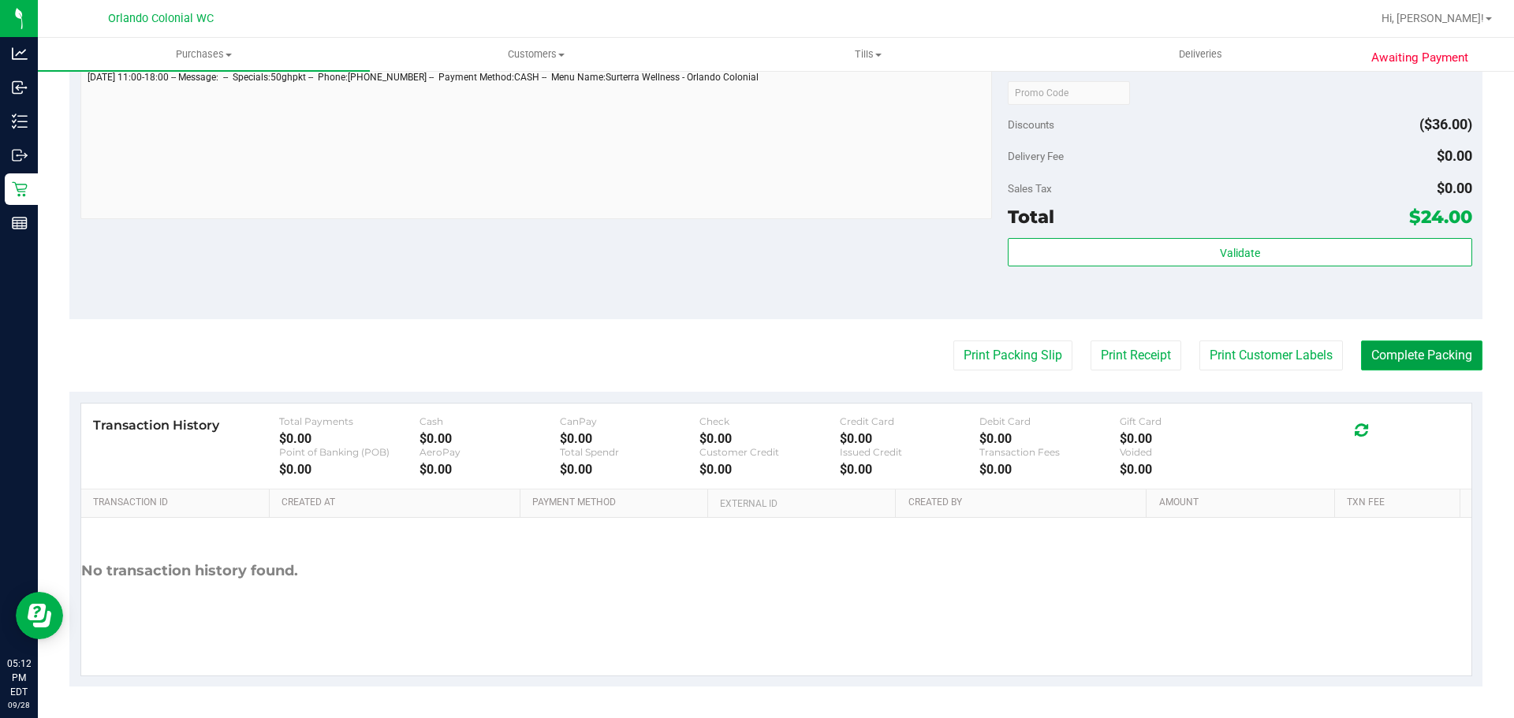
click at [1452, 355] on button "Complete Packing" at bounding box center [1421, 356] width 121 height 30
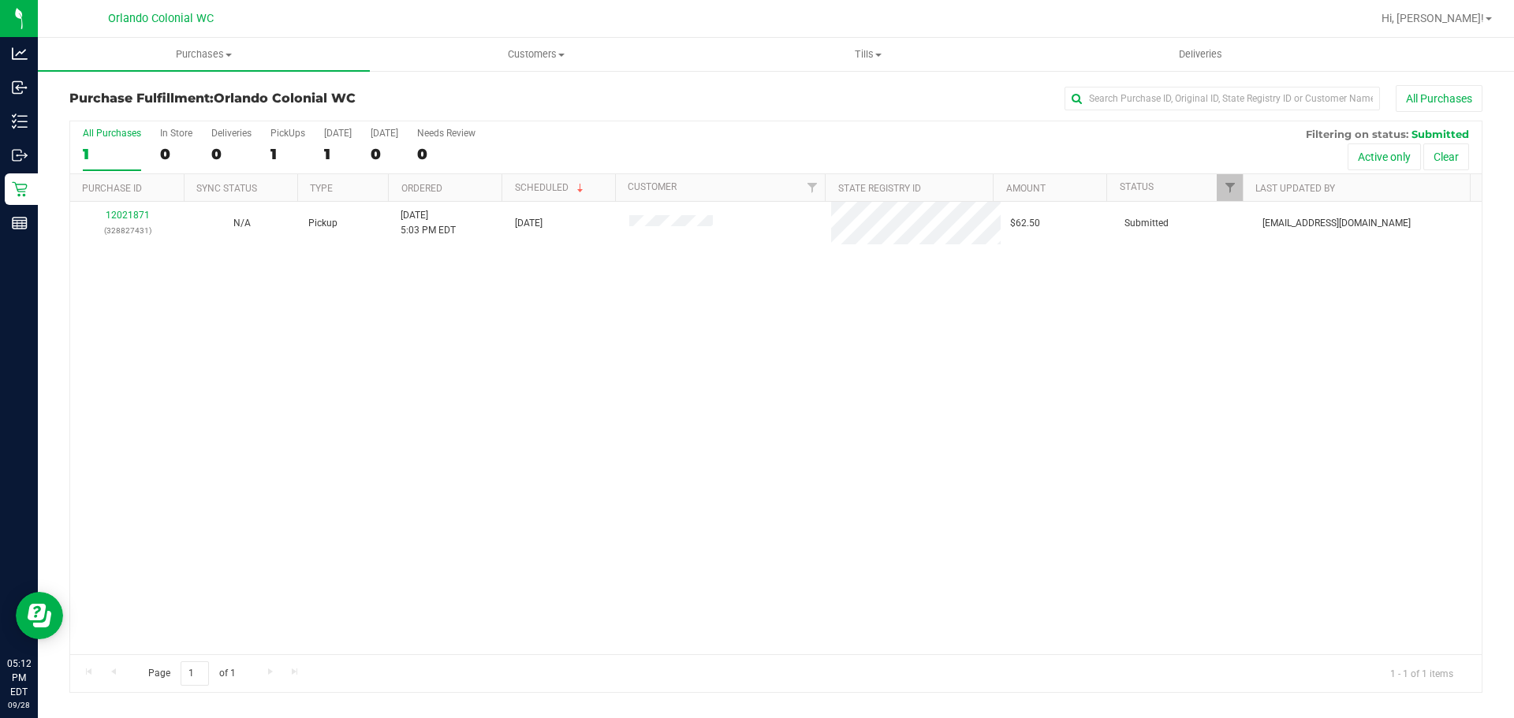
click at [184, 583] on div "12021871 (328827431) N/A Pickup 9/28/2025 5:03 PM EDT 9/28/2025 $62.50 Submitte…" at bounding box center [775, 428] width 1411 height 453
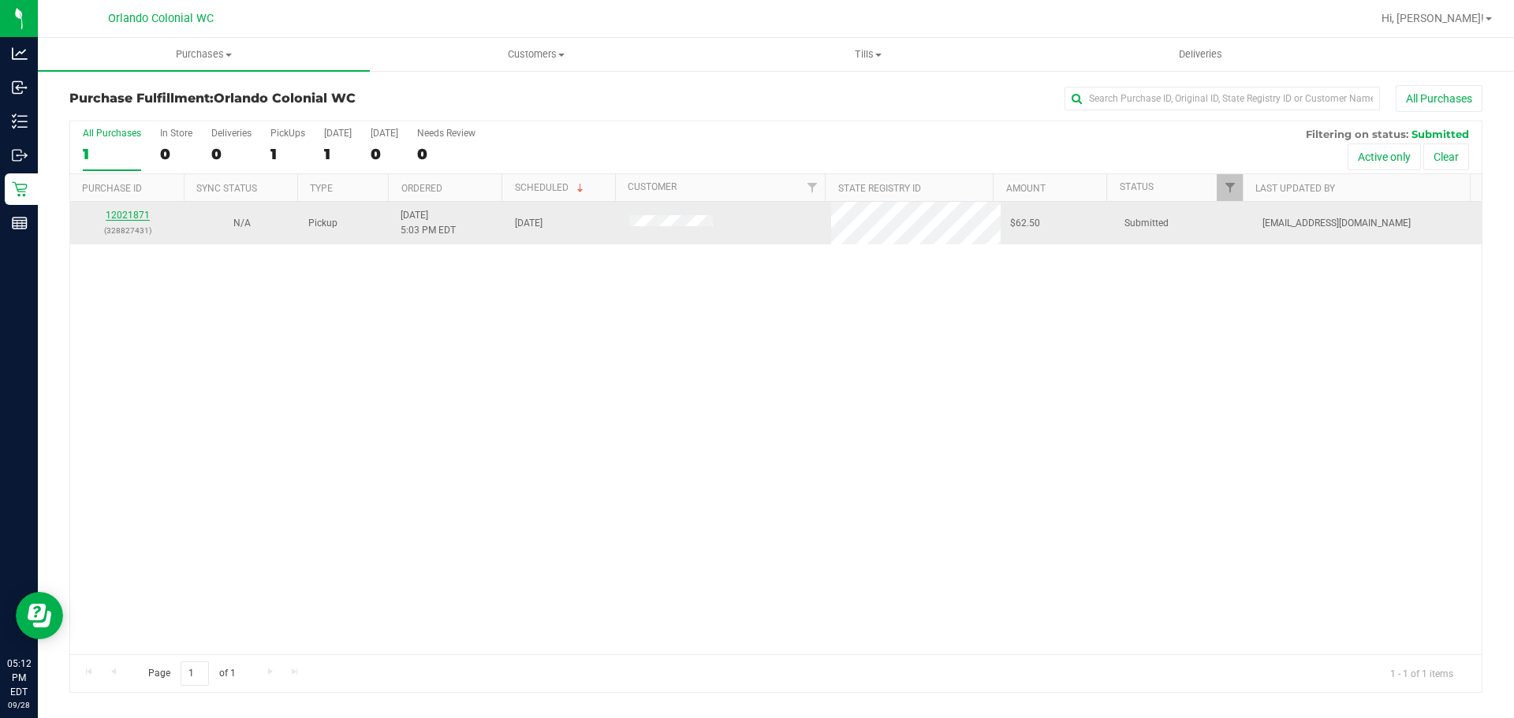
click at [137, 215] on link "12021871" at bounding box center [128, 215] width 44 height 11
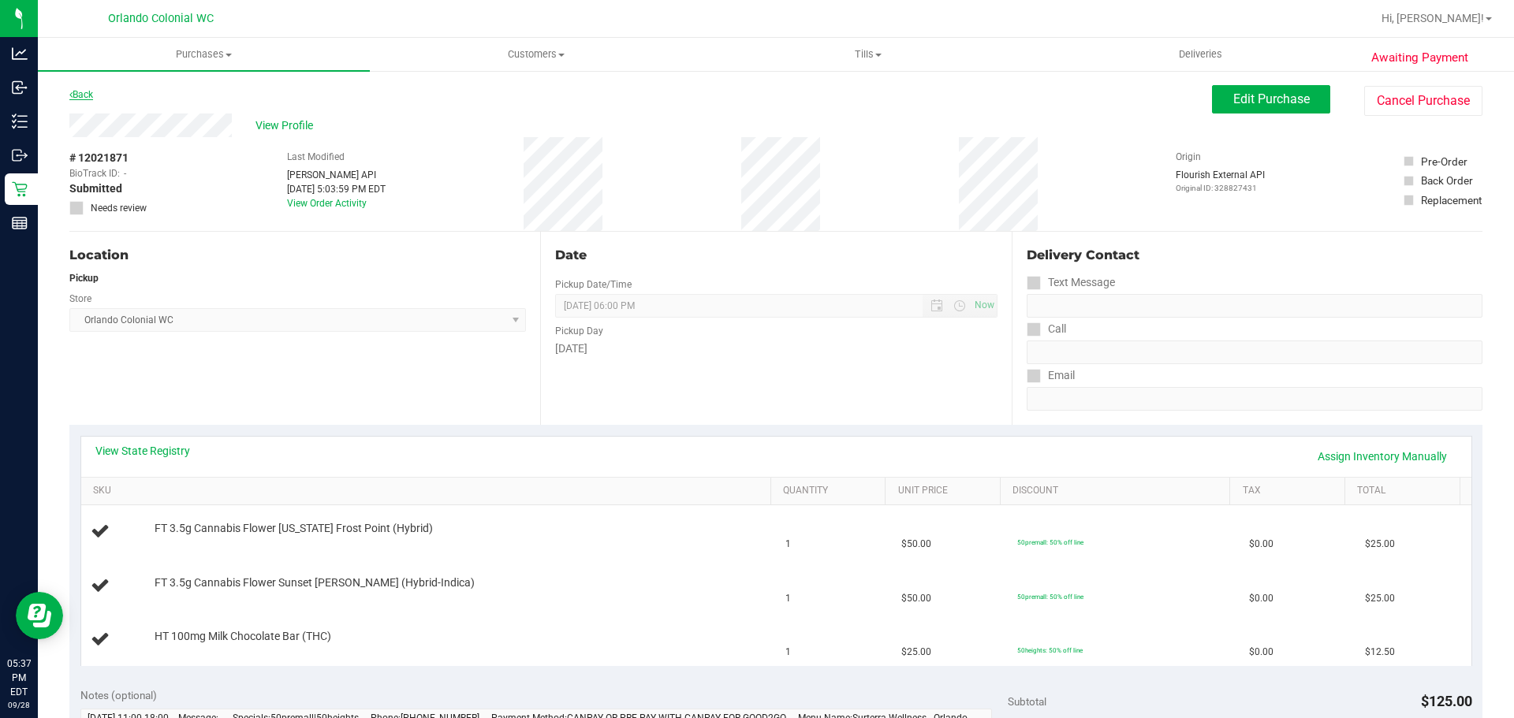
click at [84, 94] on link "Back" at bounding box center [81, 94] width 24 height 11
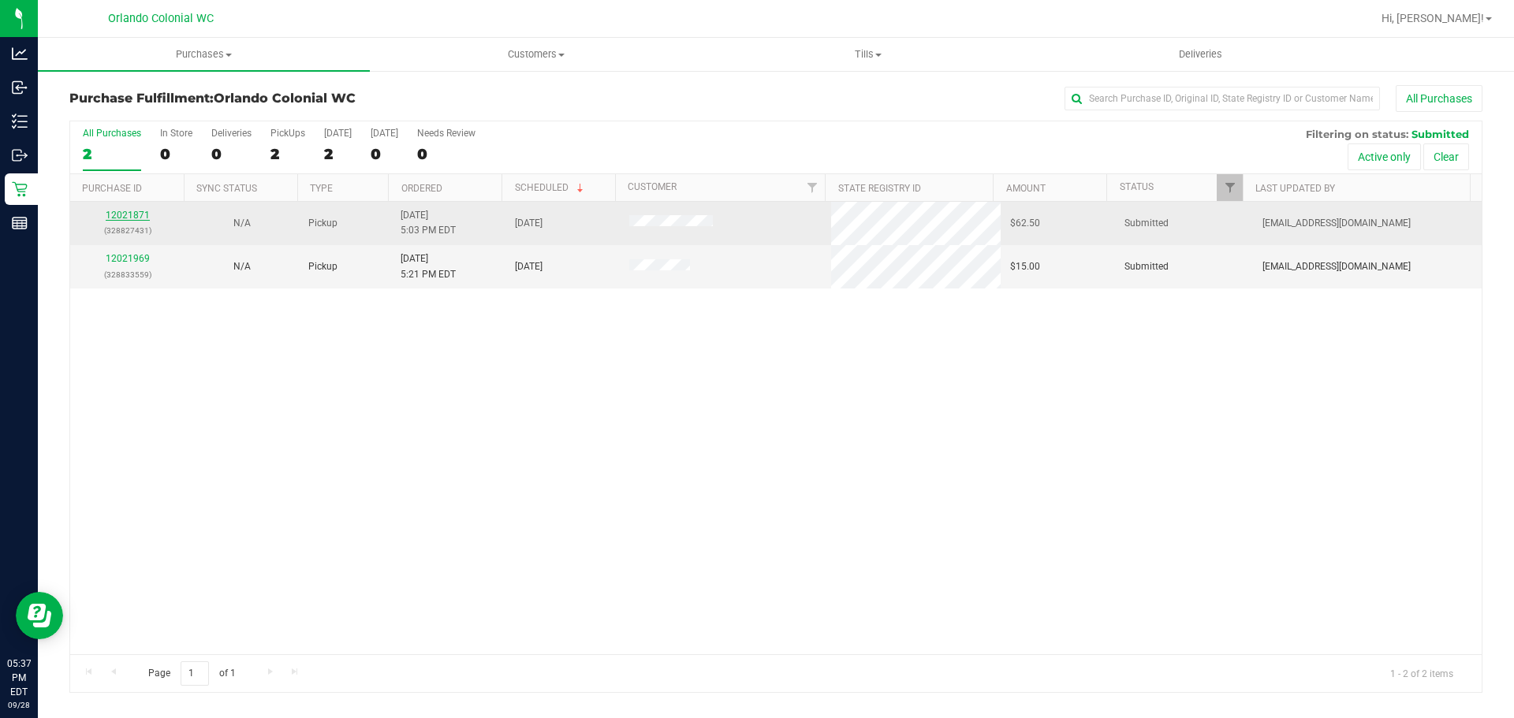
click at [136, 213] on link "12021871" at bounding box center [128, 215] width 44 height 11
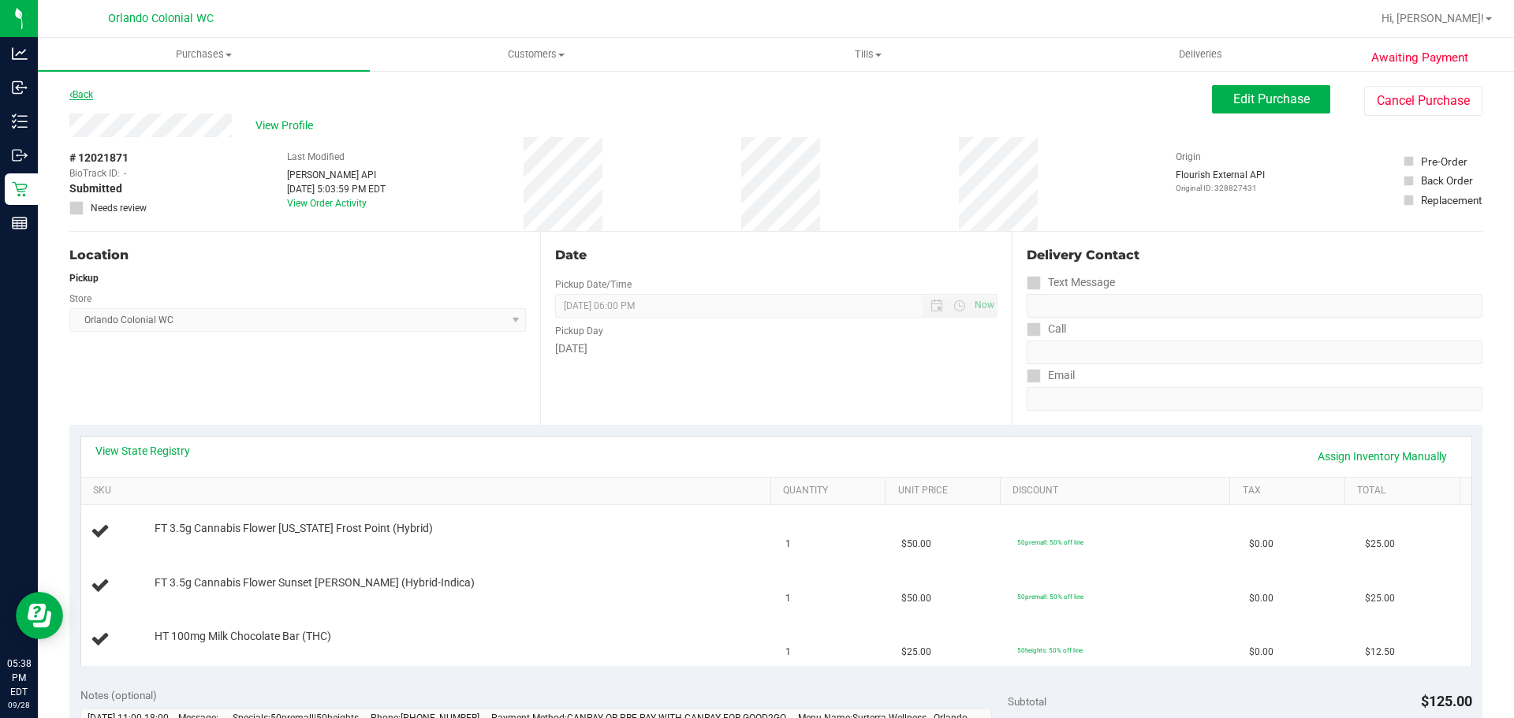
click at [88, 97] on link "Back" at bounding box center [81, 94] width 24 height 11
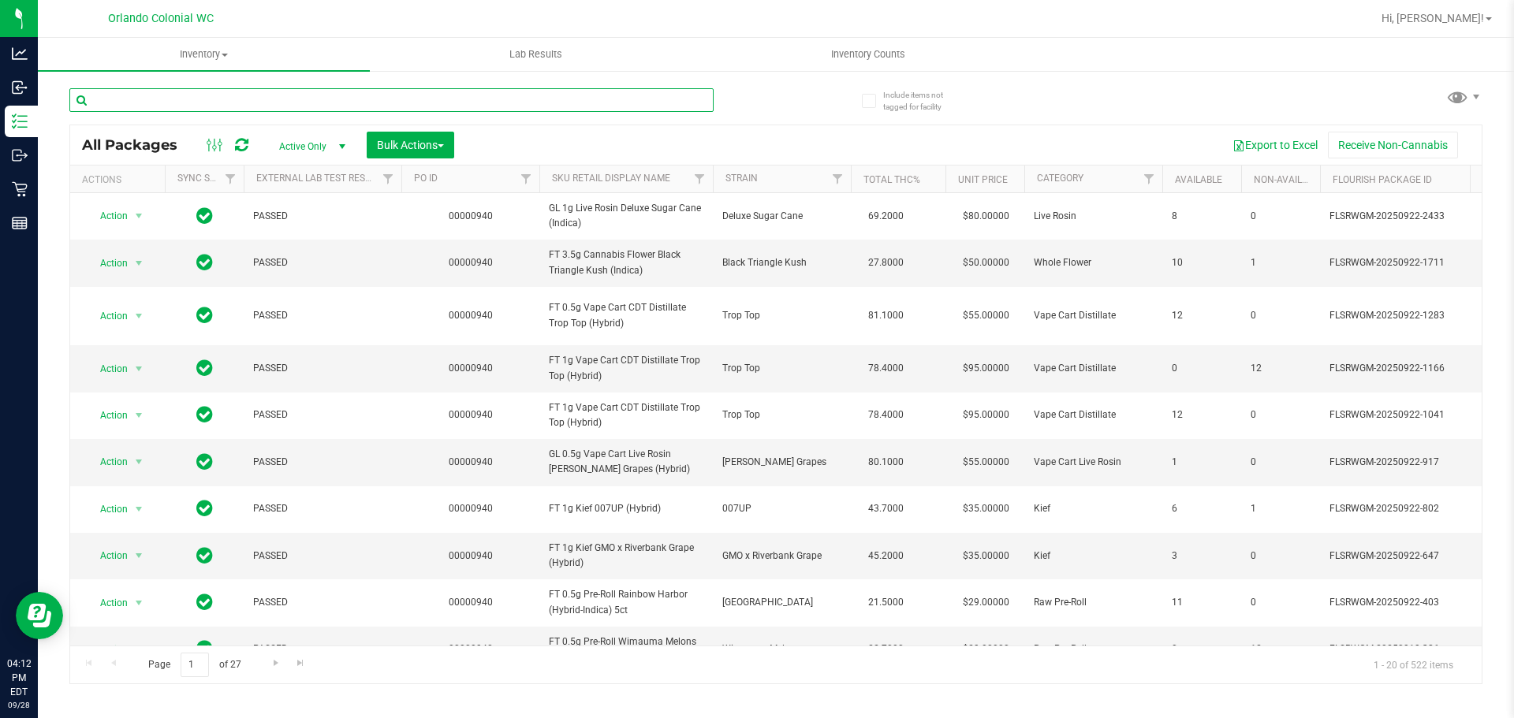
click at [210, 91] on input "text" at bounding box center [391, 100] width 644 height 24
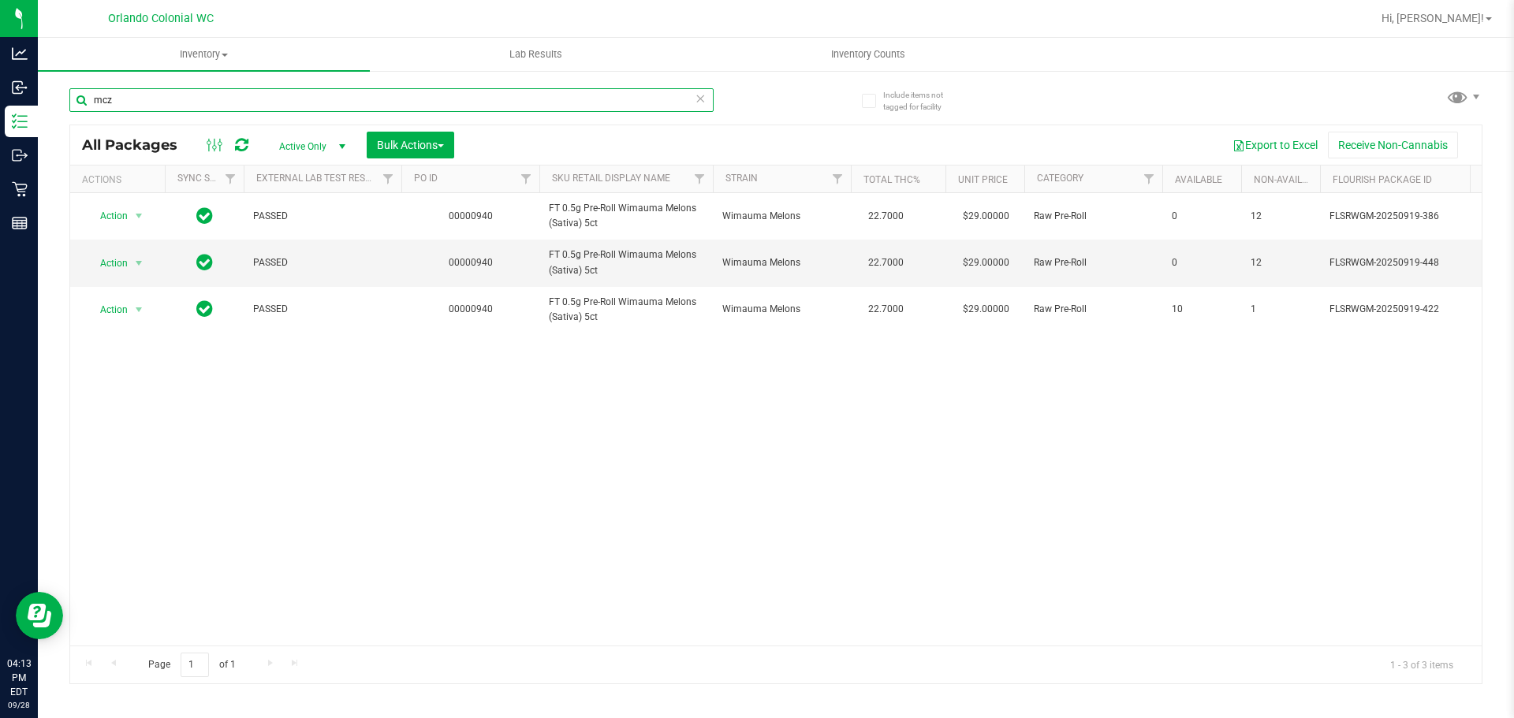
click at [416, 97] on input "mcz" at bounding box center [391, 100] width 644 height 24
click at [414, 97] on input "mcz" at bounding box center [391, 100] width 644 height 24
click at [413, 97] on input "mcz" at bounding box center [391, 100] width 644 height 24
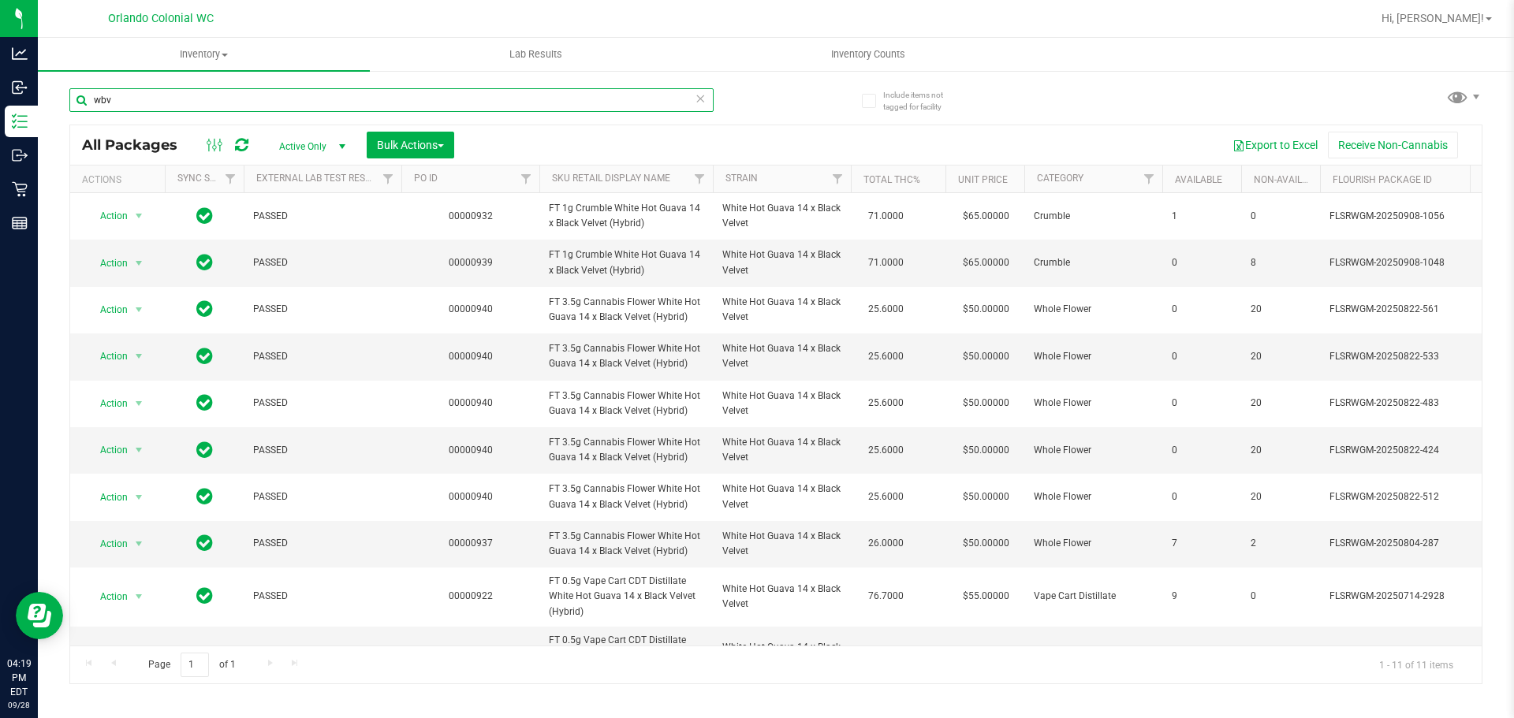
click at [313, 88] on input "wbv" at bounding box center [391, 100] width 644 height 24
type input "fic"
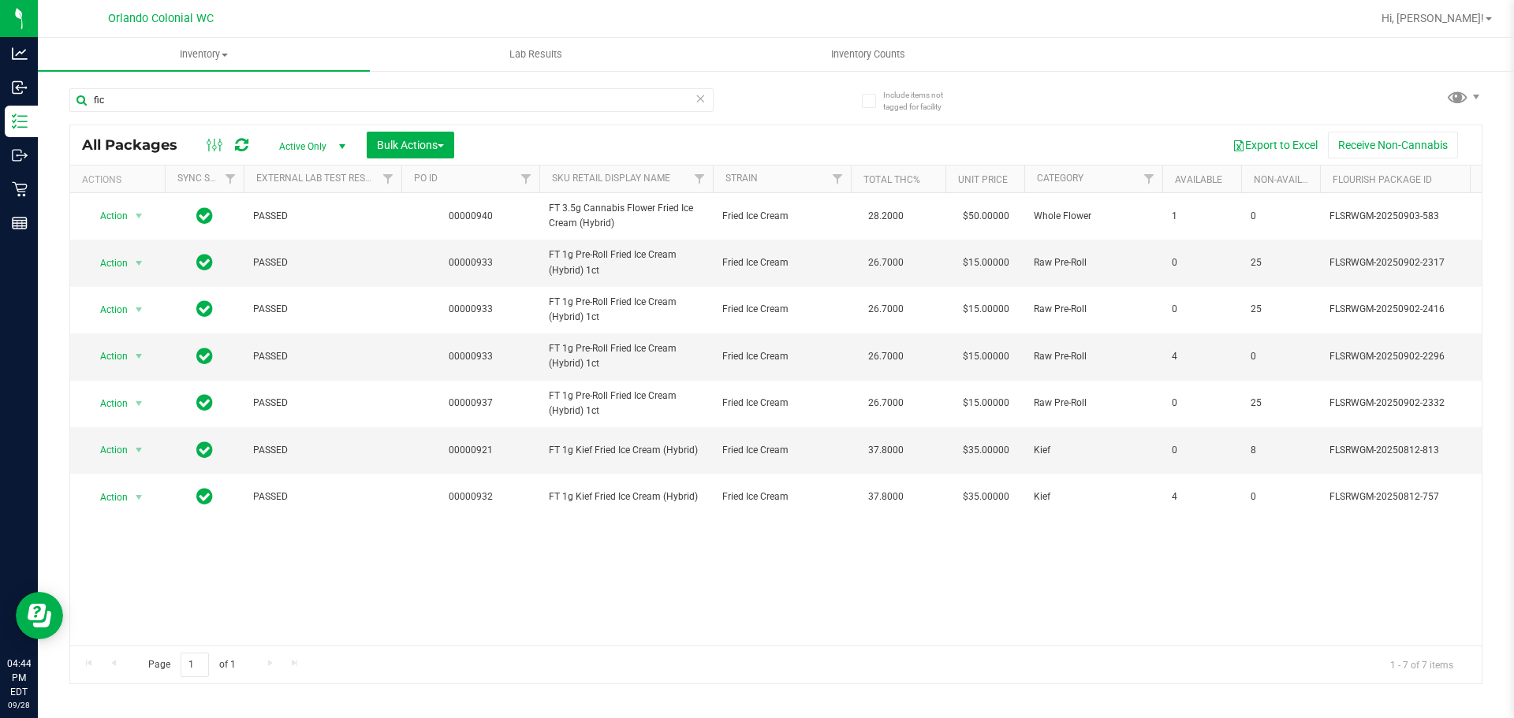
click at [698, 95] on icon at bounding box center [700, 97] width 11 height 19
